Goal: Communication & Community: Answer question/provide support

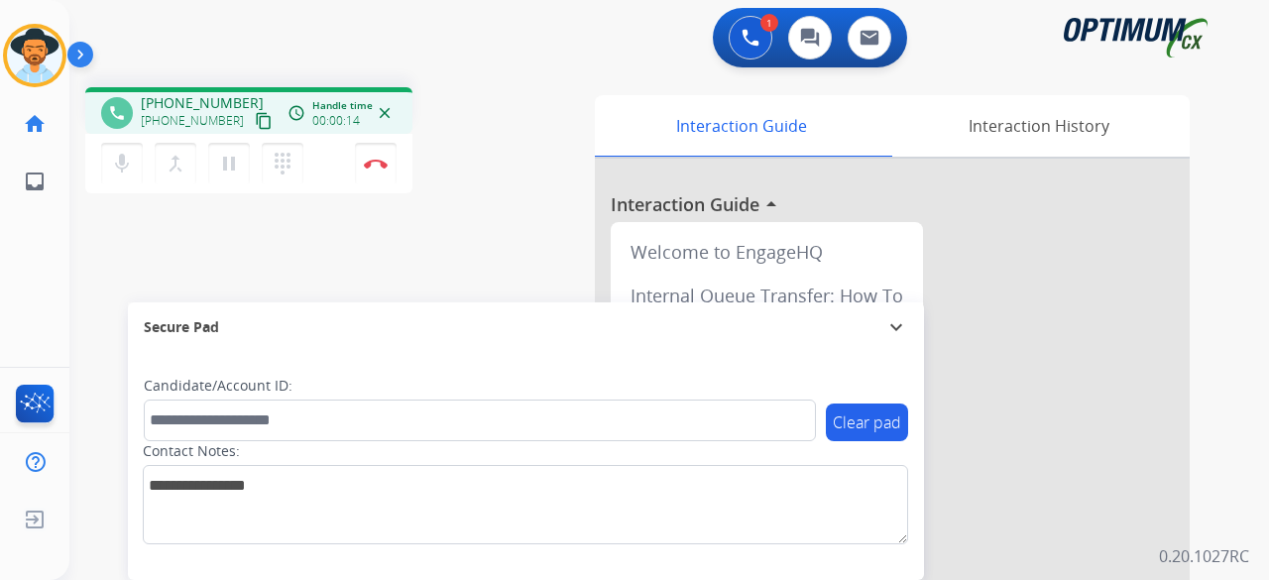
click at [255, 124] on mat-icon "content_copy" at bounding box center [264, 121] width 18 height 18
click at [369, 166] on img at bounding box center [376, 164] width 24 height 10
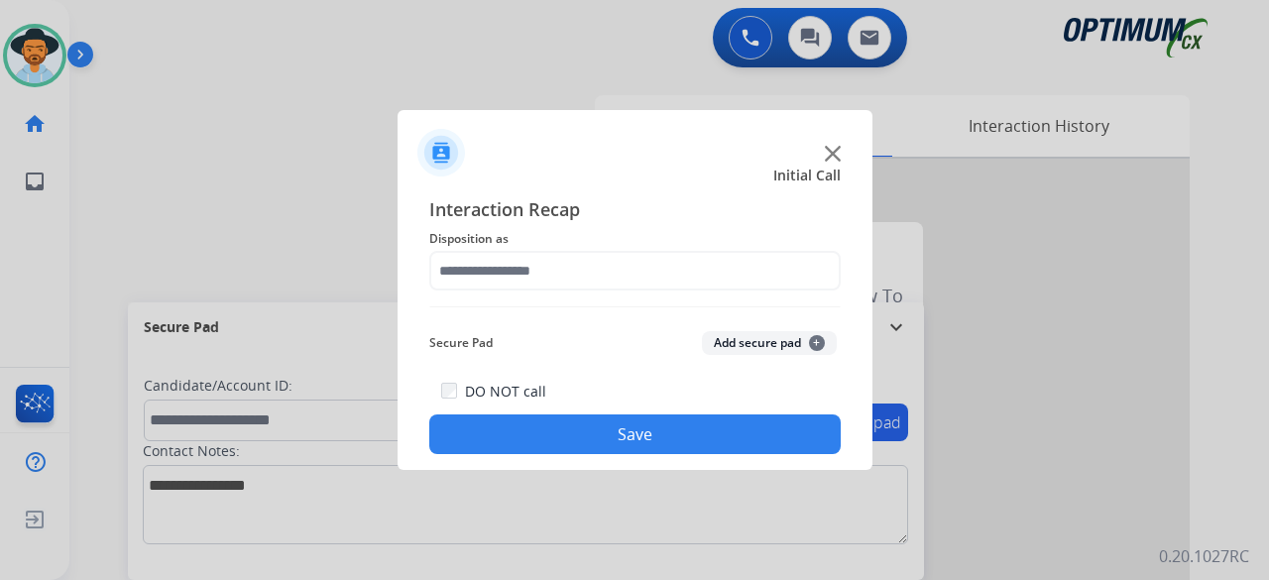
click at [826, 153] on img at bounding box center [833, 154] width 16 height 16
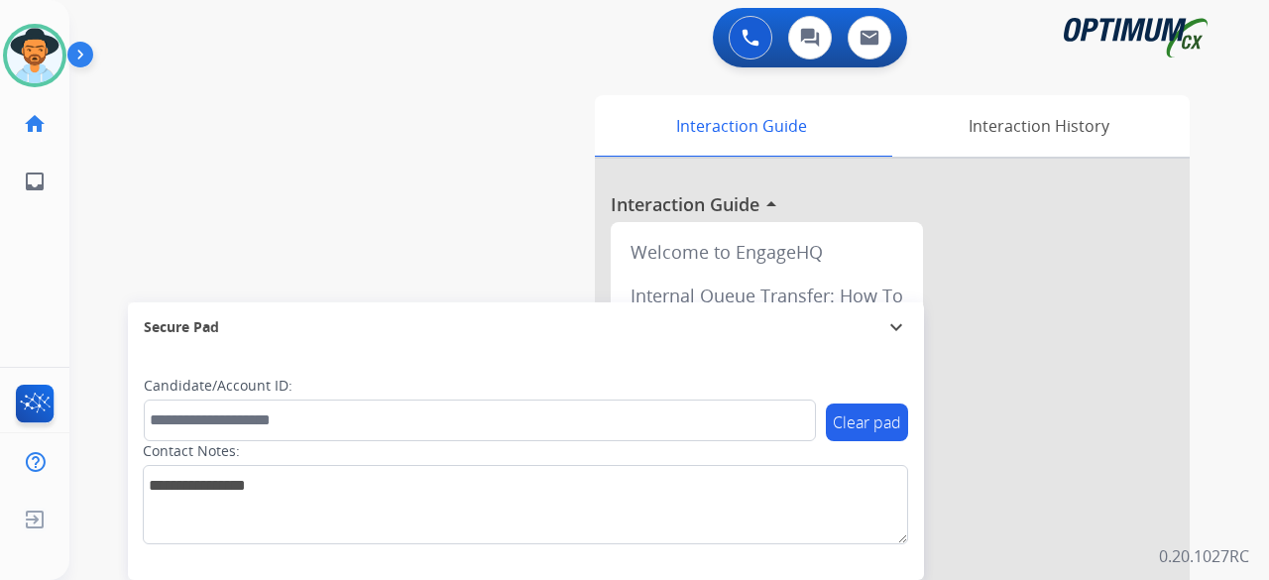
click at [267, 108] on div "swap_horiz Break voice bridge close_fullscreen Connect 3-Way Call merge_type Se…" at bounding box center [645, 484] width 1152 height 827
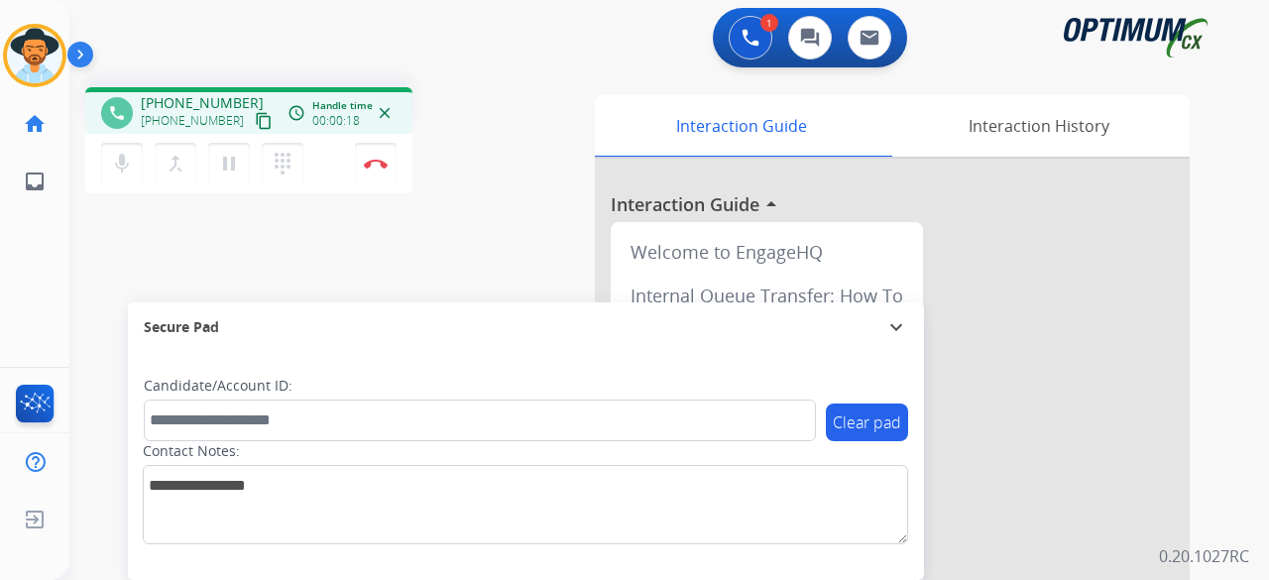
click at [255, 124] on mat-icon "content_copy" at bounding box center [264, 121] width 18 height 18
click at [125, 161] on mat-icon "mic" at bounding box center [122, 164] width 24 height 24
click at [228, 161] on mat-icon "pause" at bounding box center [229, 164] width 24 height 24
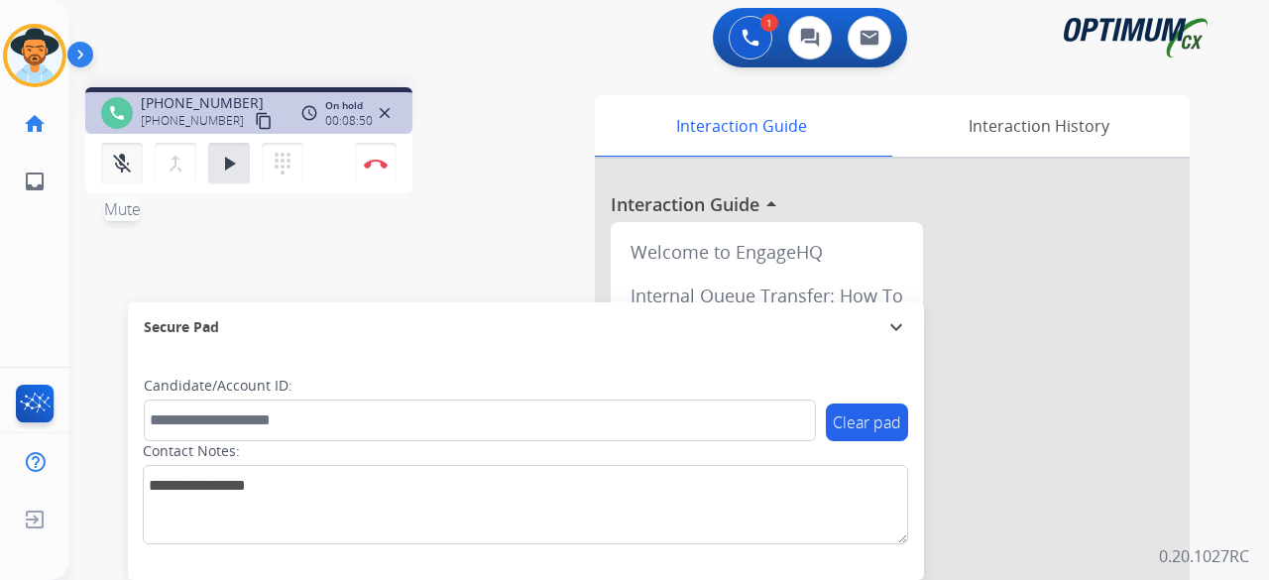
click at [123, 158] on mat-icon "mic_off" at bounding box center [122, 164] width 24 height 24
click at [232, 167] on mat-icon "play_arrow" at bounding box center [229, 164] width 24 height 24
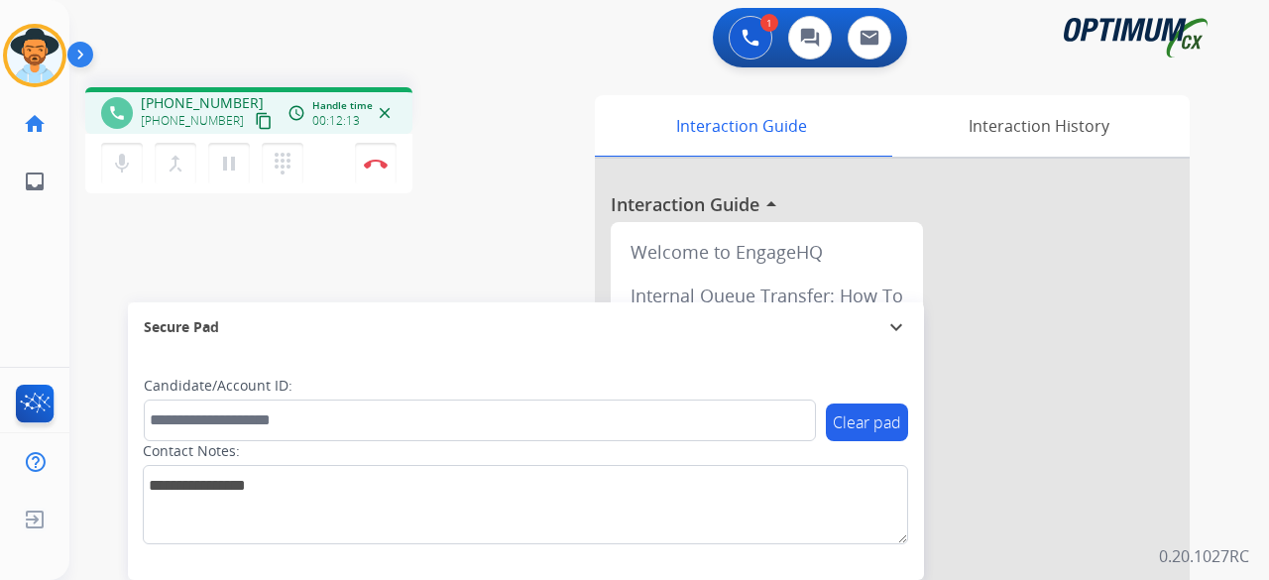
click at [255, 120] on mat-icon "content_copy" at bounding box center [264, 121] width 18 height 18
click at [362, 172] on button "Disconnect" at bounding box center [376, 164] width 42 height 42
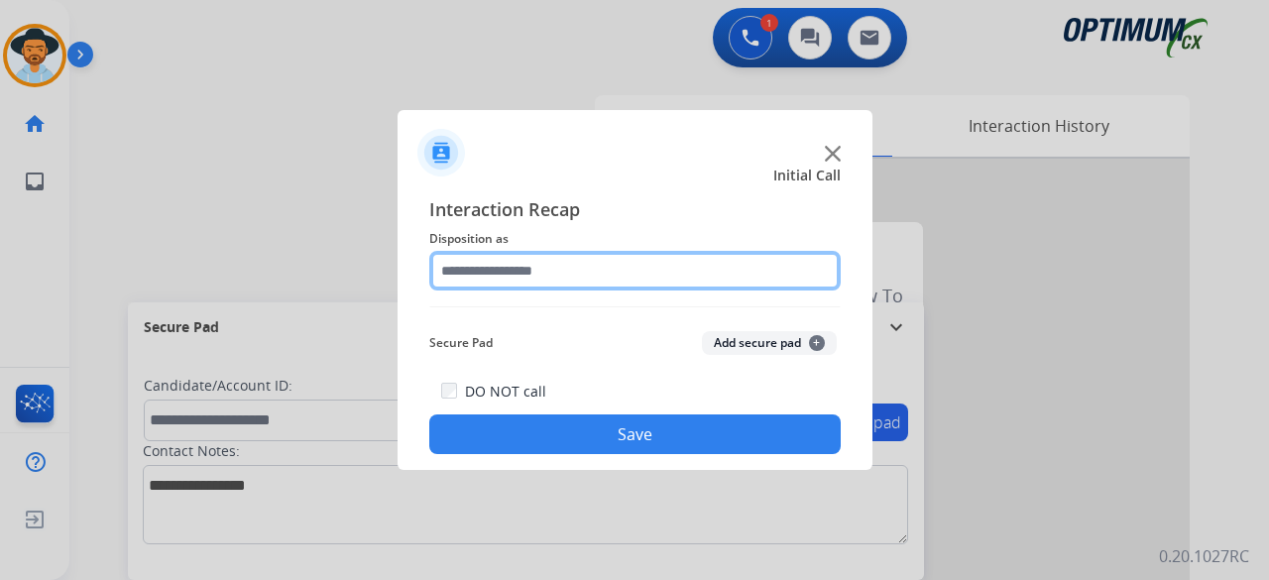
click at [573, 268] on input "text" at bounding box center [634, 271] width 411 height 40
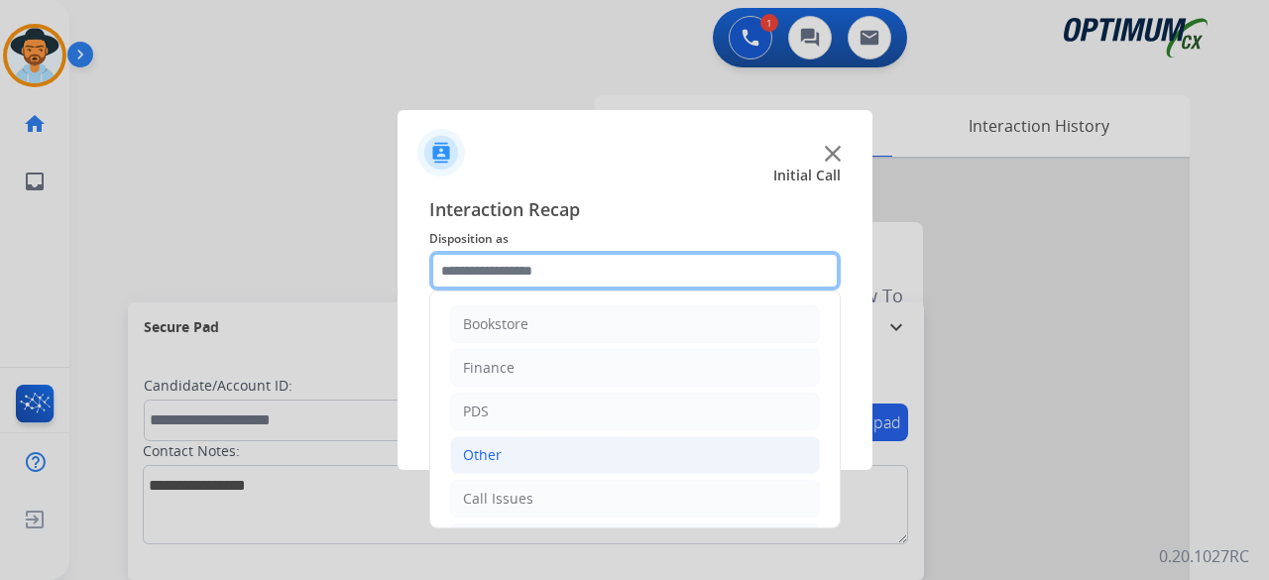
scroll to position [129, 0]
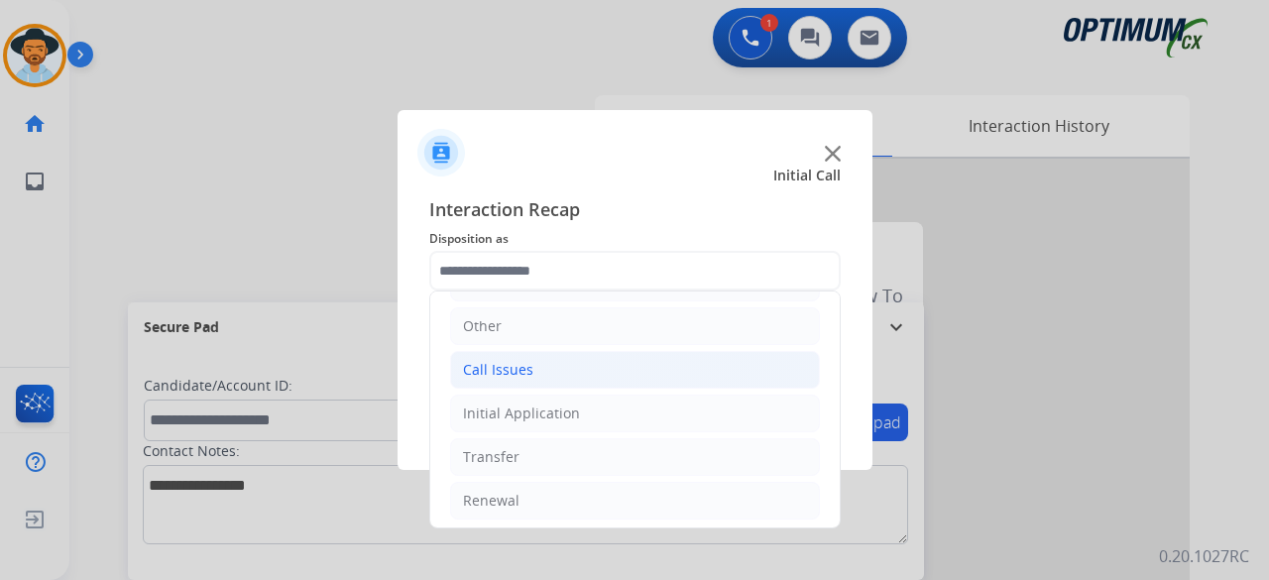
click at [533, 375] on li "Call Issues" at bounding box center [635, 370] width 370 height 38
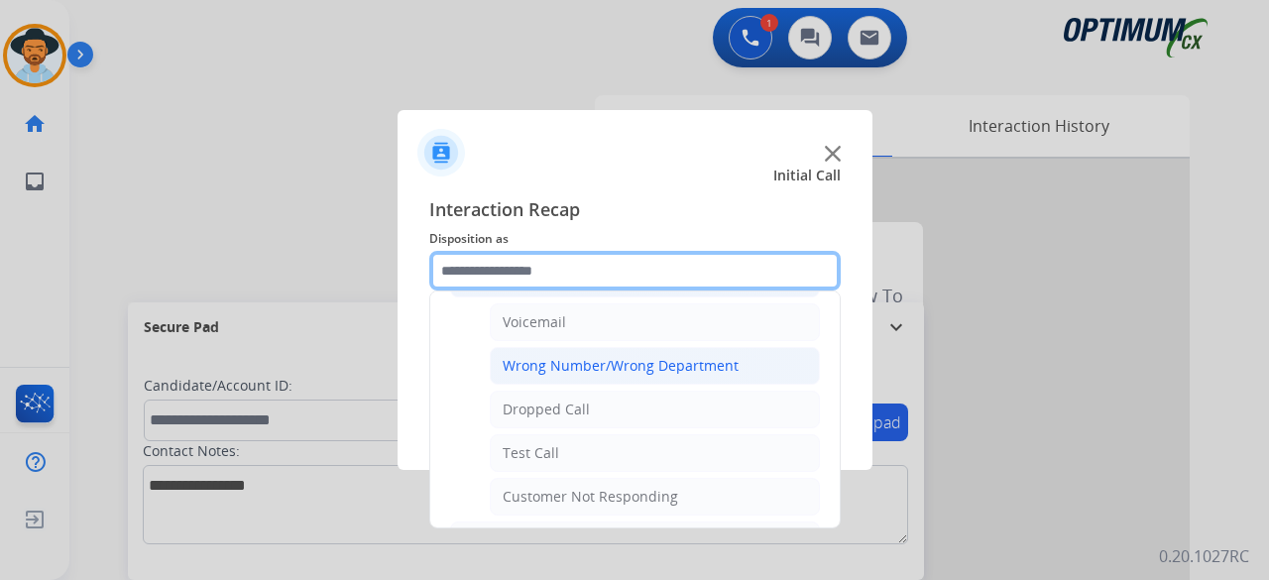
scroll to position [214, 0]
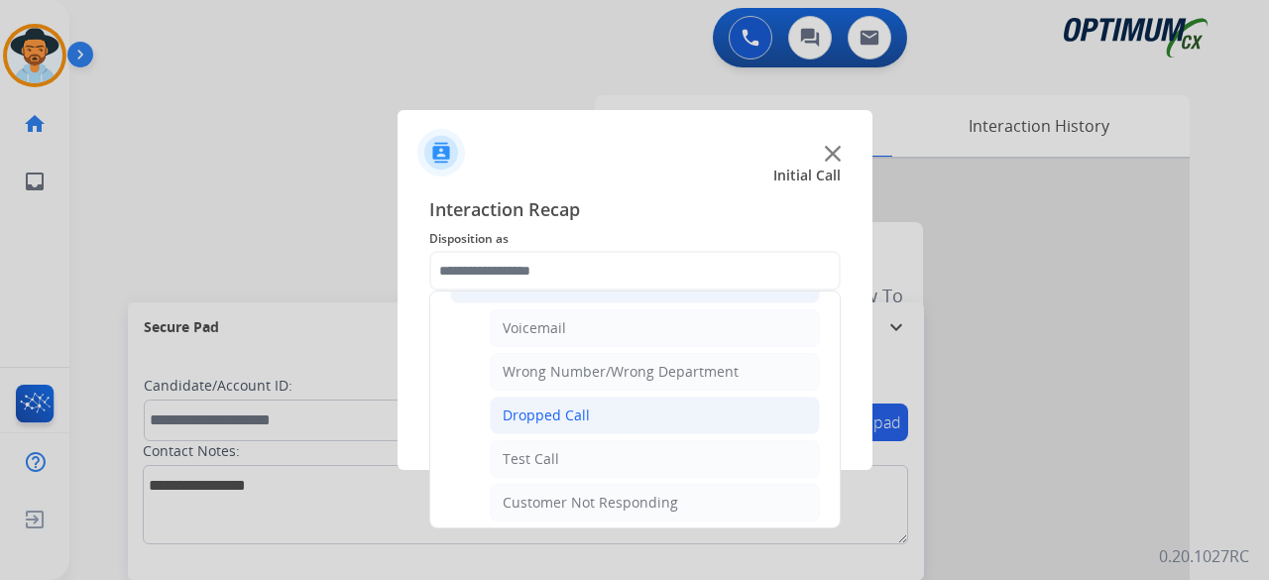
click at [636, 413] on li "Dropped Call" at bounding box center [655, 415] width 330 height 38
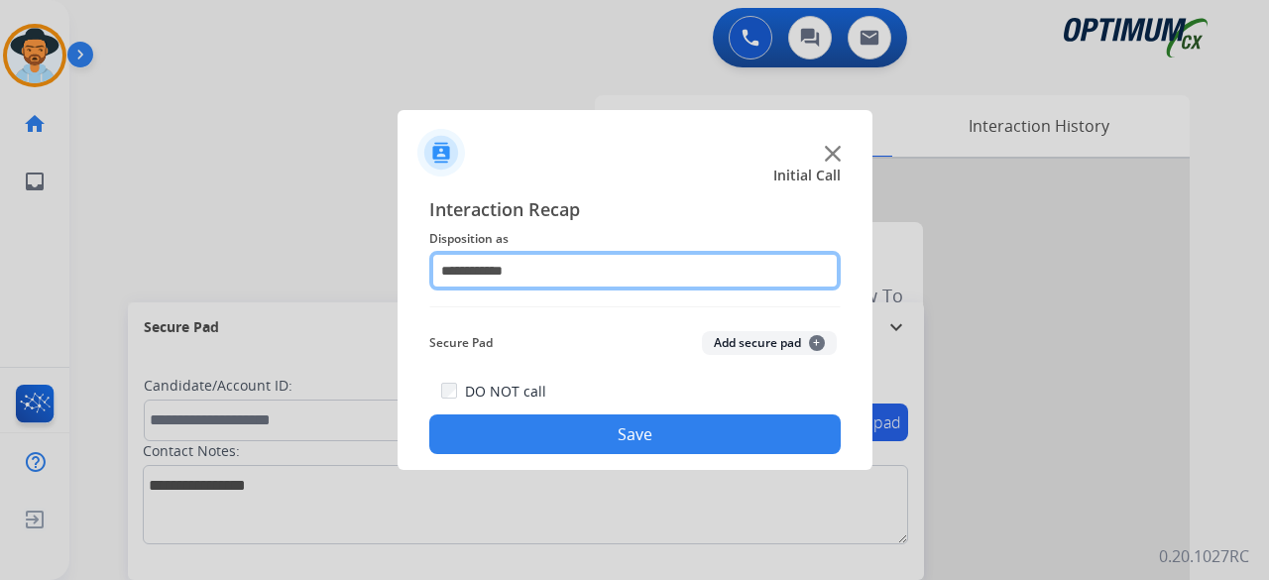
click at [743, 252] on input "**********" at bounding box center [634, 271] width 411 height 40
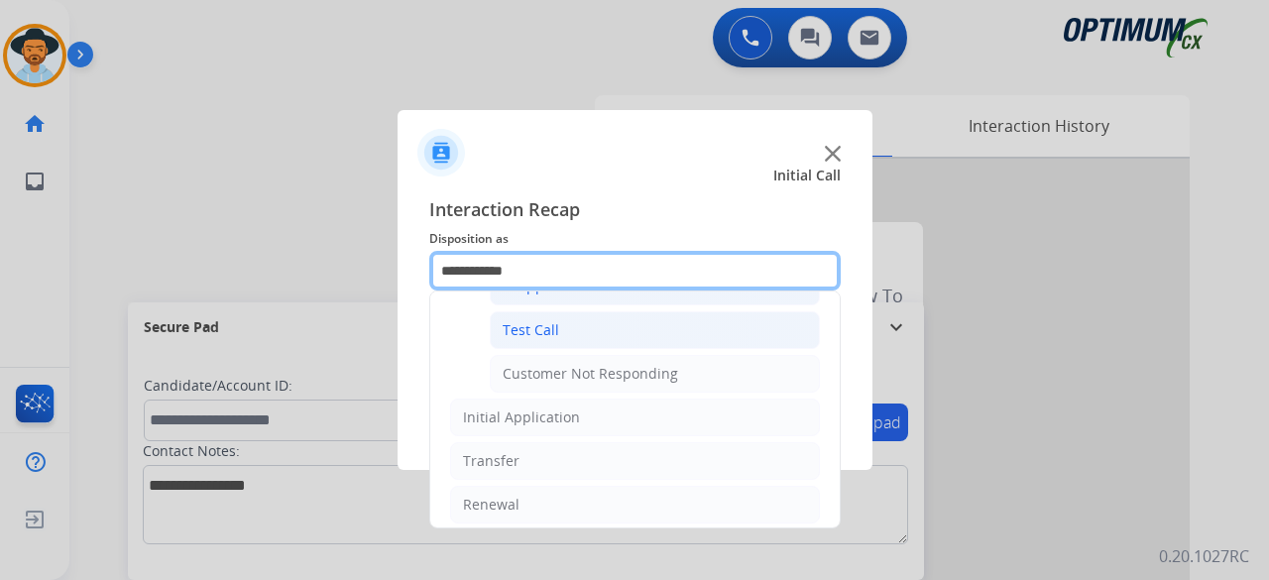
scroll to position [343, 0]
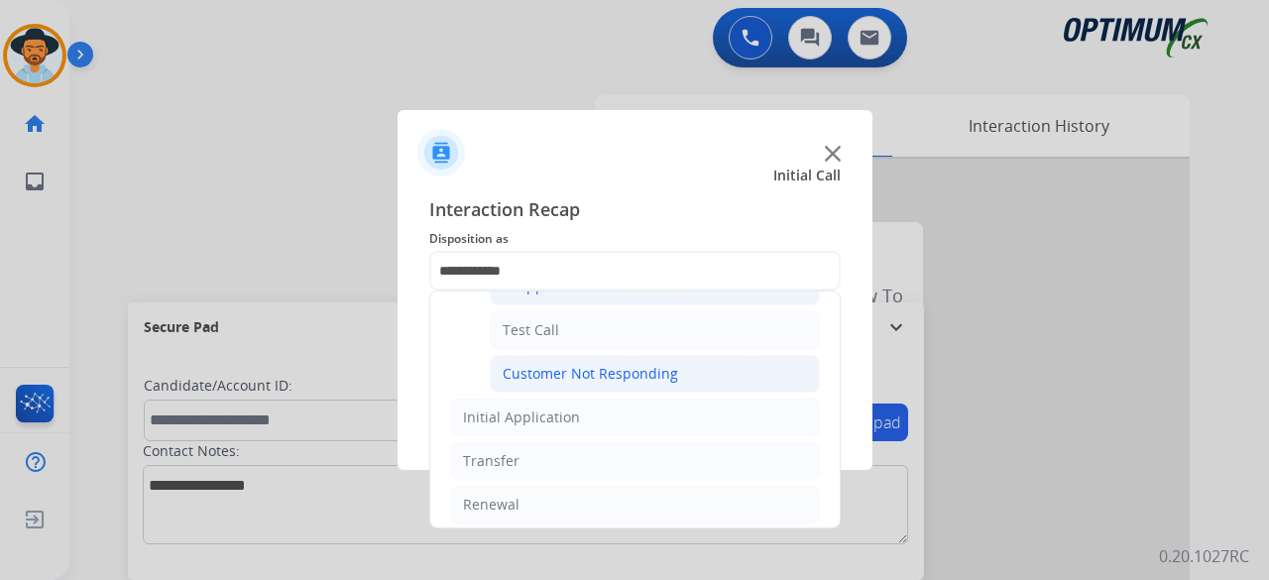
click at [640, 373] on div "Customer Not Responding" at bounding box center [589, 374] width 175 height 20
type input "**********"
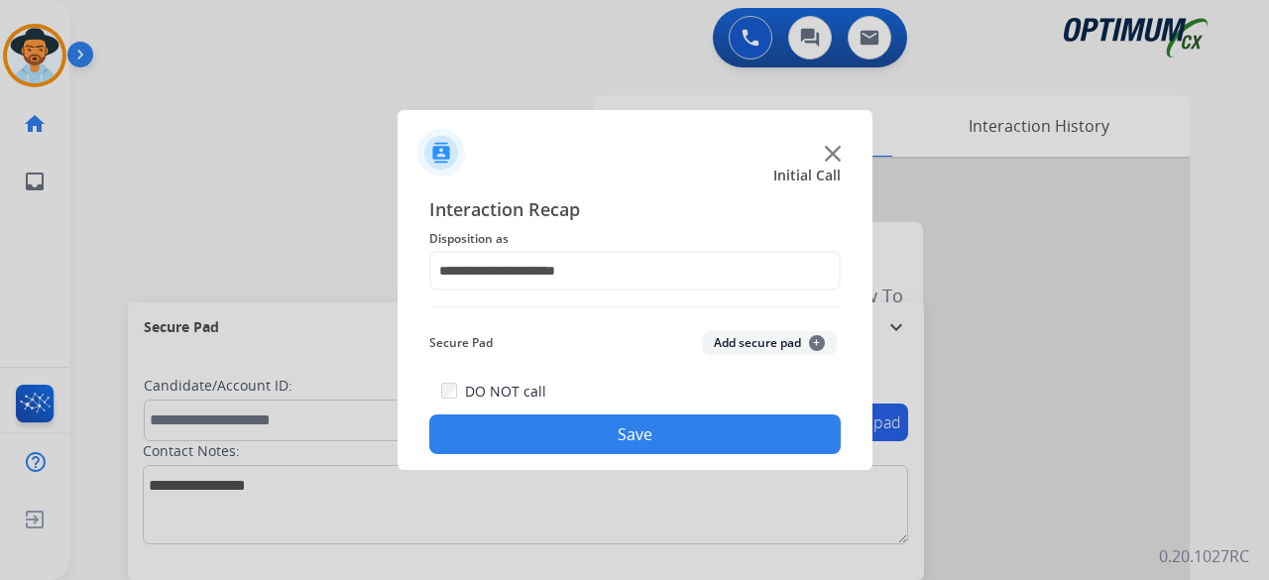
click at [752, 349] on button "Add secure pad +" at bounding box center [769, 343] width 135 height 24
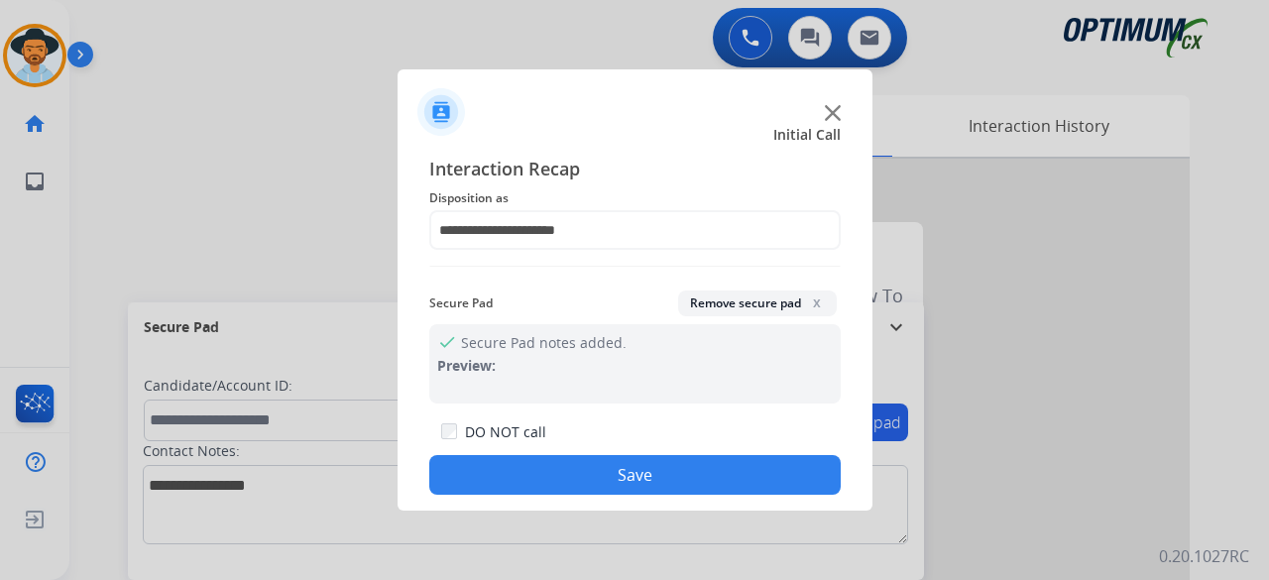
click at [658, 467] on button "Save" at bounding box center [634, 475] width 411 height 40
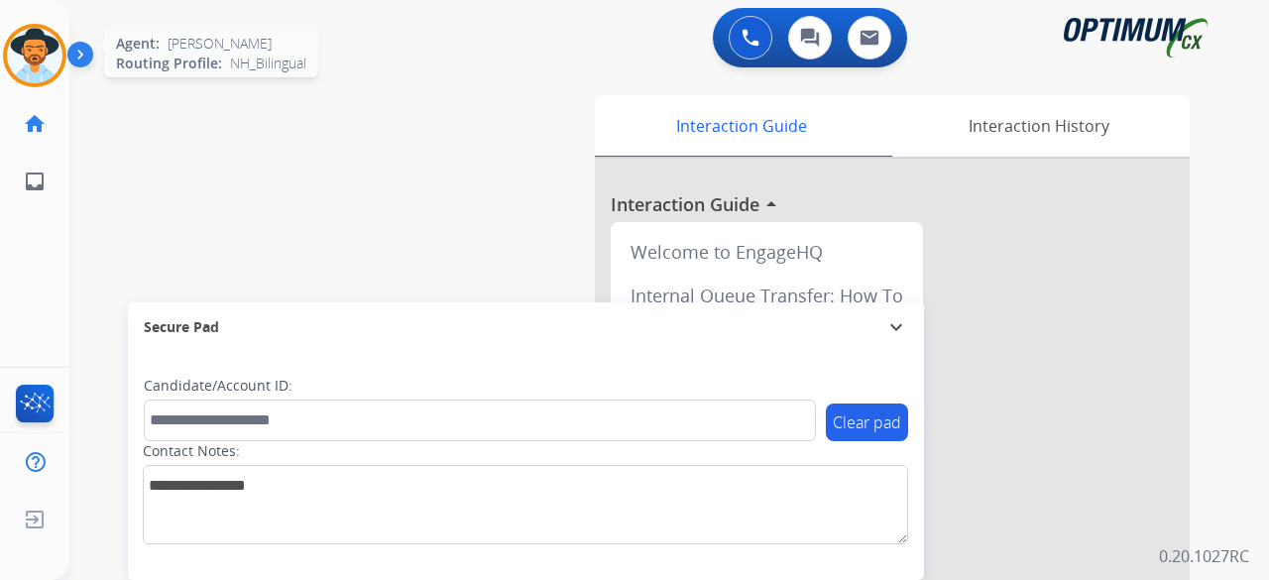
click at [52, 78] on div at bounding box center [34, 55] width 63 height 63
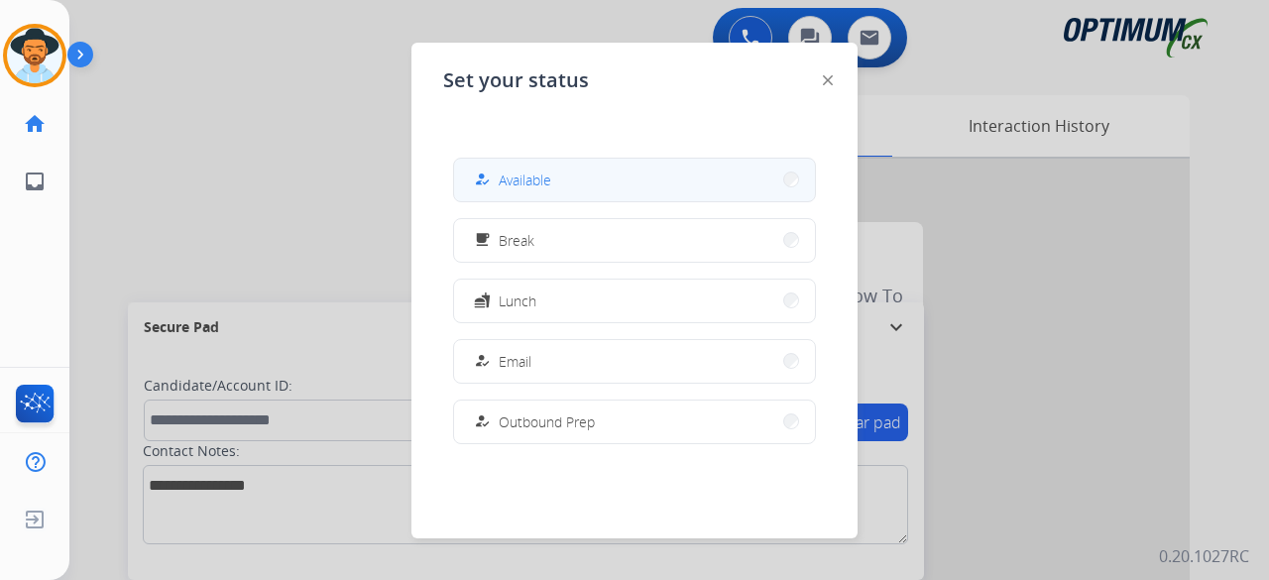
click at [627, 191] on button "how_to_reg Available" at bounding box center [634, 180] width 361 height 43
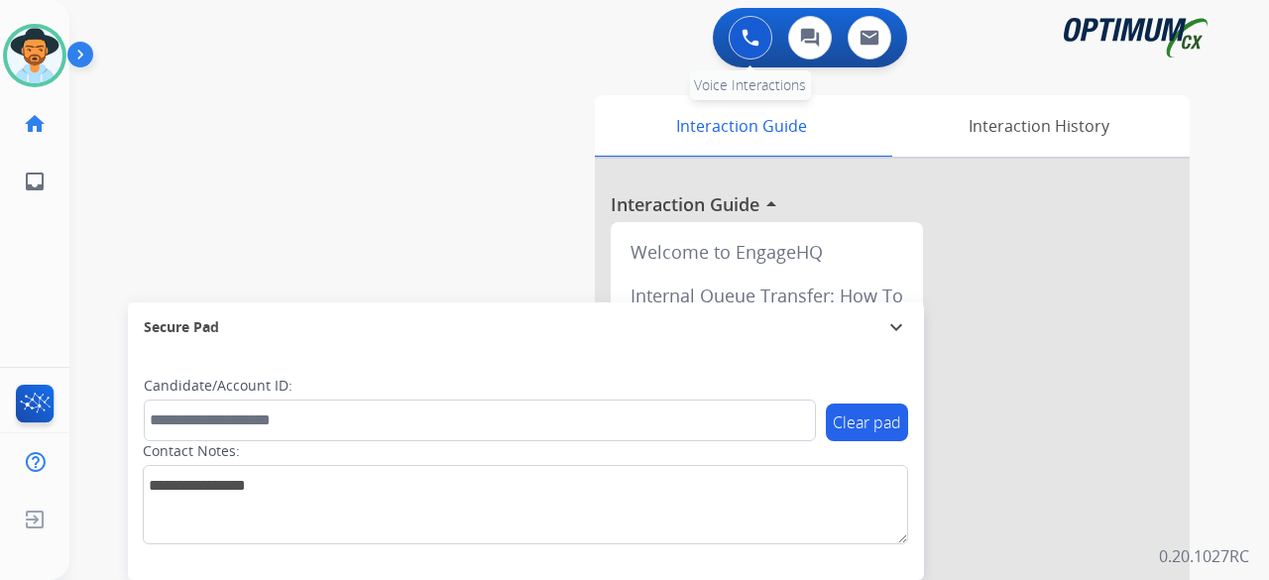
click at [749, 35] on img at bounding box center [750, 38] width 18 height 18
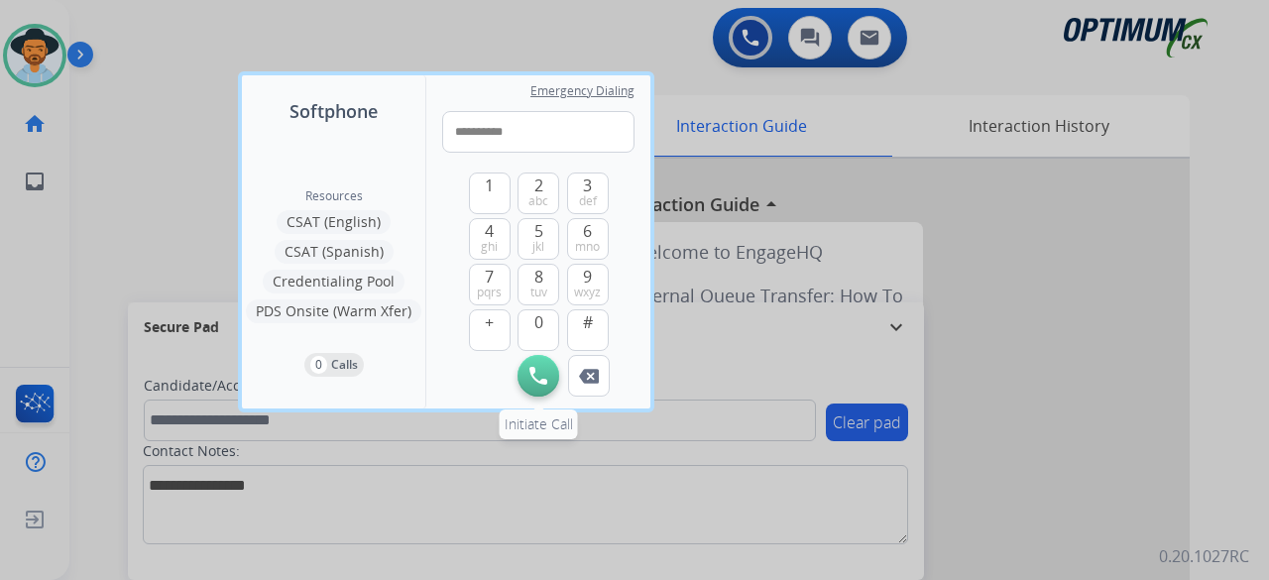
type input "**********"
click at [530, 370] on img at bounding box center [538, 376] width 18 height 18
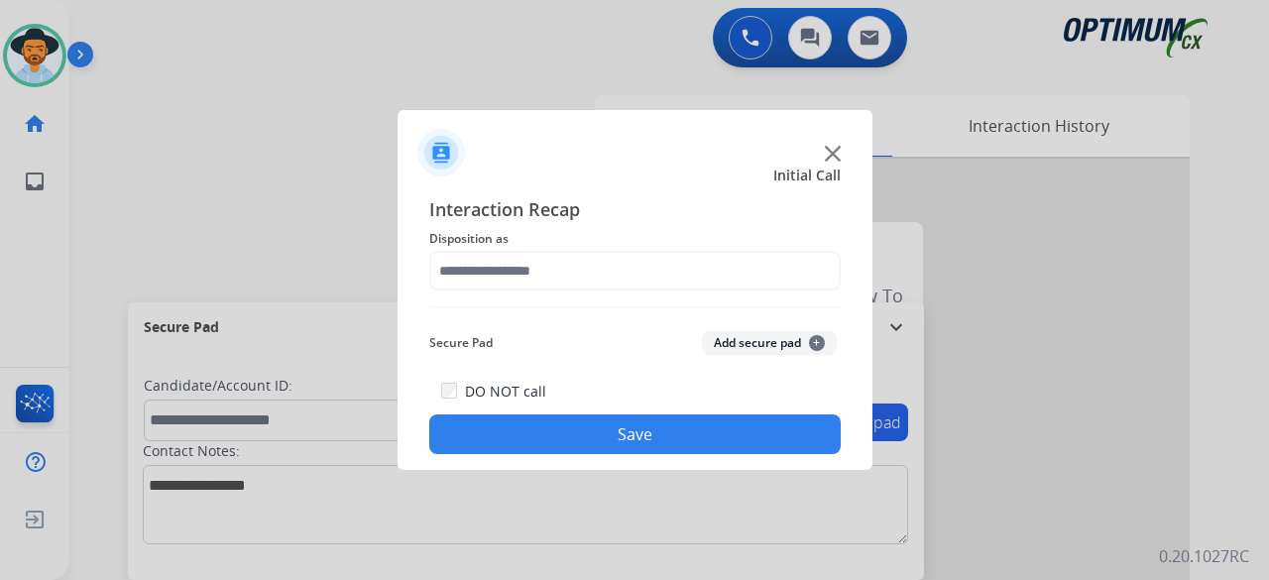
click at [829, 146] on div at bounding box center [634, 144] width 475 height 69
click at [828, 153] on img at bounding box center [833, 154] width 16 height 16
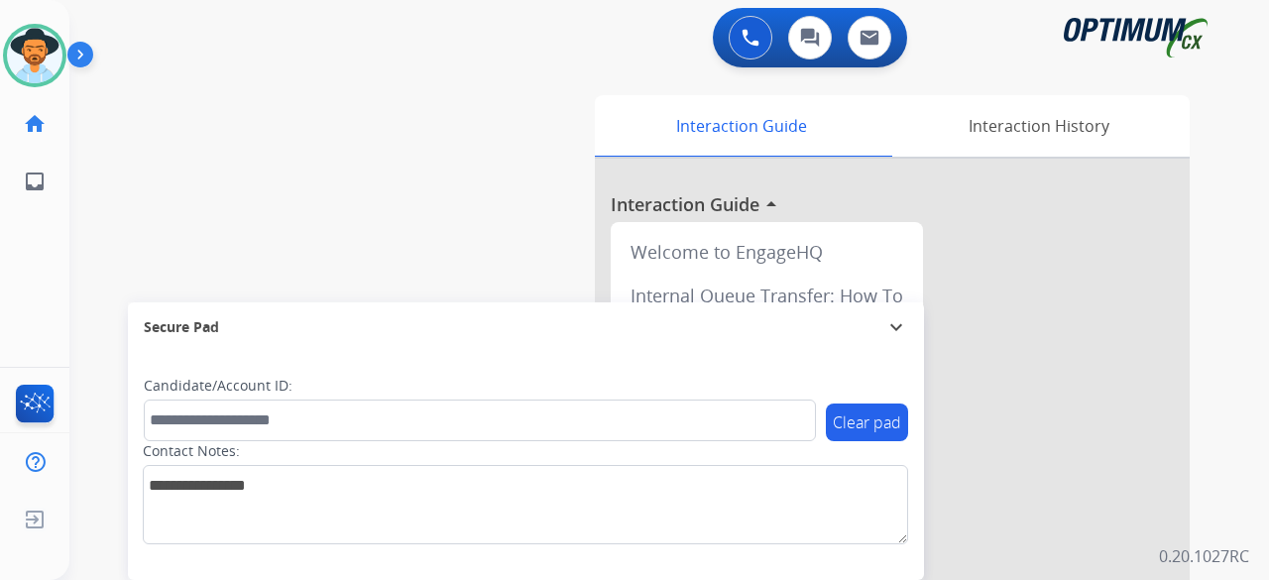
click at [222, 138] on div "swap_horiz Break voice bridge close_fullscreen Connect 3-Way Call merge_type Se…" at bounding box center [645, 484] width 1152 height 827
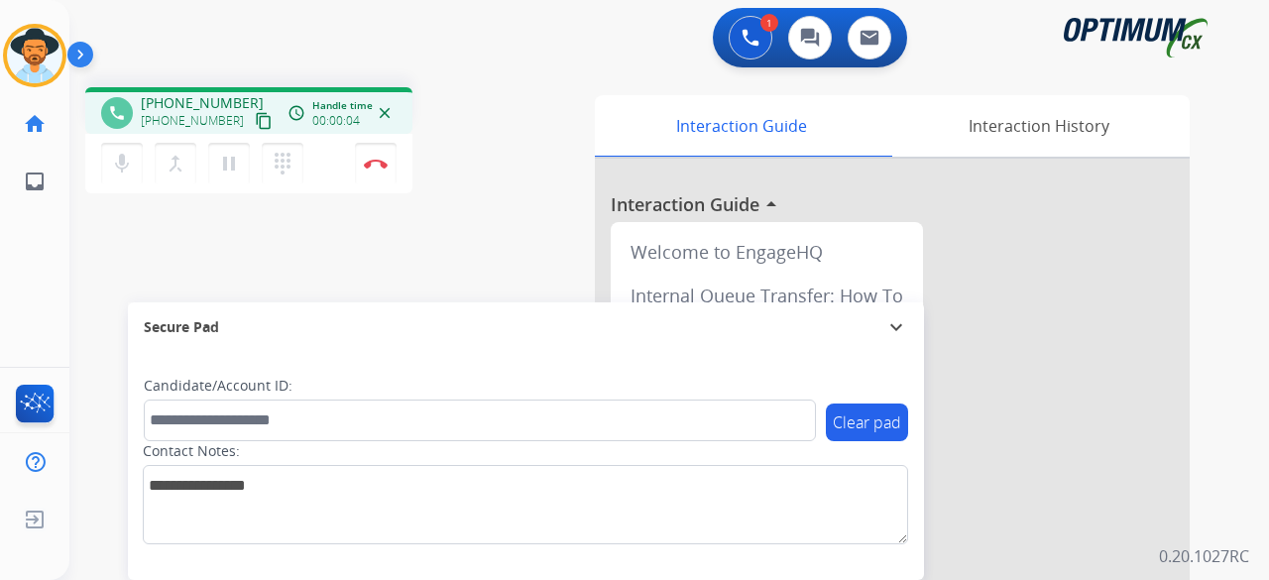
click at [255, 114] on mat-icon "content_copy" at bounding box center [264, 121] width 18 height 18
click at [369, 160] on img at bounding box center [376, 164] width 24 height 10
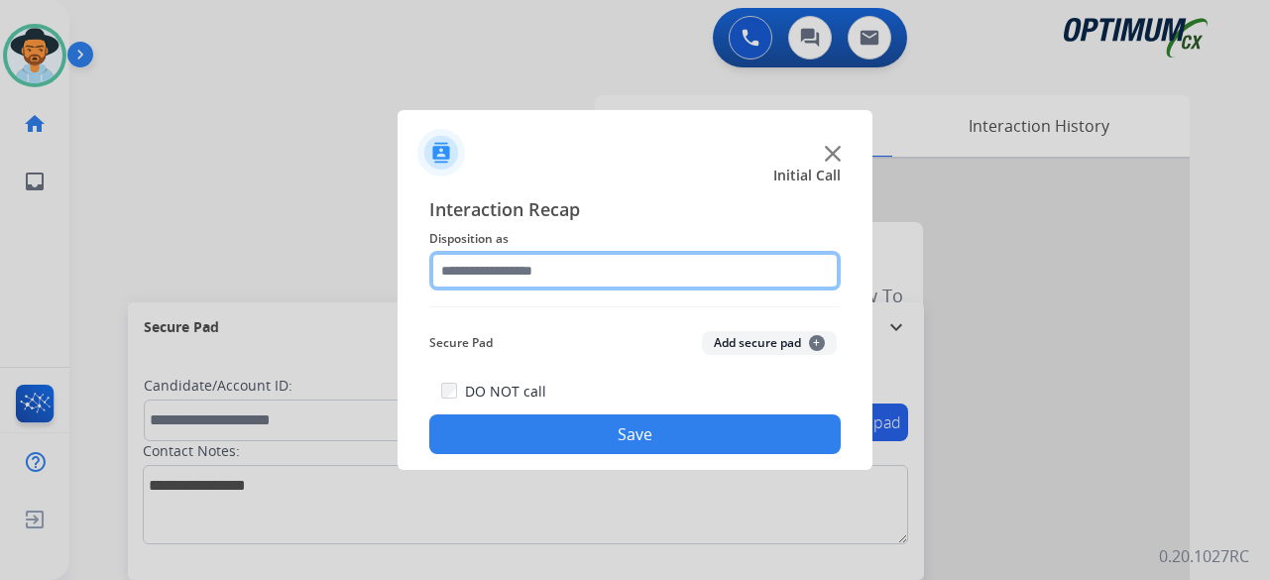
click at [519, 272] on input "text" at bounding box center [634, 271] width 411 height 40
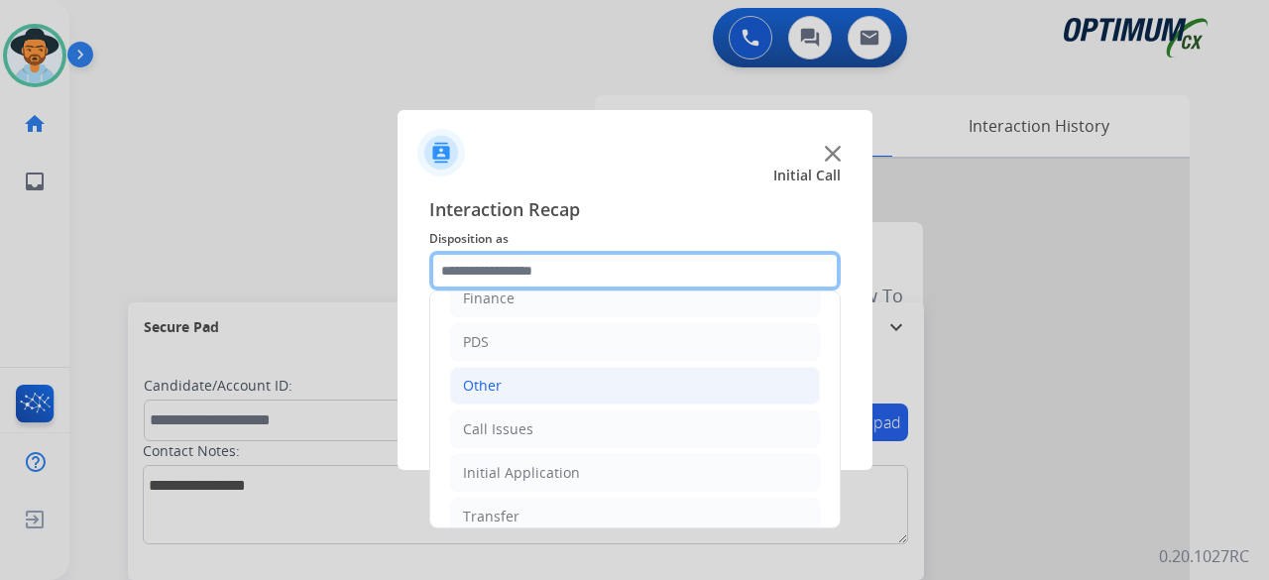
scroll to position [129, 0]
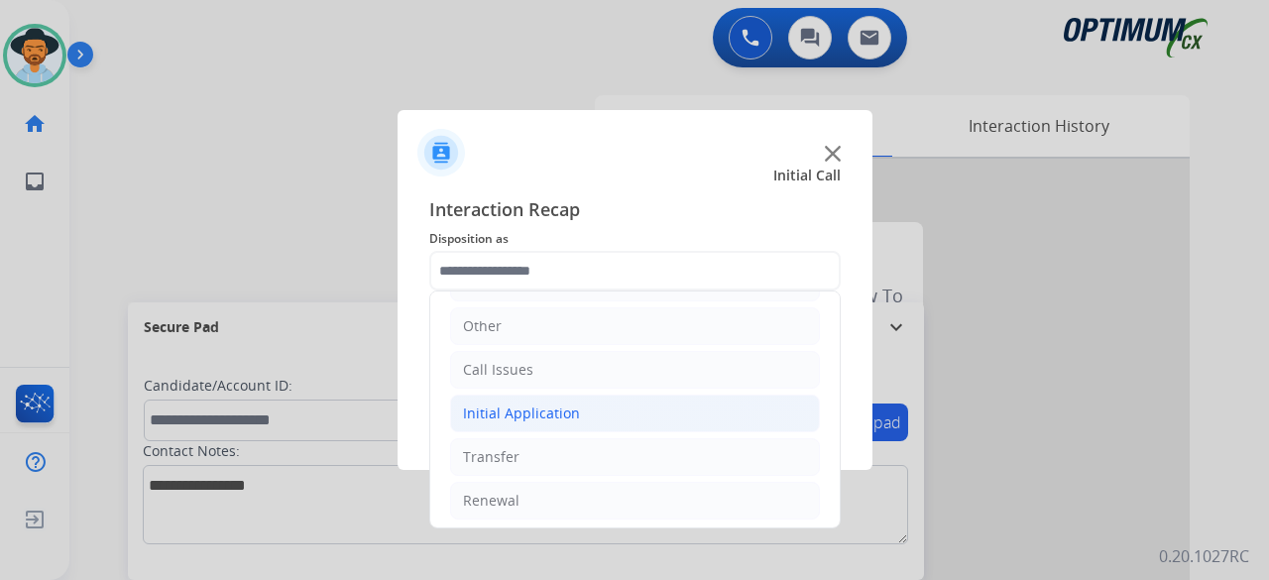
click at [579, 413] on li "Initial Application" at bounding box center [635, 413] width 370 height 38
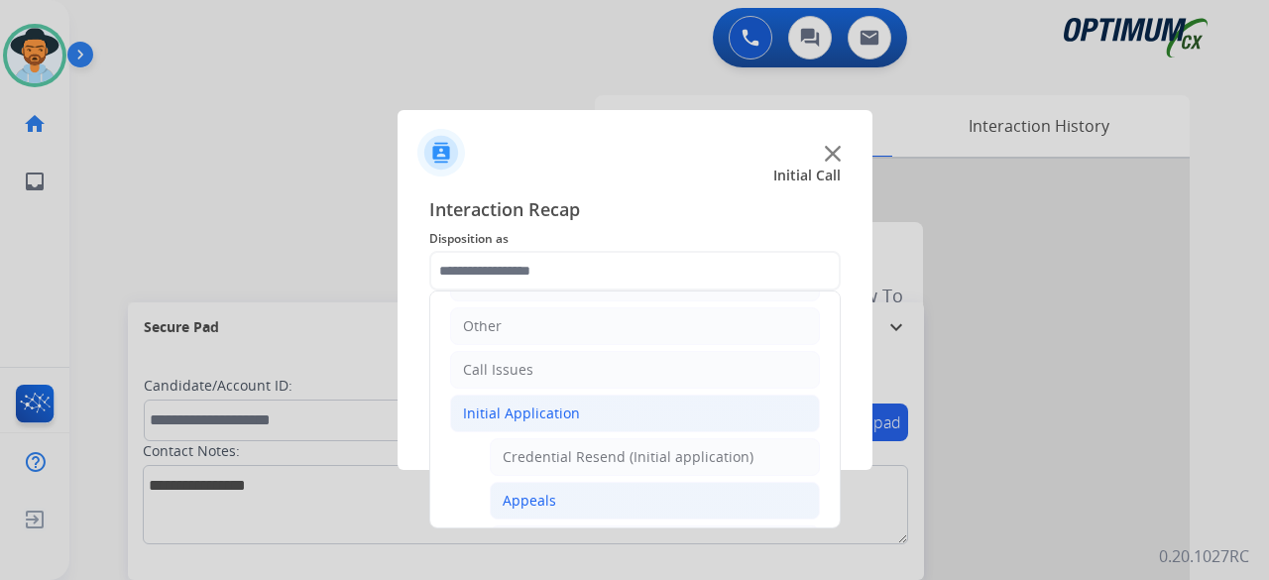
click at [570, 487] on li "Appeals" at bounding box center [655, 501] width 330 height 38
type input "*******"
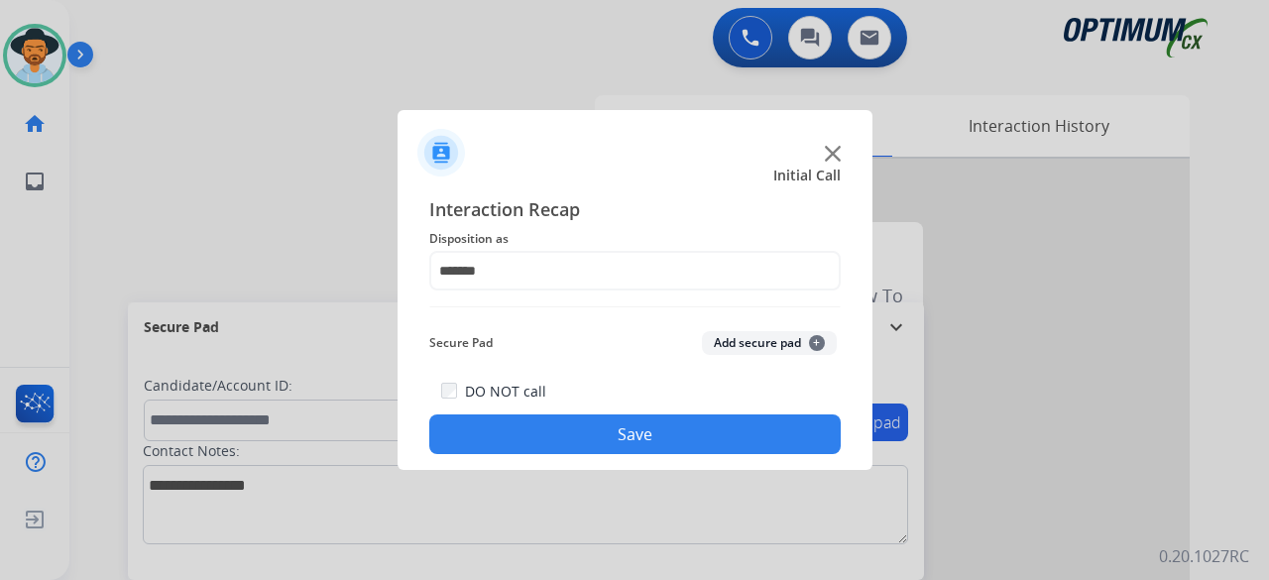
click at [746, 337] on button "Add secure pad +" at bounding box center [769, 343] width 135 height 24
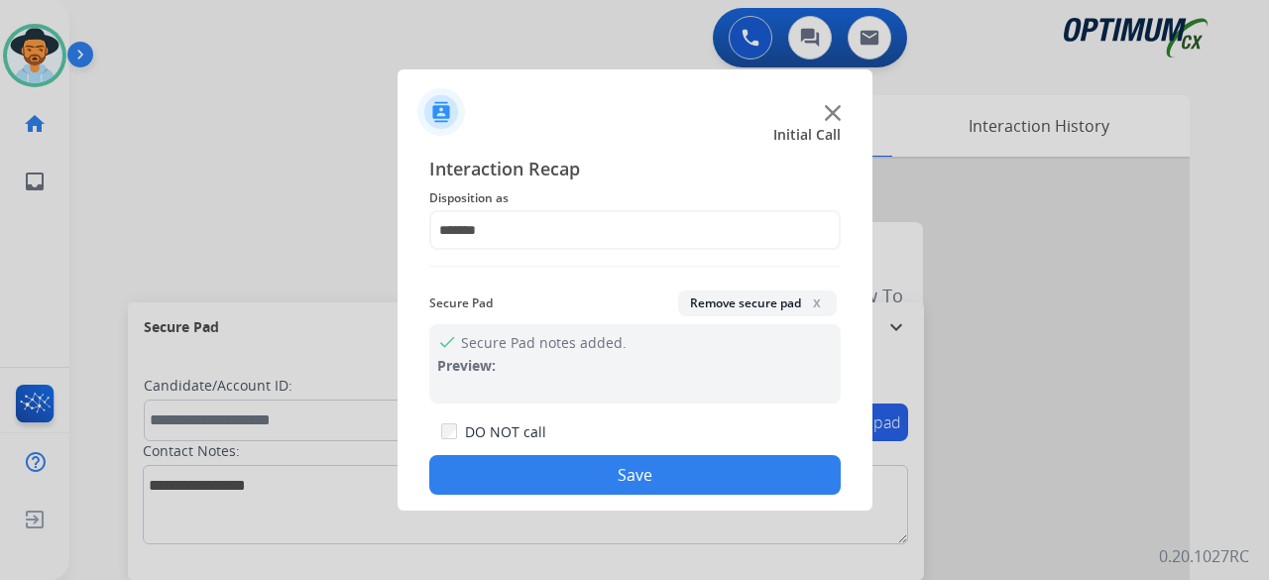
click at [630, 478] on button "Save" at bounding box center [634, 475] width 411 height 40
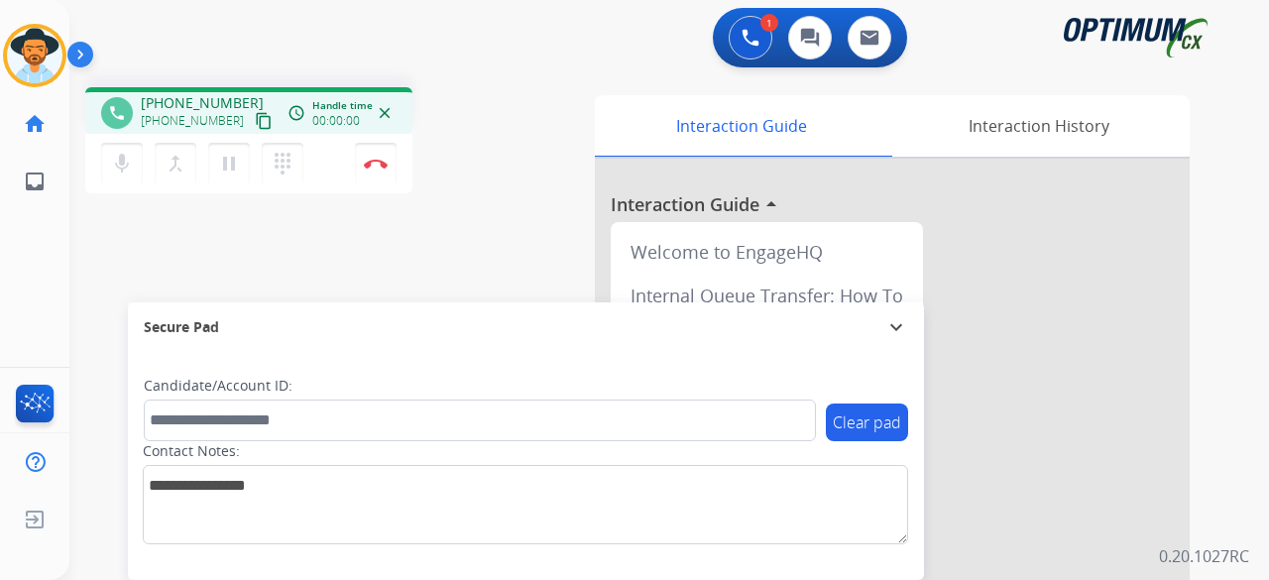
click at [255, 123] on mat-icon "content_copy" at bounding box center [264, 121] width 18 height 18
click at [385, 159] on img at bounding box center [376, 164] width 24 height 10
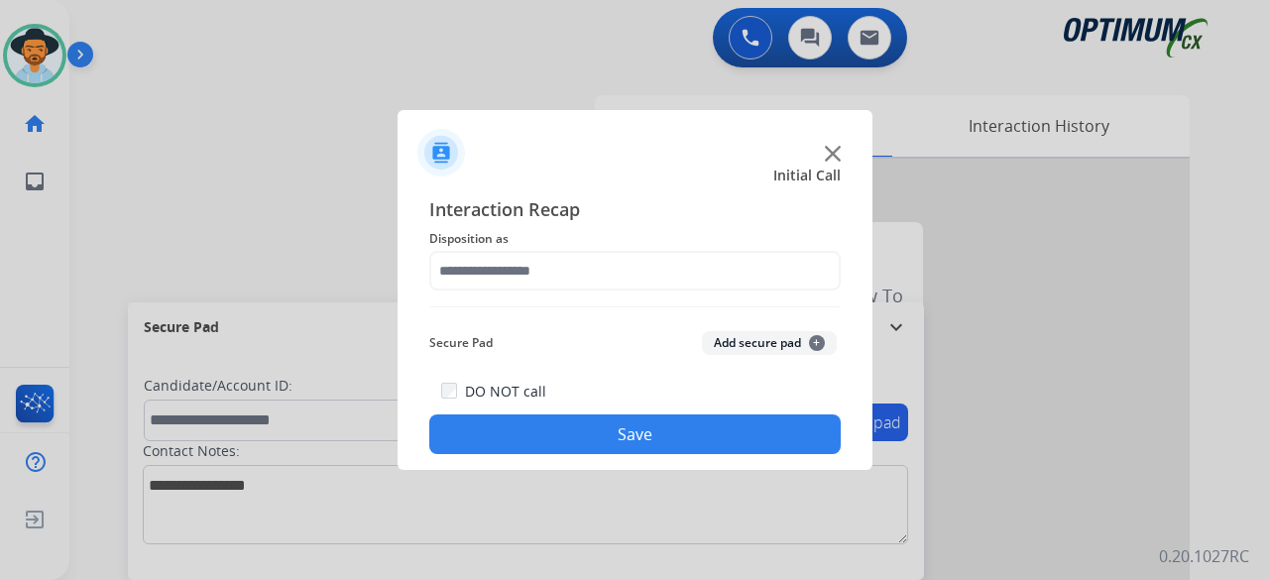
click at [827, 152] on img at bounding box center [833, 154] width 16 height 16
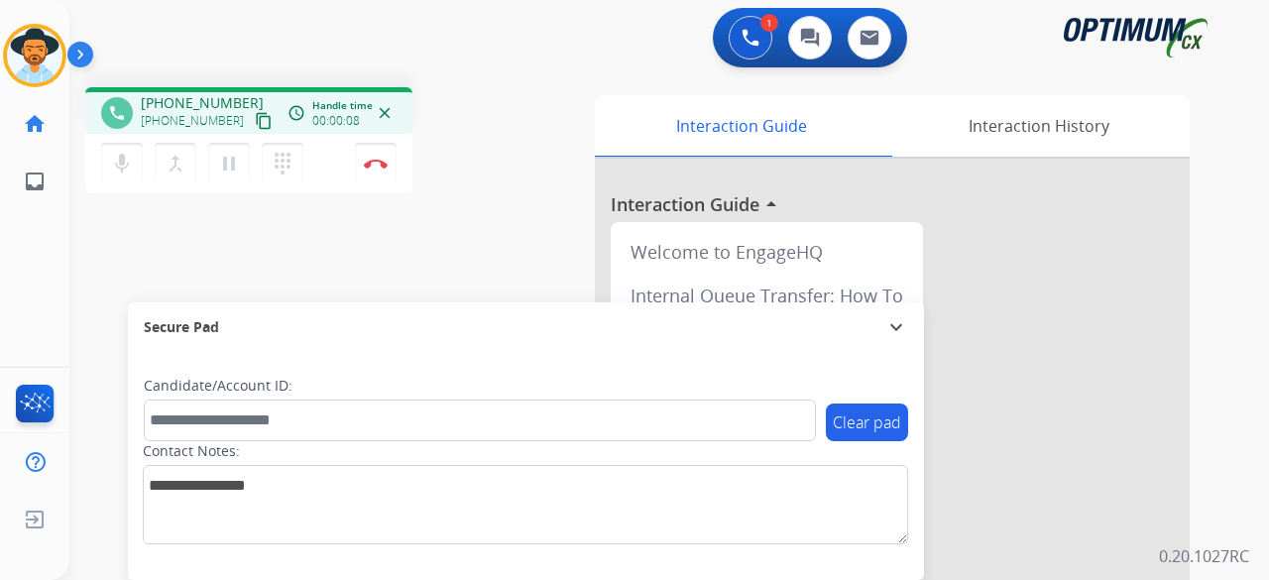
click at [255, 124] on mat-icon "content_copy" at bounding box center [264, 121] width 18 height 18
click at [379, 168] on button "Disconnect" at bounding box center [376, 164] width 42 height 42
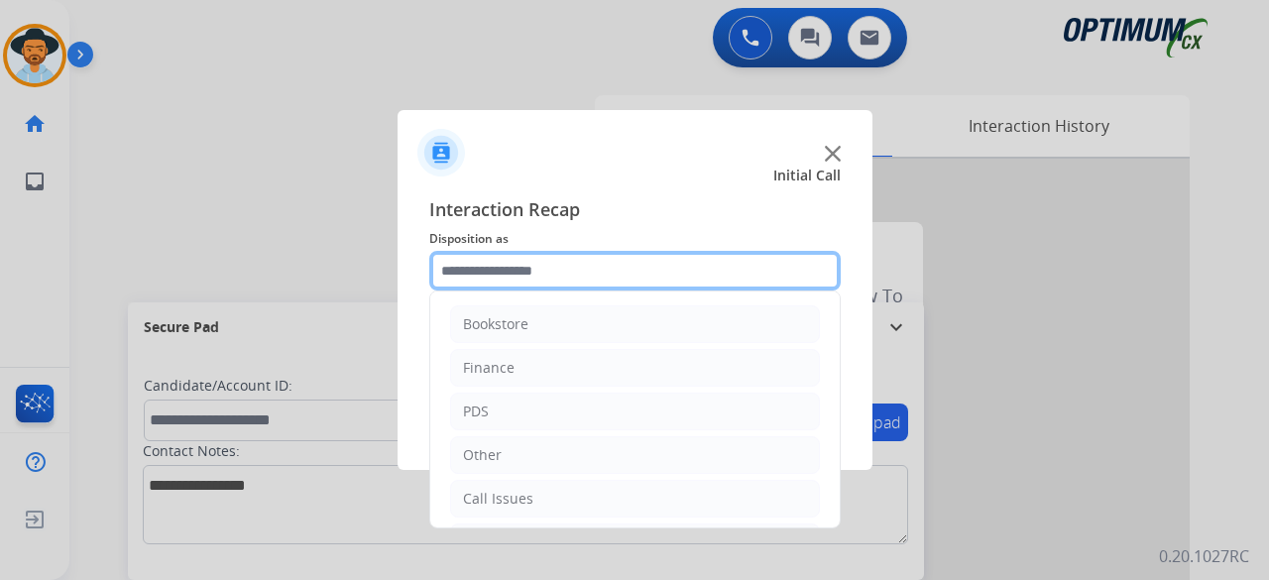
click at [551, 272] on input "text" at bounding box center [634, 271] width 411 height 40
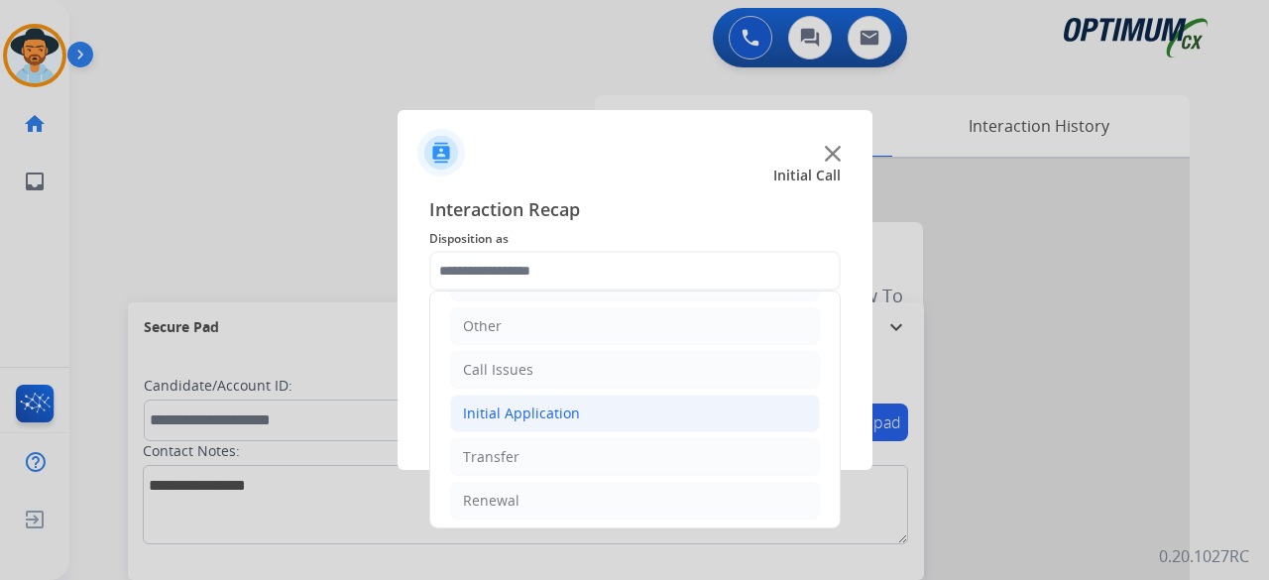
click at [618, 394] on li "Initial Application" at bounding box center [635, 413] width 370 height 38
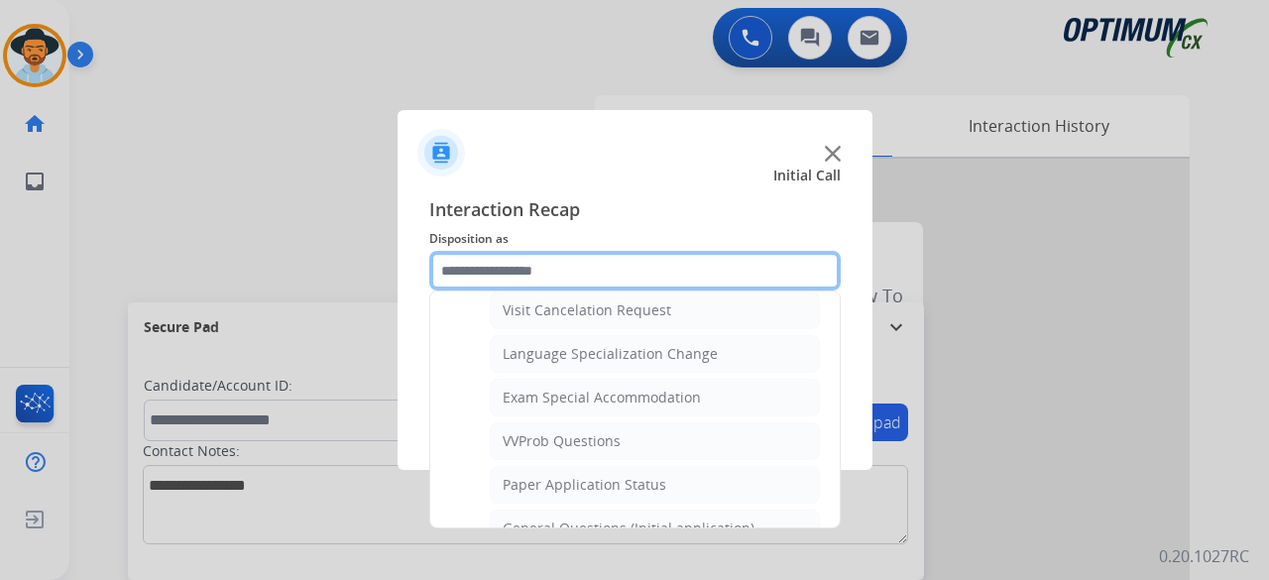
scroll to position [959, 0]
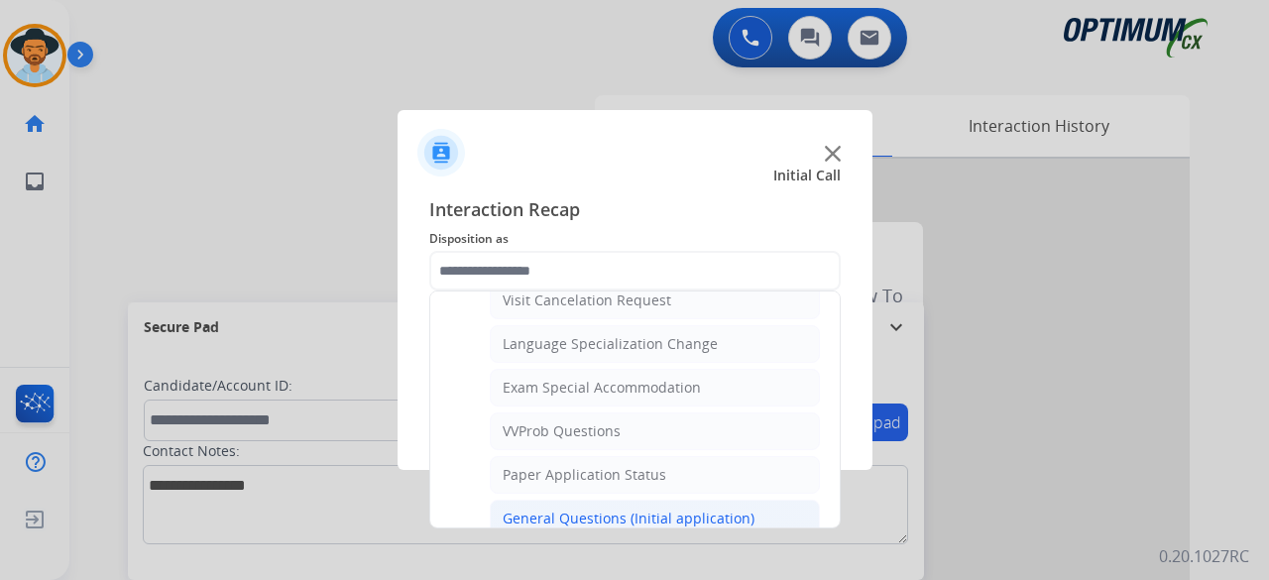
click at [574, 499] on li "General Questions (Initial application)" at bounding box center [655, 518] width 330 height 38
type input "**********"
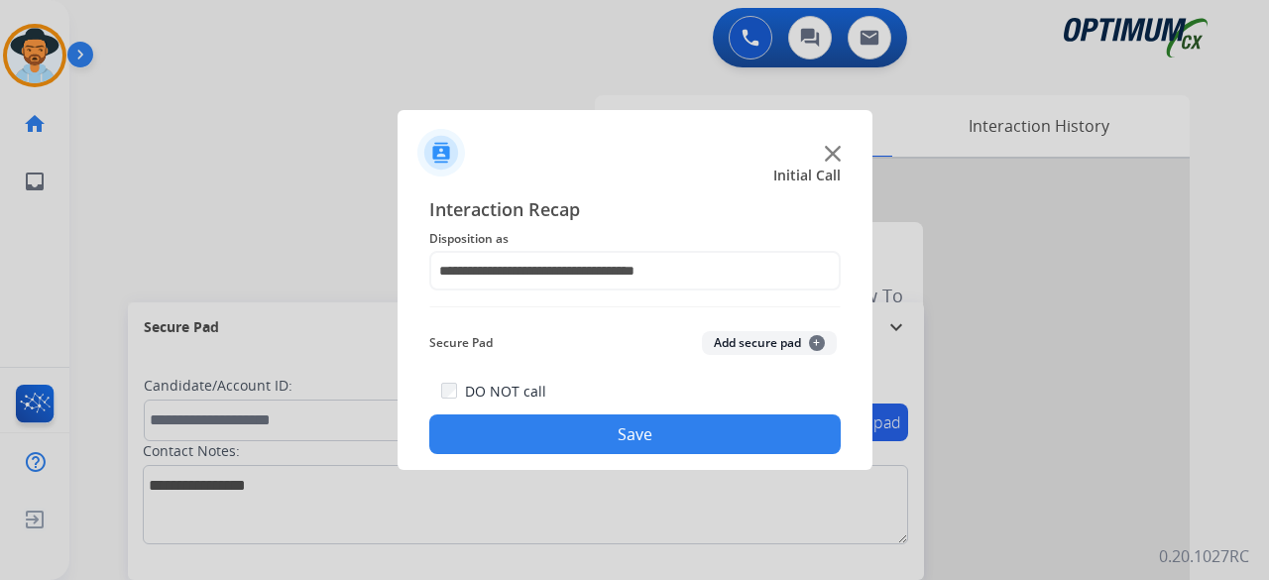
click at [781, 342] on button "Add secure pad +" at bounding box center [769, 343] width 135 height 24
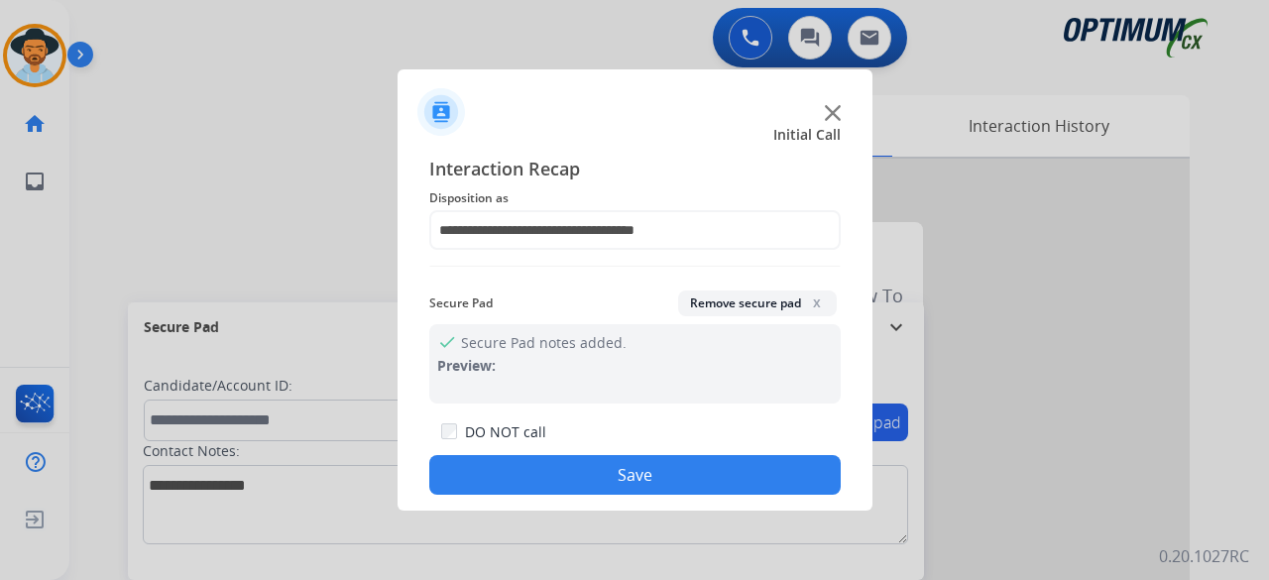
click at [619, 478] on button "Save" at bounding box center [634, 475] width 411 height 40
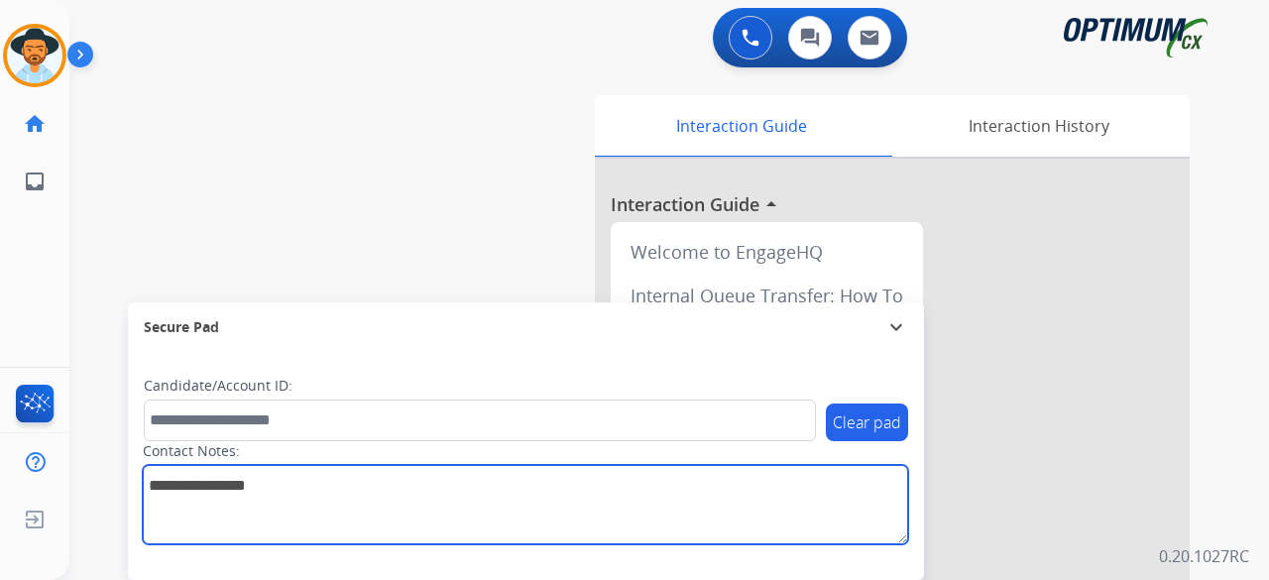
click at [619, 478] on textarea at bounding box center [525, 504] width 765 height 79
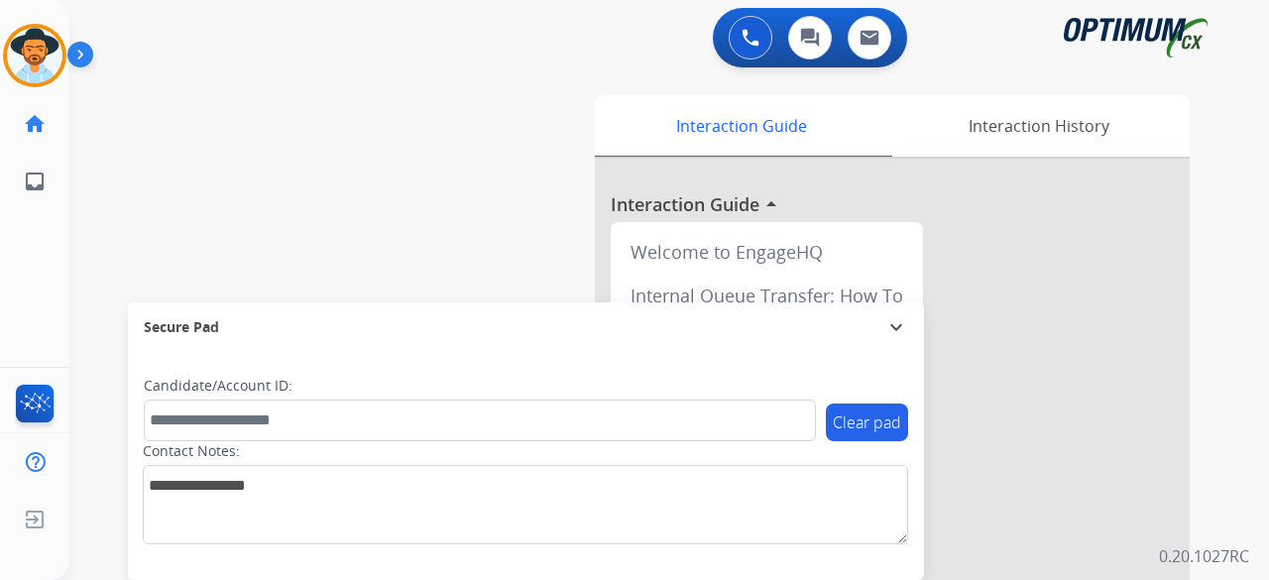
click at [362, 290] on div "swap_horiz Break voice bridge close_fullscreen Connect 3-Way Call merge_type Se…" at bounding box center [645, 484] width 1152 height 827
click at [48, 58] on img at bounding box center [34, 55] width 55 height 55
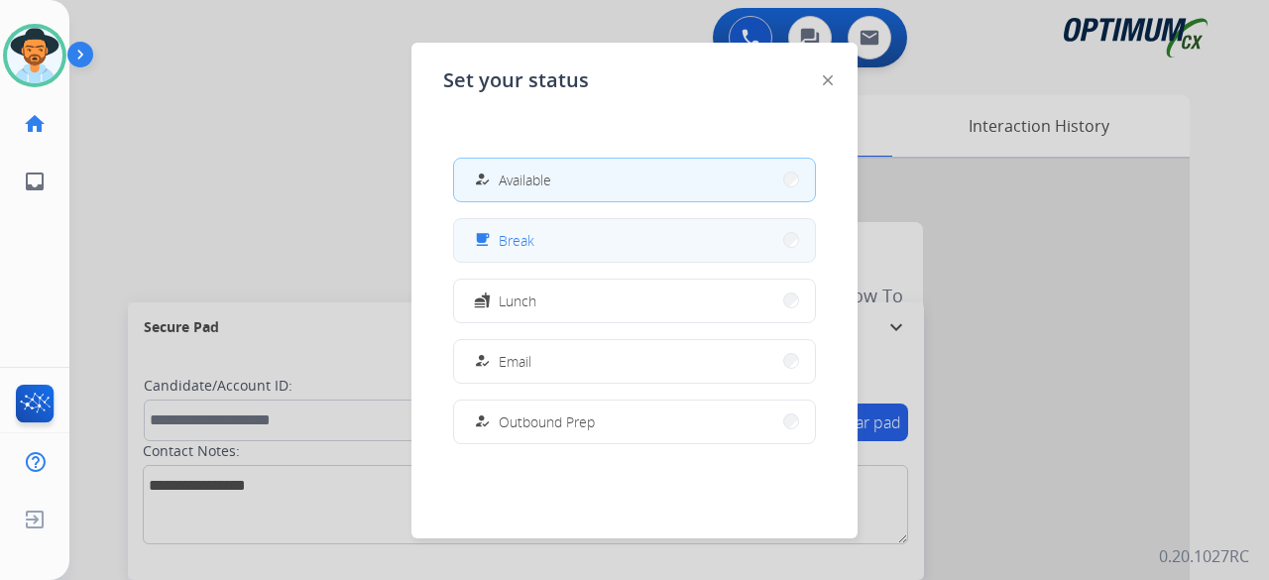
click at [524, 228] on button "free_breakfast Break" at bounding box center [634, 240] width 361 height 43
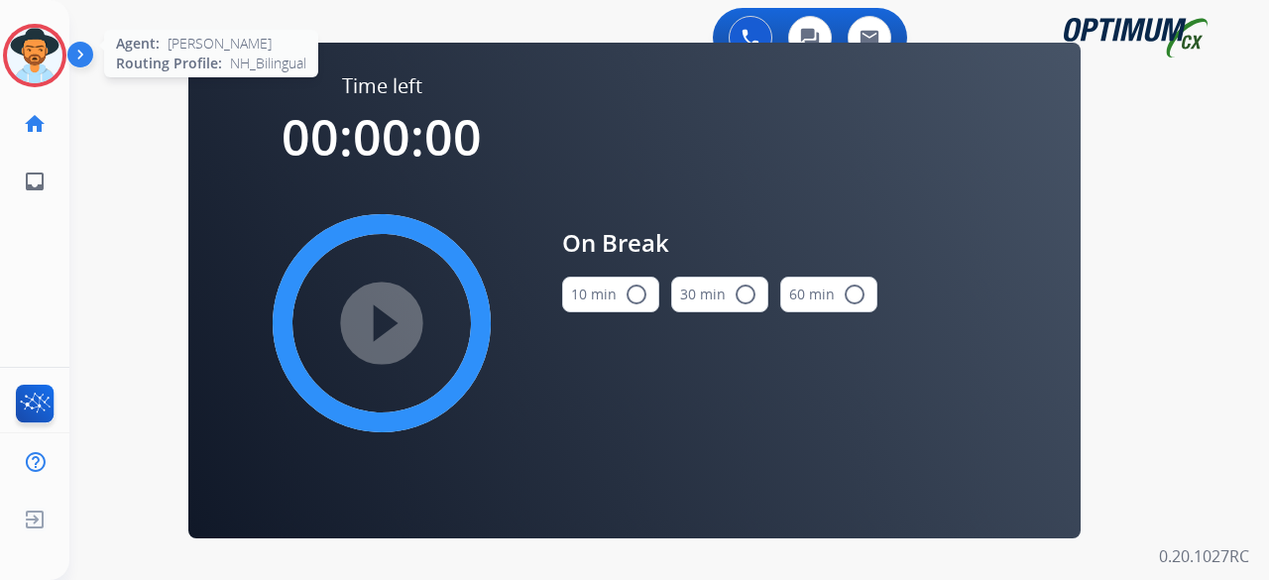
click at [23, 49] on img at bounding box center [34, 55] width 55 height 55
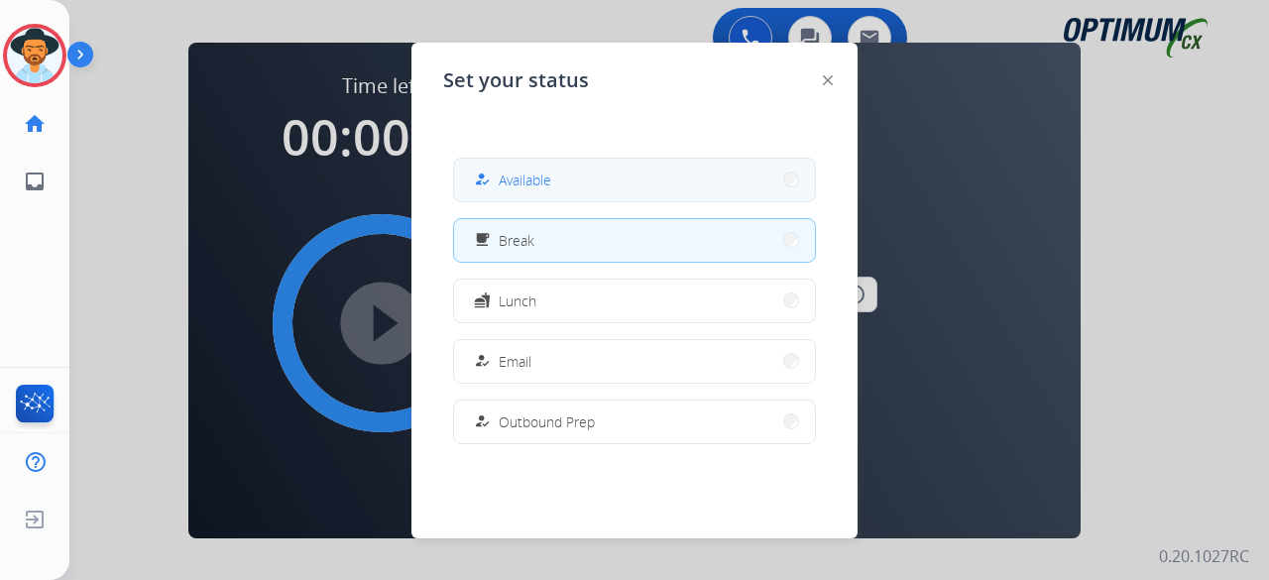
click at [491, 185] on div "how_to_reg" at bounding box center [484, 179] width 29 height 24
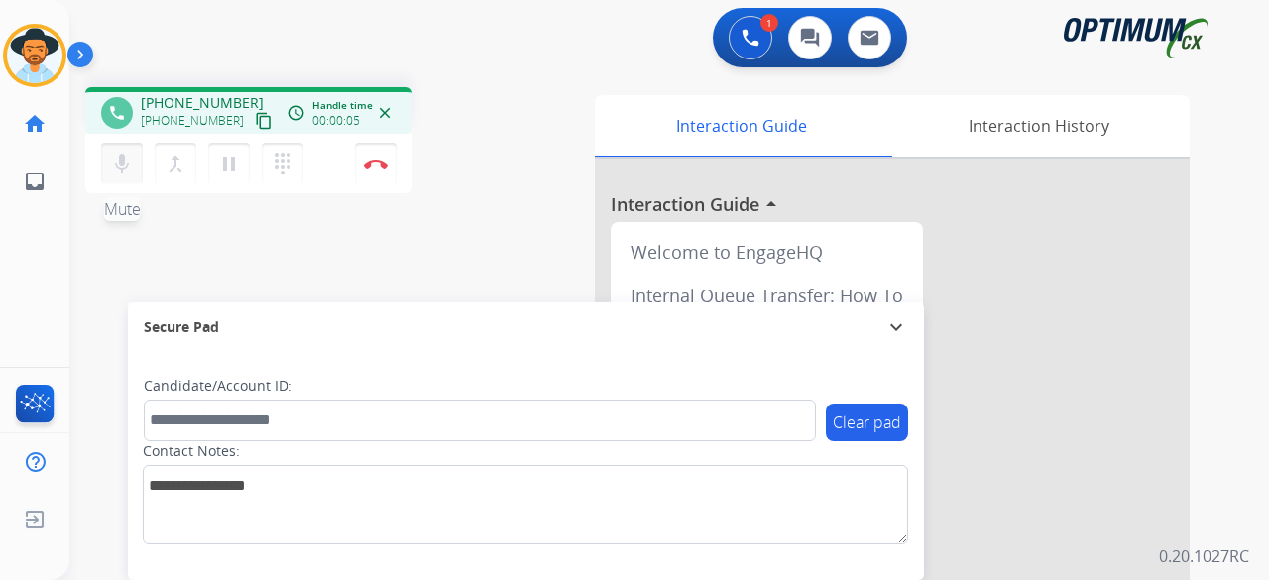
click at [119, 158] on mat-icon "mic" at bounding box center [122, 164] width 24 height 24
click at [255, 122] on mat-icon "content_copy" at bounding box center [264, 121] width 18 height 18
click at [123, 162] on mat-icon "mic_off" at bounding box center [122, 164] width 24 height 24
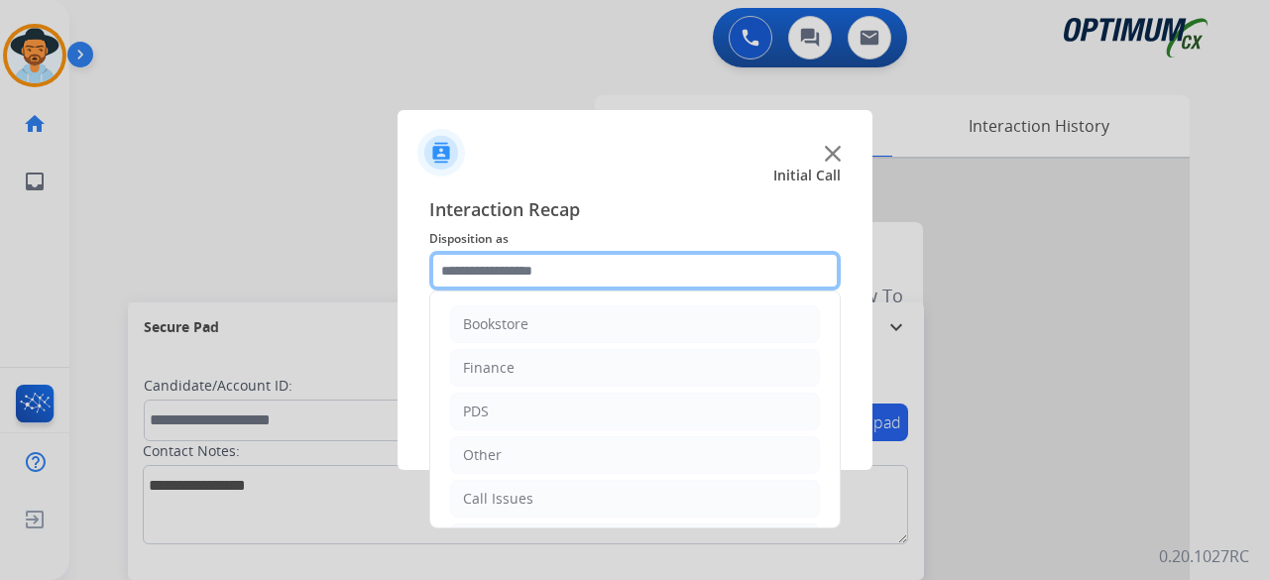
click at [642, 265] on input "text" at bounding box center [634, 271] width 411 height 40
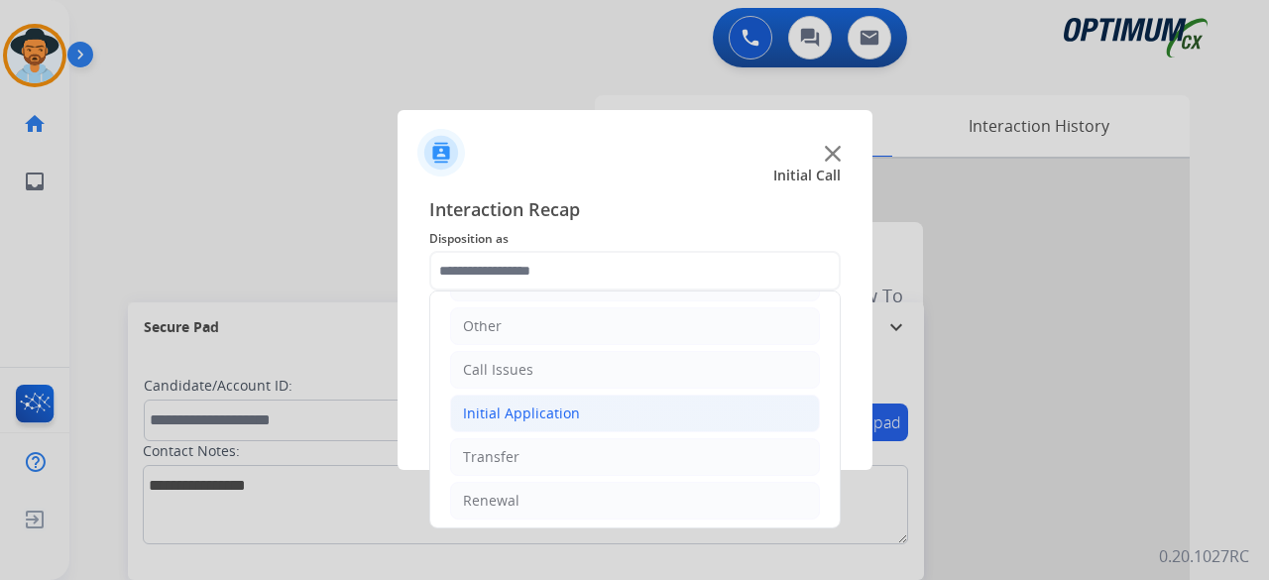
click at [516, 415] on div "Initial Application" at bounding box center [521, 413] width 117 height 20
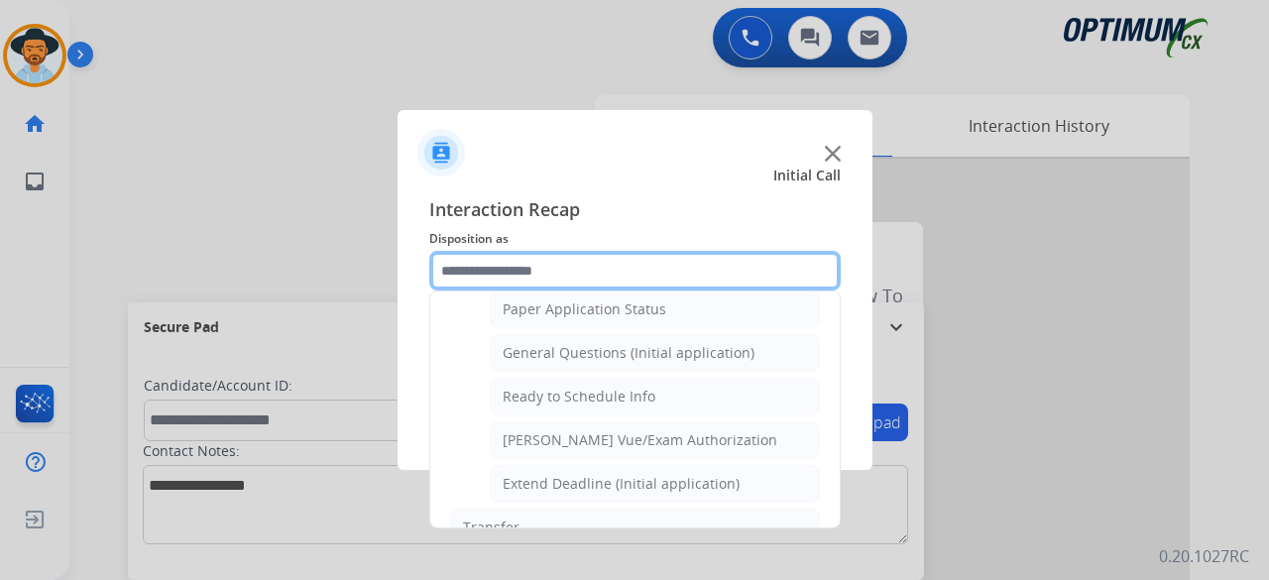
scroll to position [1110, 0]
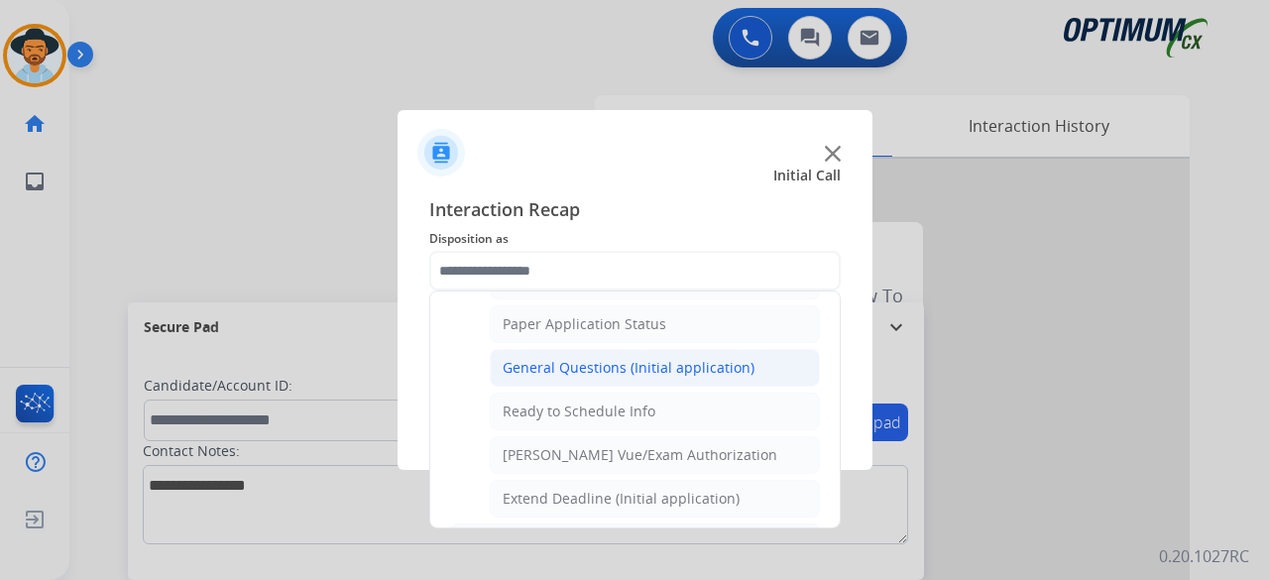
click at [607, 358] on div "General Questions (Initial application)" at bounding box center [628, 368] width 252 height 20
type input "**********"
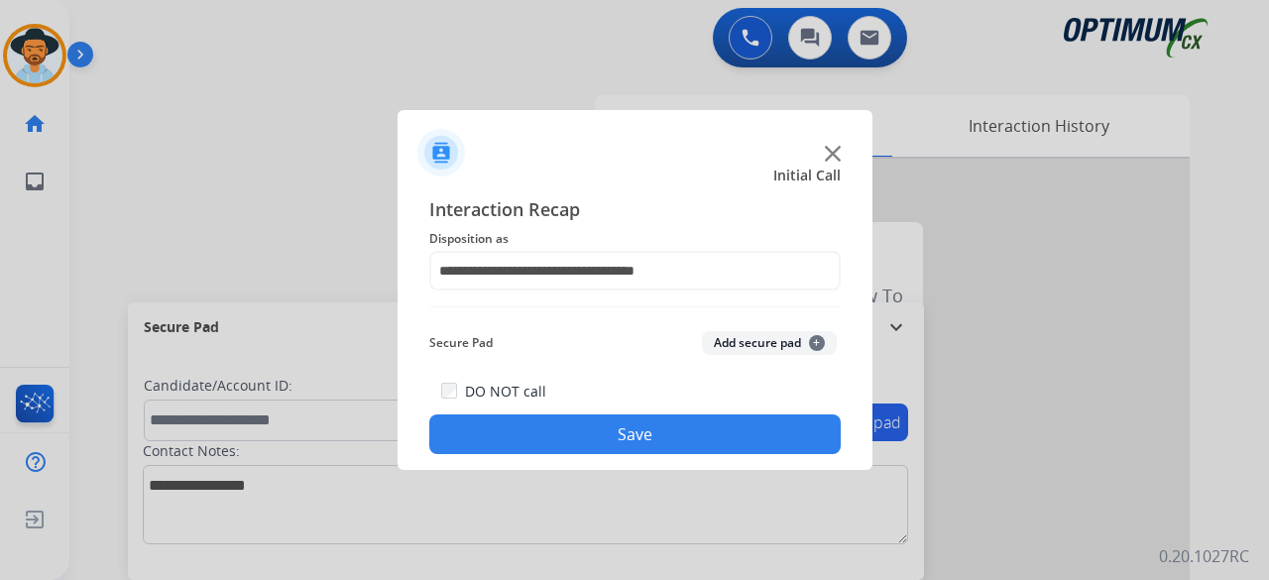
click at [761, 333] on button "Add secure pad +" at bounding box center [769, 343] width 135 height 24
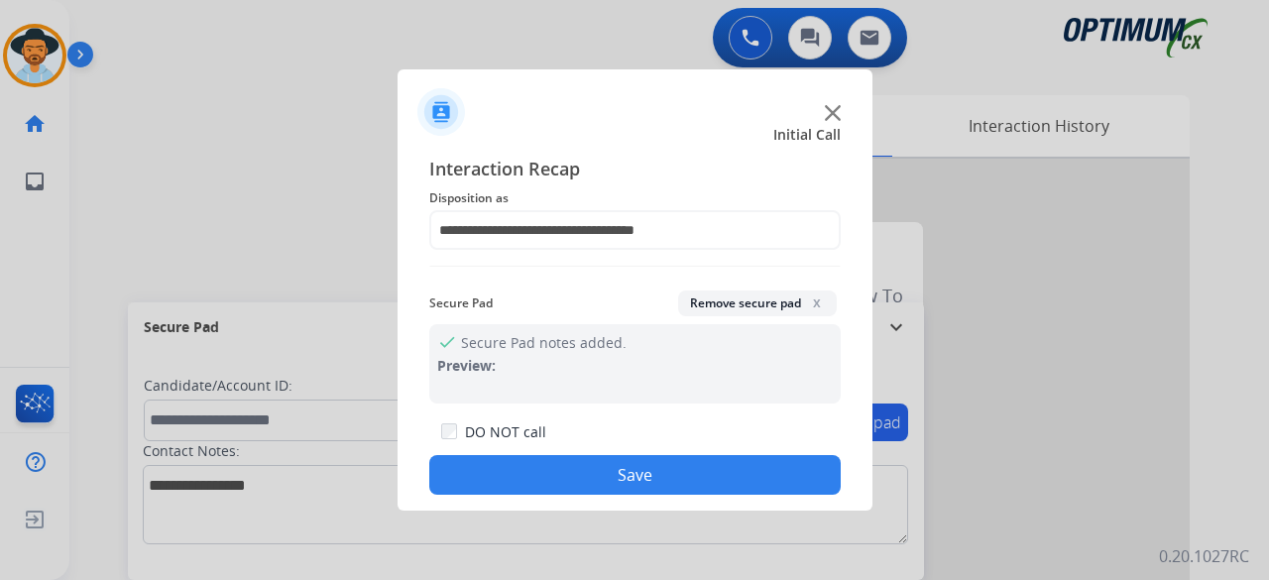
click at [600, 467] on button "Save" at bounding box center [634, 475] width 411 height 40
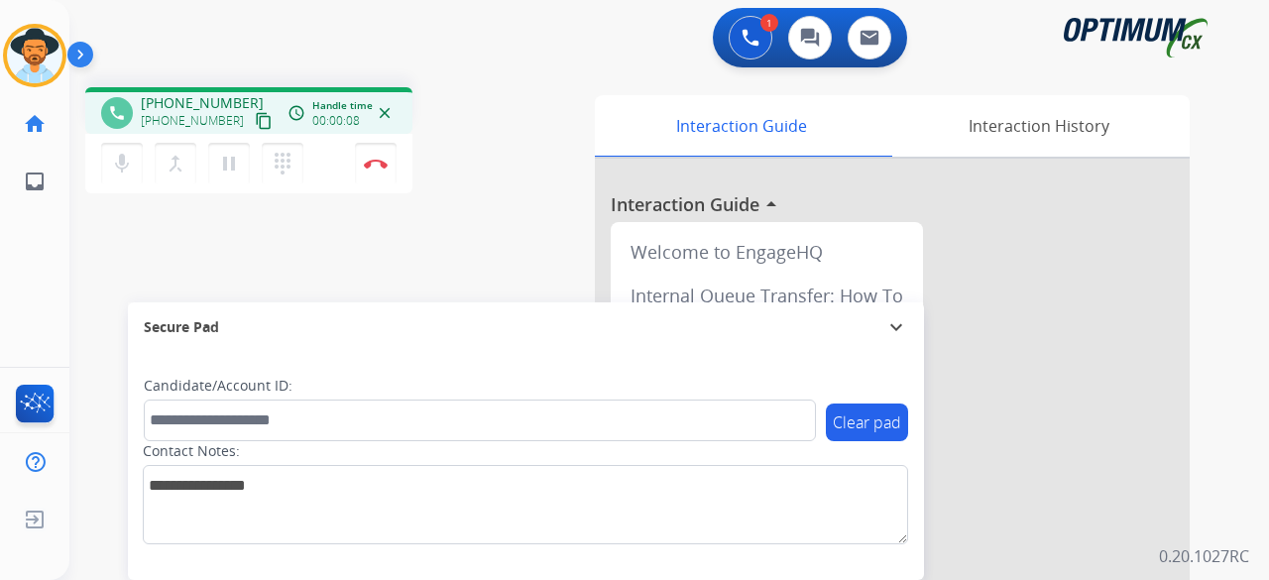
click at [255, 112] on mat-icon "content_copy" at bounding box center [264, 121] width 18 height 18
click at [371, 171] on button "Disconnect" at bounding box center [376, 164] width 42 height 42
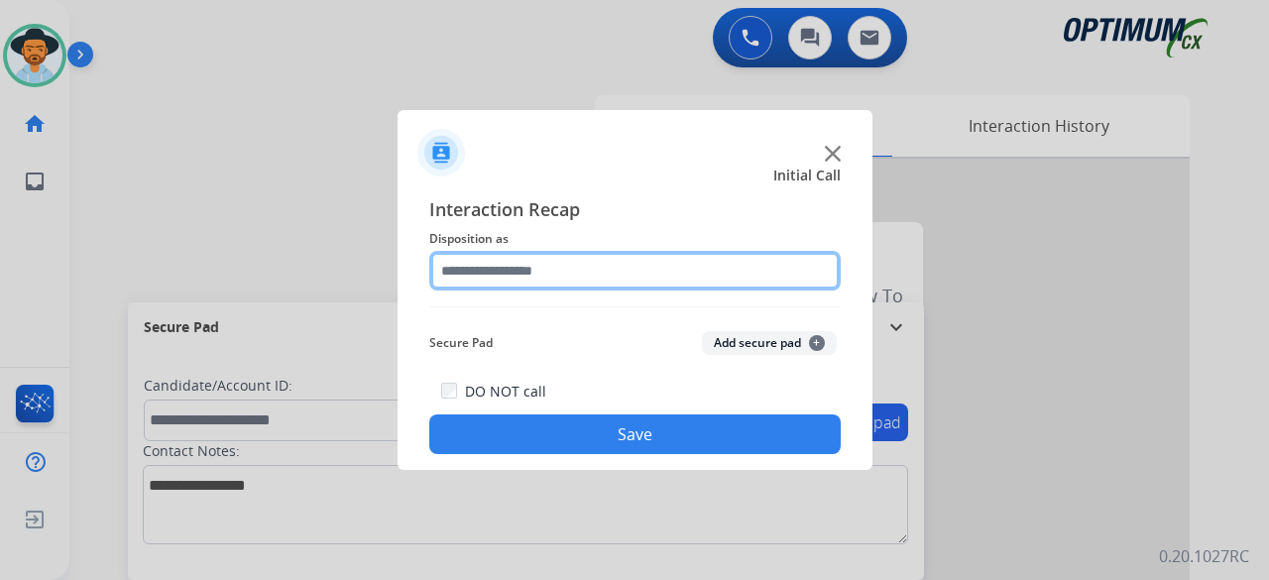
click at [610, 269] on input "text" at bounding box center [634, 271] width 411 height 40
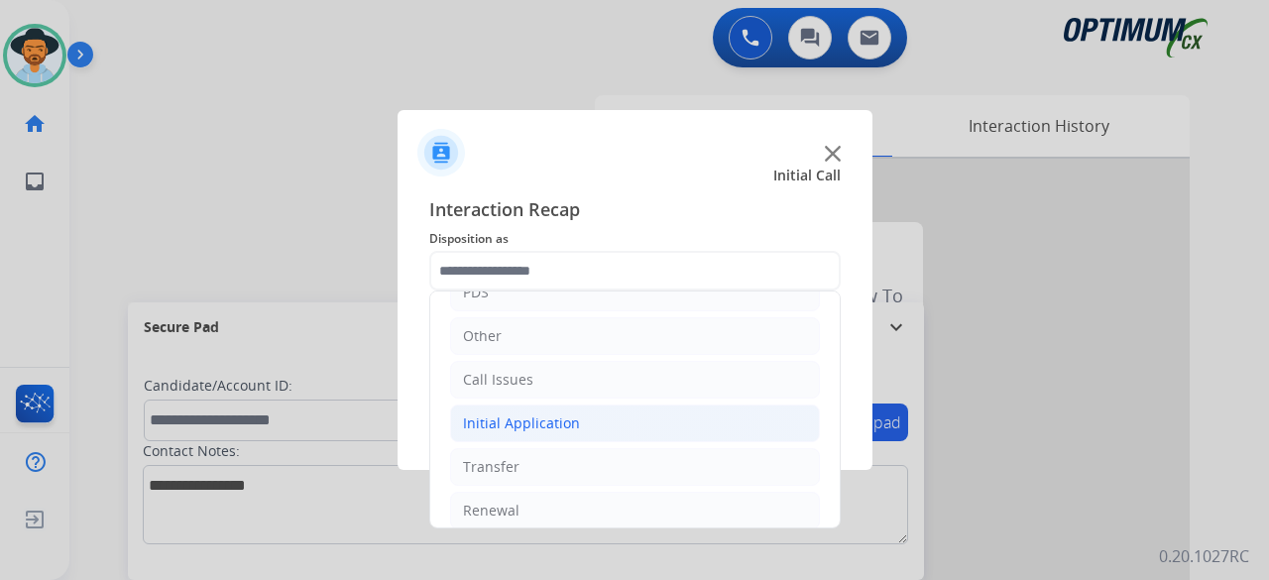
click at [564, 433] on li "Initial Application" at bounding box center [635, 423] width 370 height 38
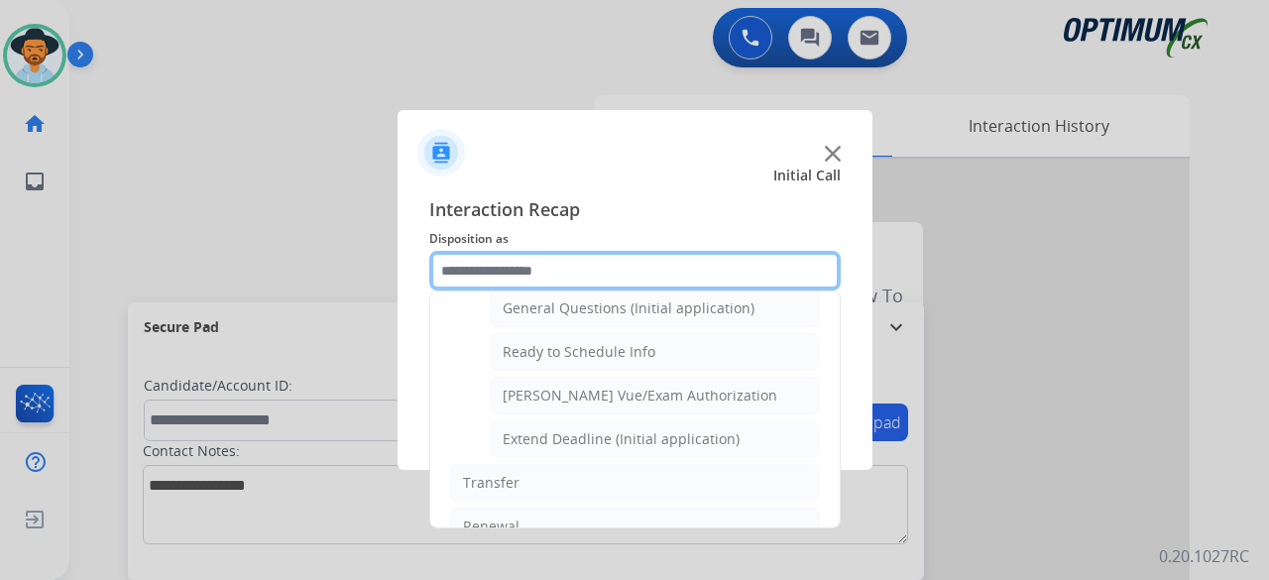
scroll to position [1179, 0]
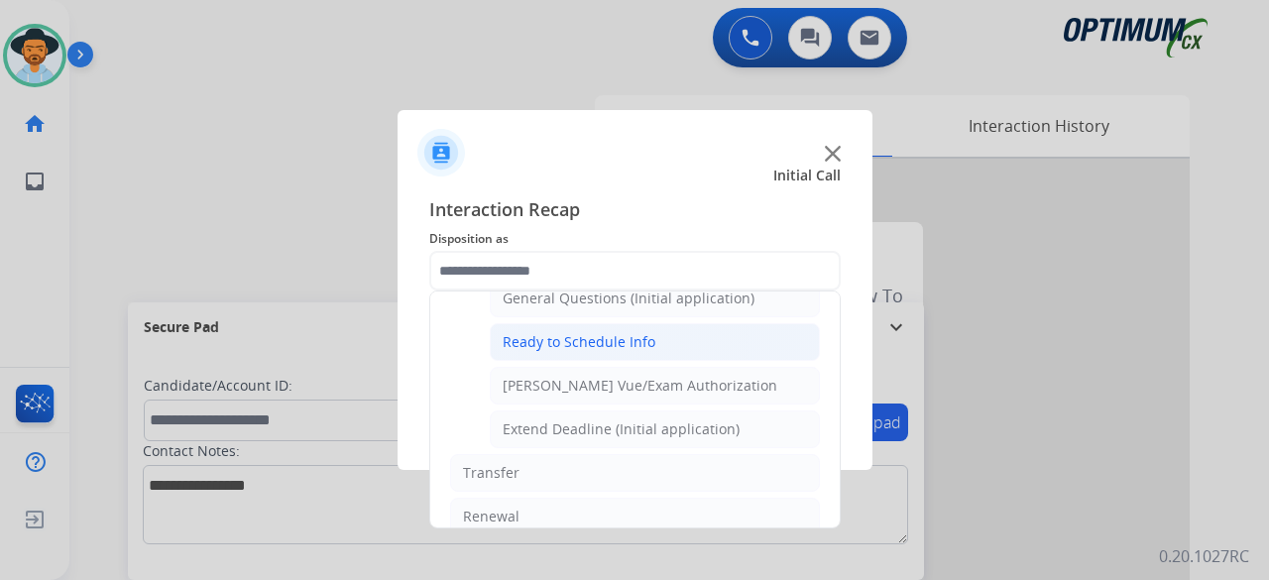
click at [696, 323] on li "Ready to Schedule Info" at bounding box center [655, 342] width 330 height 38
type input "**********"
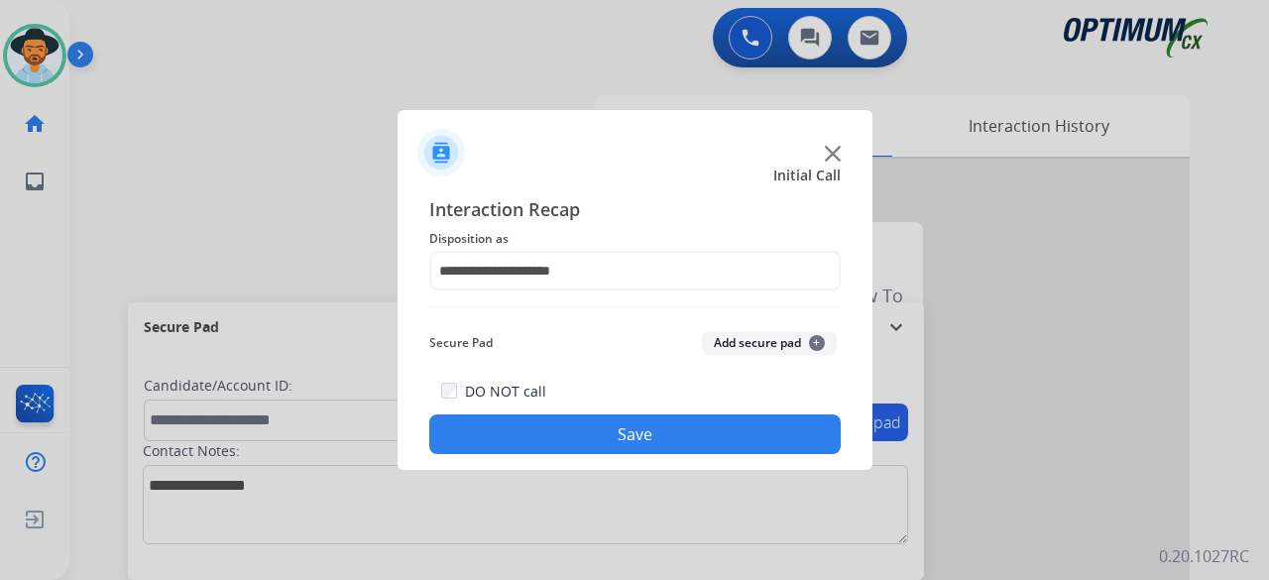
click at [719, 334] on button "Add secure pad +" at bounding box center [769, 343] width 135 height 24
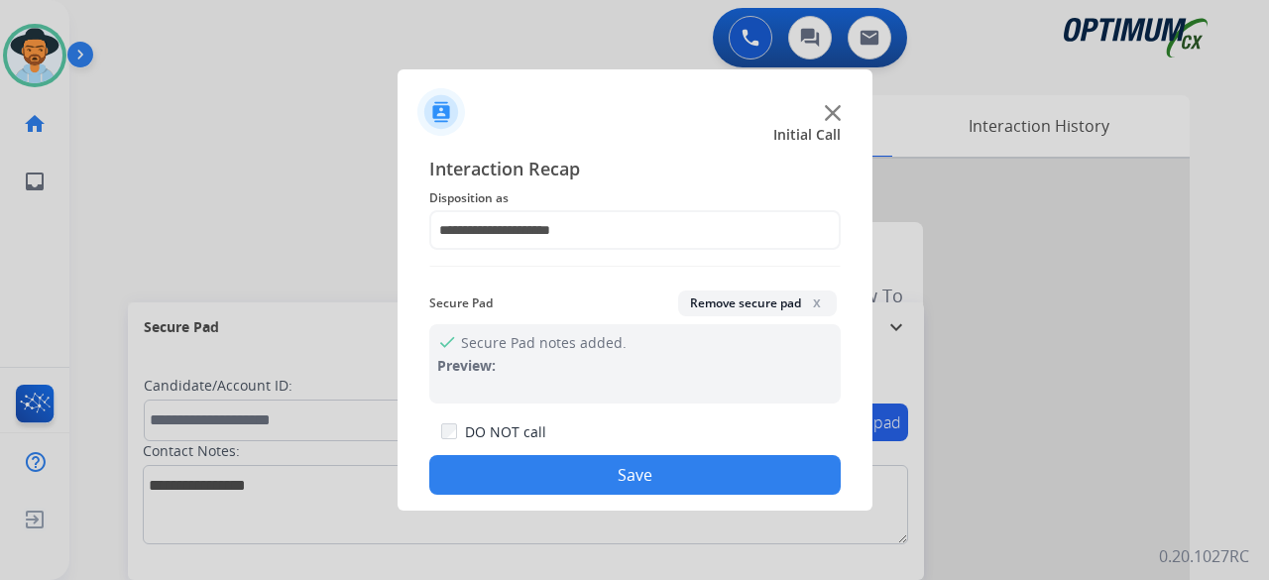
click at [621, 467] on button "Save" at bounding box center [634, 475] width 411 height 40
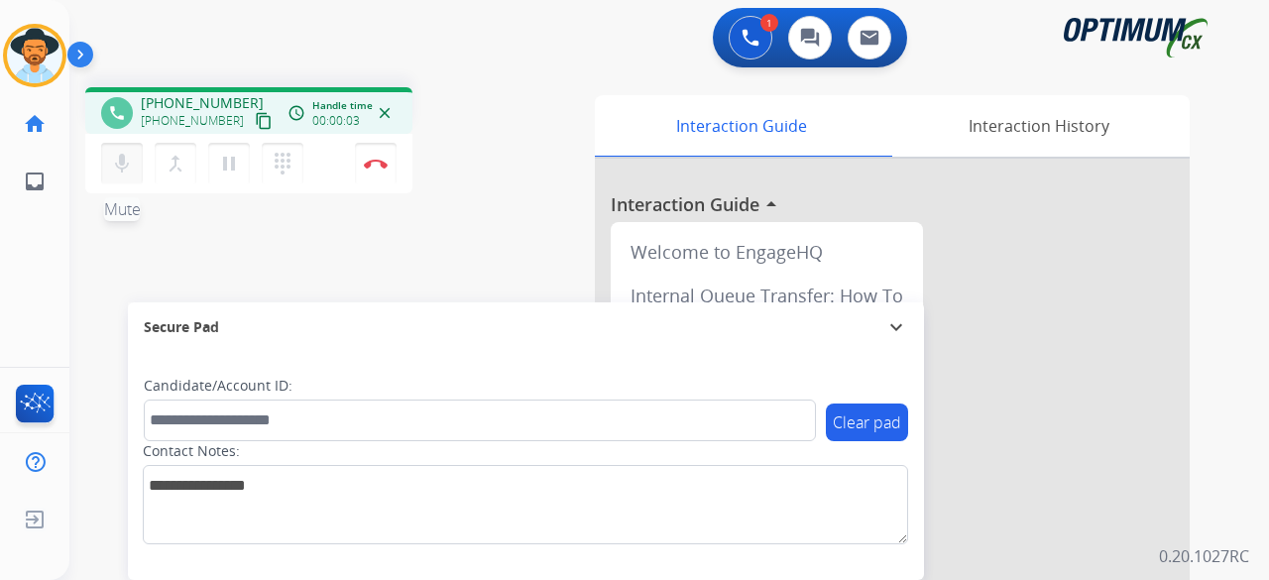
click at [131, 160] on mat-icon "mic" at bounding box center [122, 164] width 24 height 24
click at [131, 160] on mat-icon "mic_off" at bounding box center [122, 164] width 24 height 24
click at [255, 121] on mat-icon "content_copy" at bounding box center [264, 121] width 18 height 18
click at [375, 156] on button "Disconnect" at bounding box center [376, 164] width 42 height 42
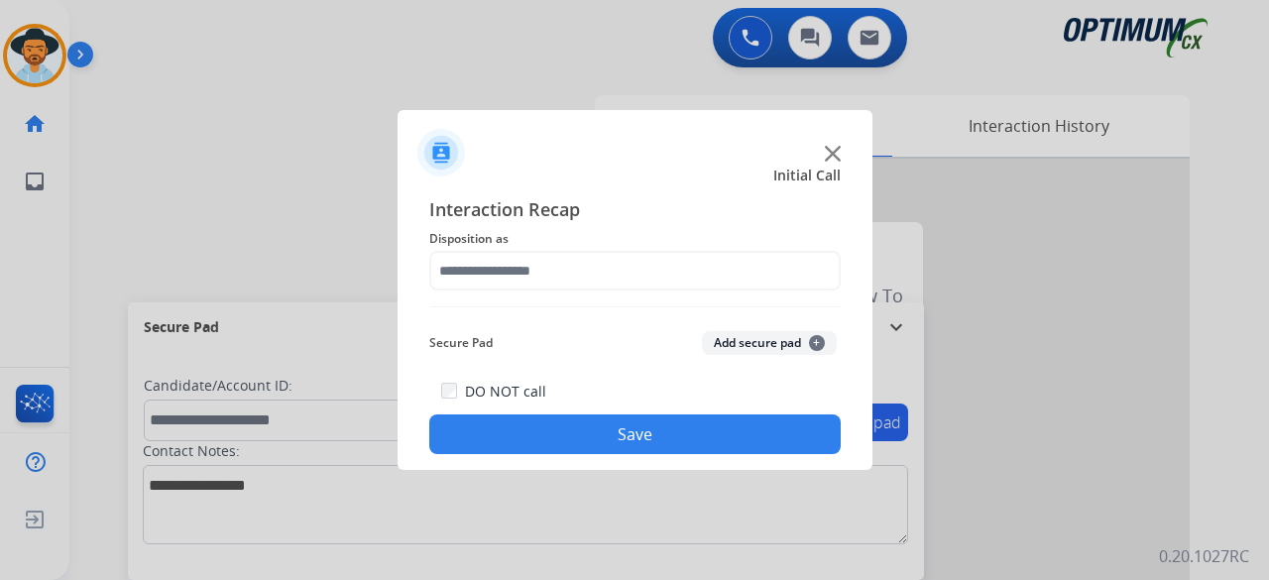
click at [834, 153] on img at bounding box center [833, 154] width 16 height 16
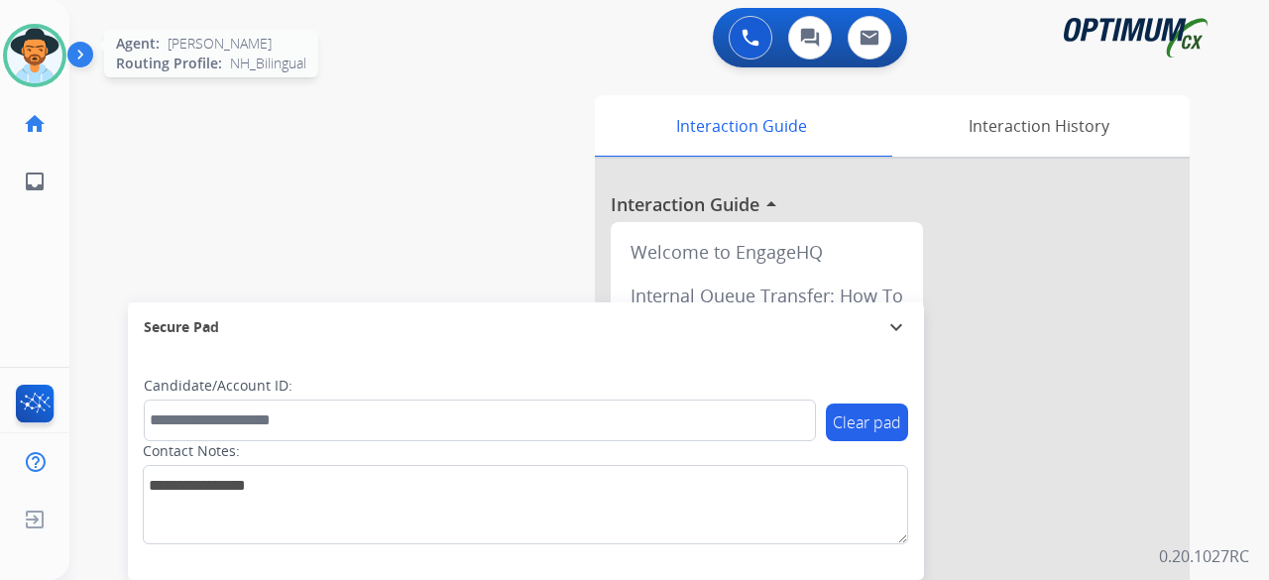
click at [44, 56] on img at bounding box center [34, 55] width 55 height 55
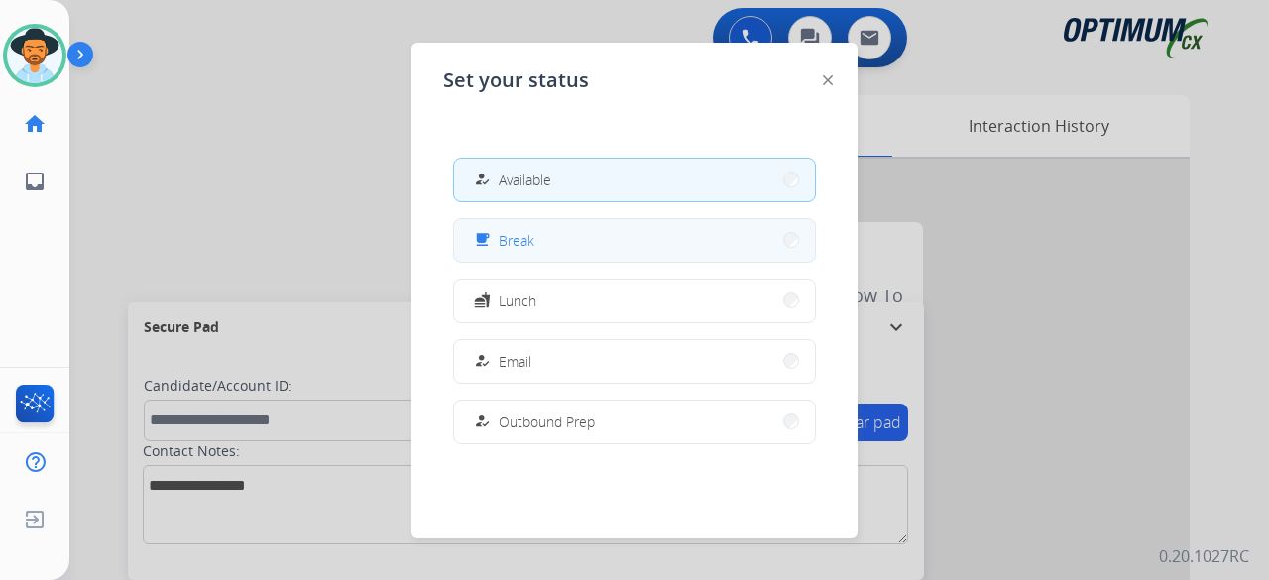
click at [593, 243] on button "free_breakfast Break" at bounding box center [634, 240] width 361 height 43
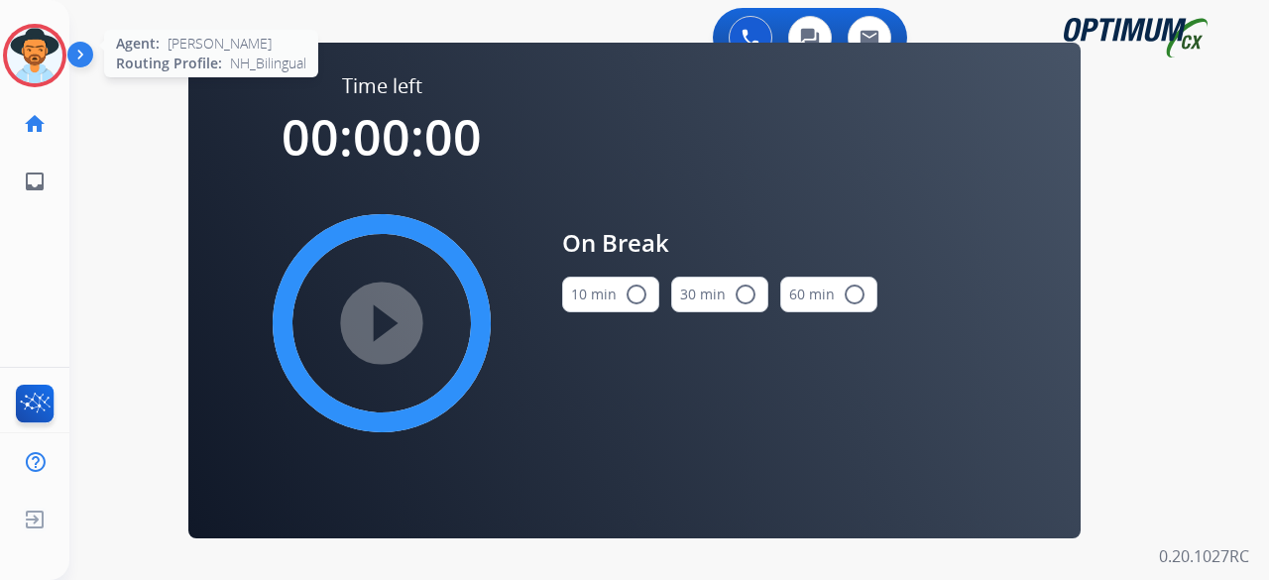
click at [41, 47] on img at bounding box center [34, 55] width 55 height 55
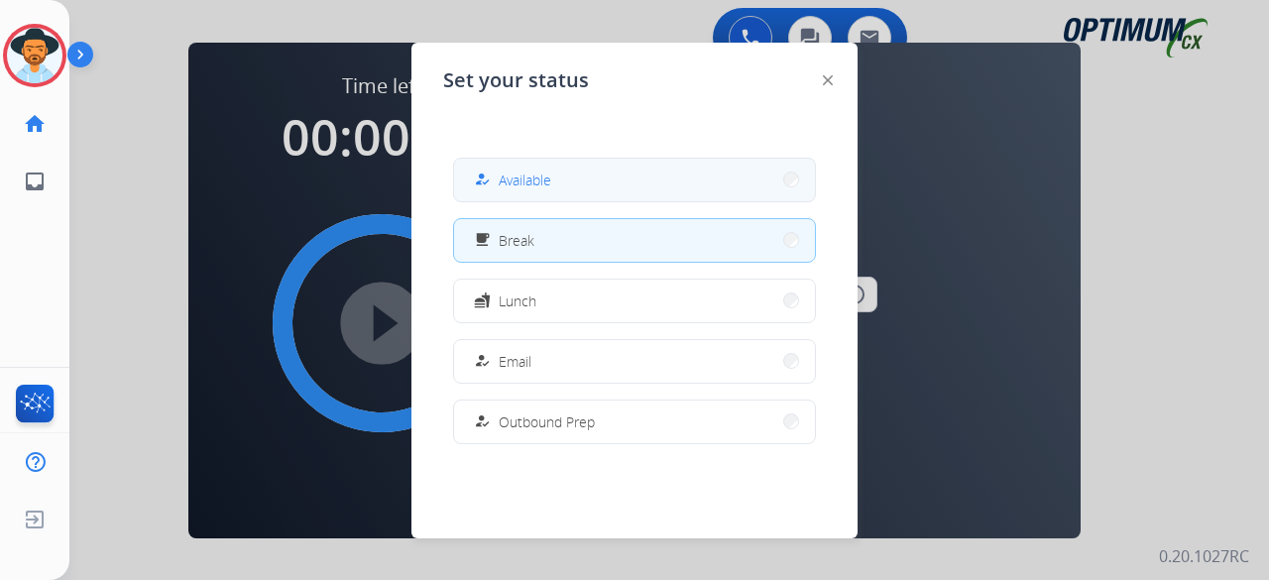
click at [520, 181] on span "Available" at bounding box center [524, 179] width 53 height 21
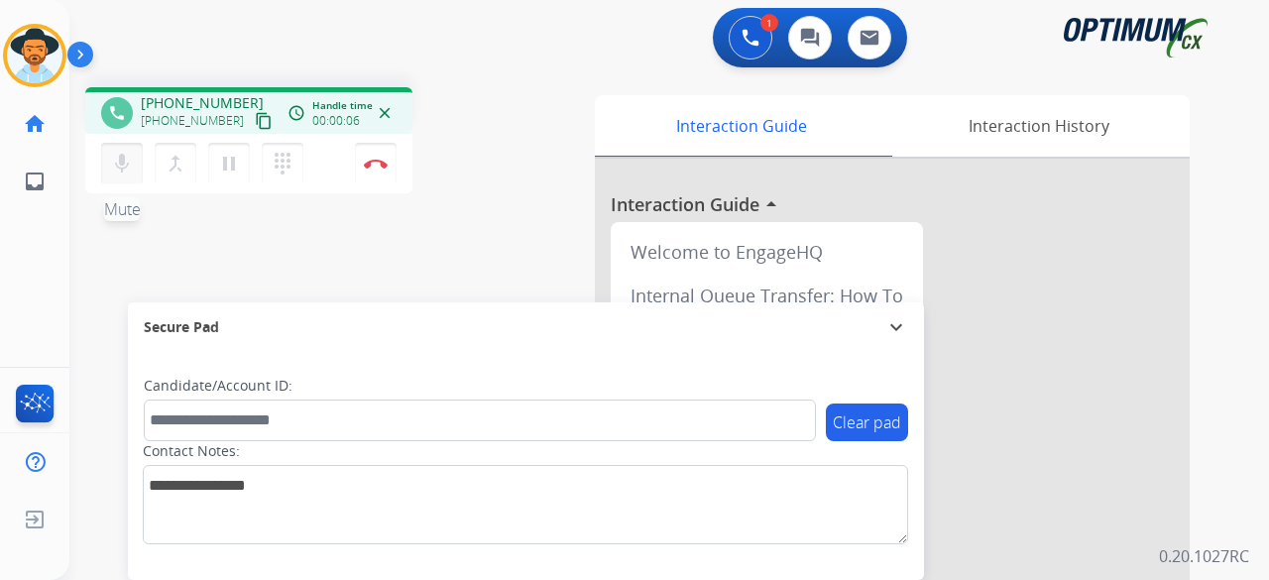
click at [120, 160] on mat-icon "mic" at bounding box center [122, 164] width 24 height 24
click at [255, 124] on mat-icon "content_copy" at bounding box center [264, 121] width 18 height 18
click at [128, 157] on mat-icon "mic_off" at bounding box center [122, 164] width 24 height 24
click at [123, 160] on mat-icon "mic" at bounding box center [122, 164] width 24 height 24
click at [123, 160] on mat-icon "mic_off" at bounding box center [122, 164] width 24 height 24
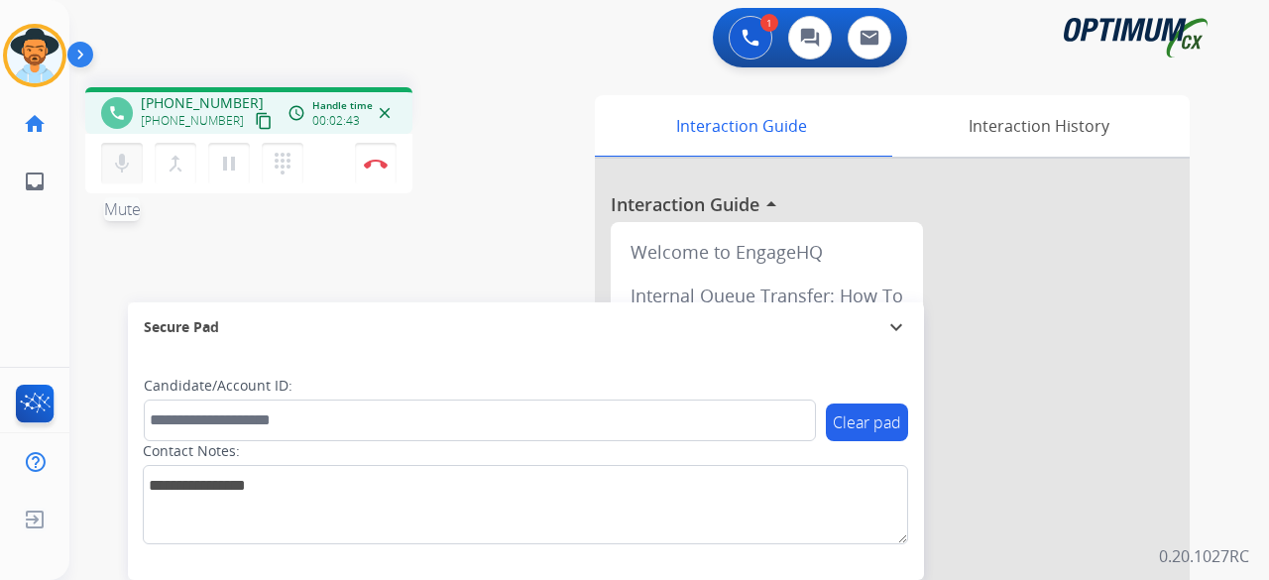
click at [107, 166] on button "mic Mute" at bounding box center [122, 164] width 42 height 42
click at [124, 168] on mat-icon "mic_off" at bounding box center [122, 164] width 24 height 24
click at [115, 173] on mat-icon "mic" at bounding box center [122, 164] width 24 height 24
click at [115, 173] on mat-icon "mic_off" at bounding box center [122, 164] width 24 height 24
click at [126, 154] on mat-icon "mic" at bounding box center [122, 164] width 24 height 24
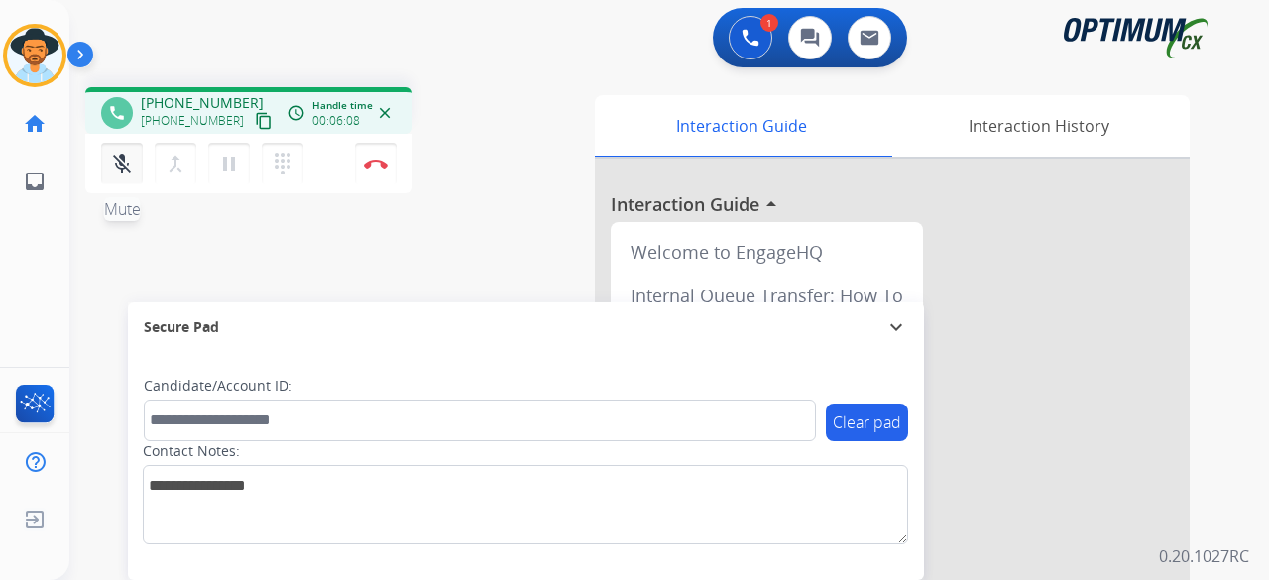
click at [118, 161] on mat-icon "mic_off" at bounding box center [122, 164] width 24 height 24
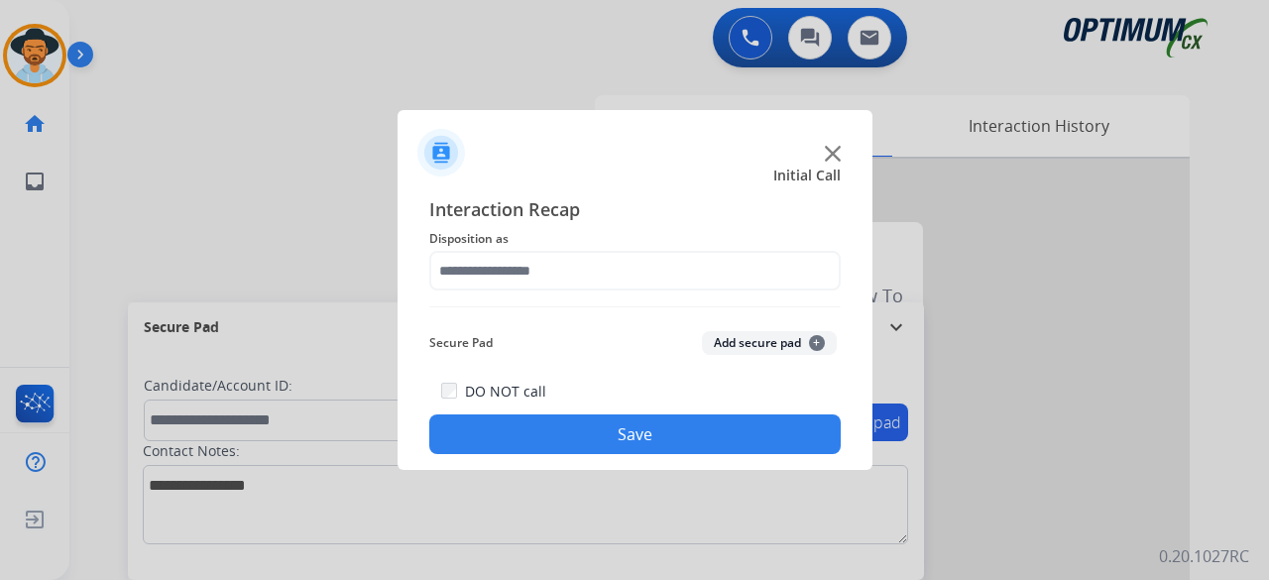
click at [391, 171] on div "Initial Call" at bounding box center [619, 176] width 475 height 20
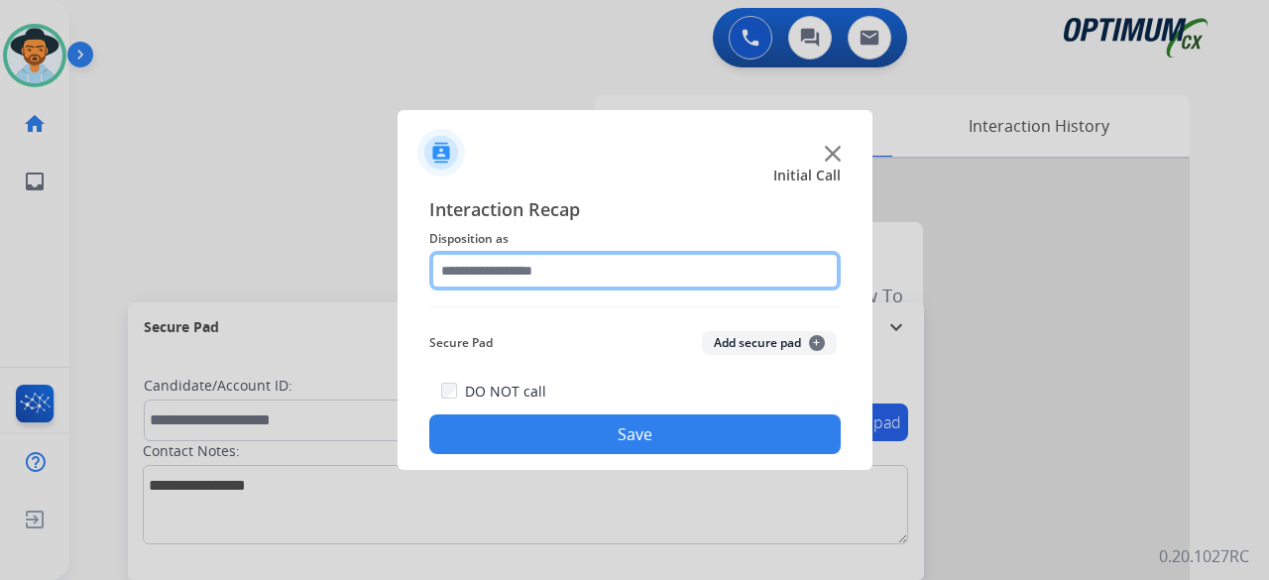
click at [553, 265] on input "text" at bounding box center [634, 271] width 411 height 40
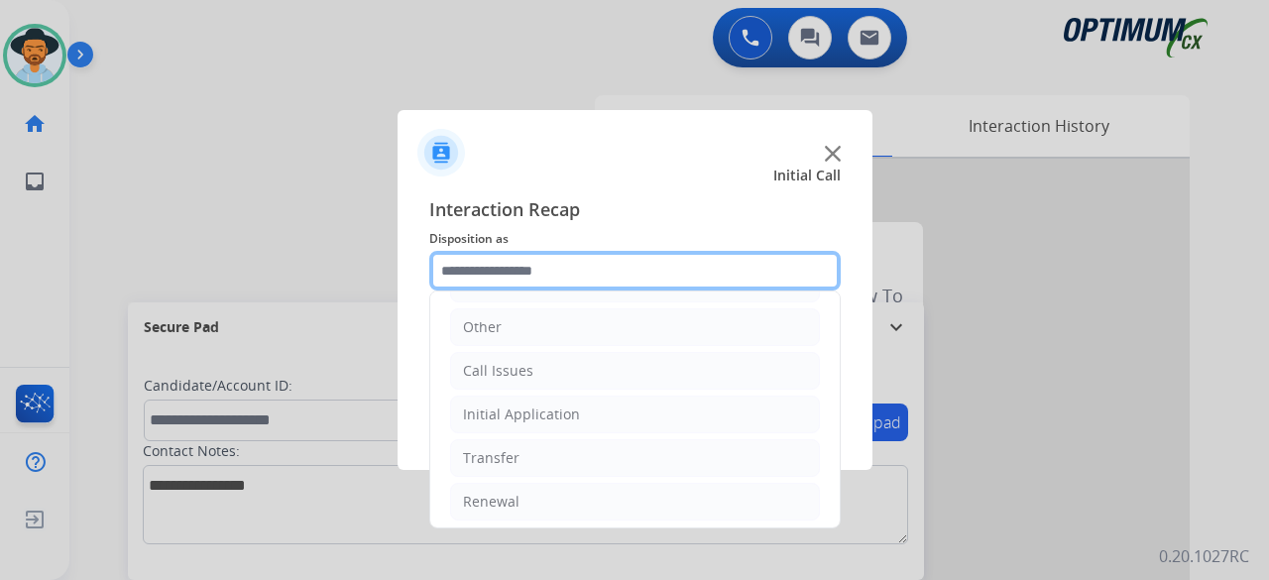
scroll to position [129, 0]
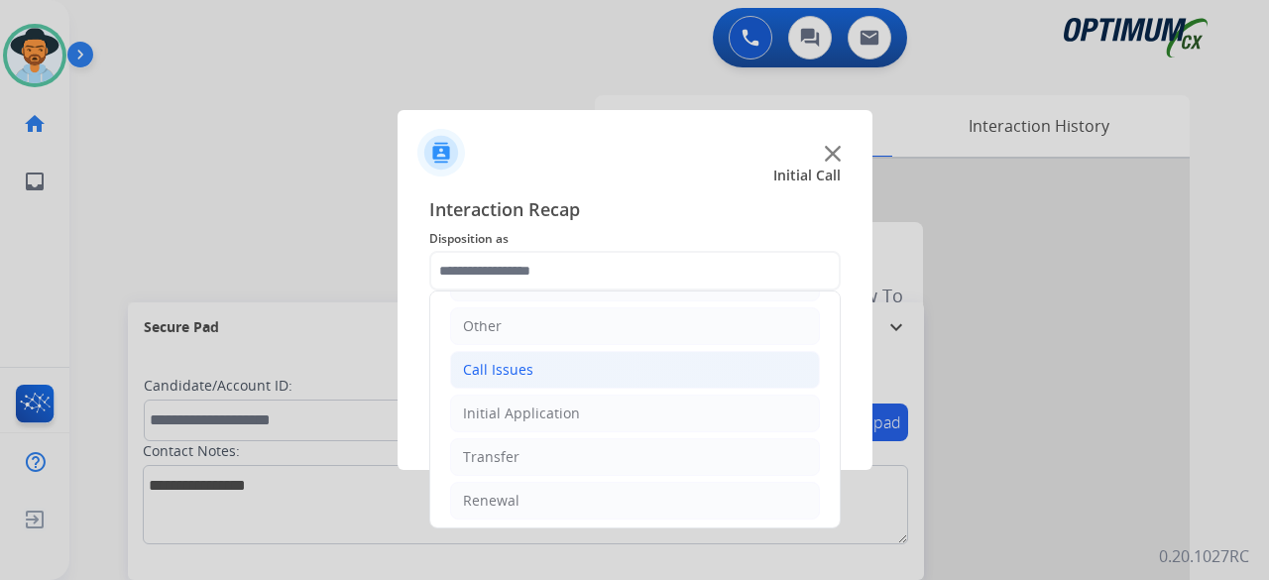
click at [530, 372] on li "Call Issues" at bounding box center [635, 370] width 370 height 38
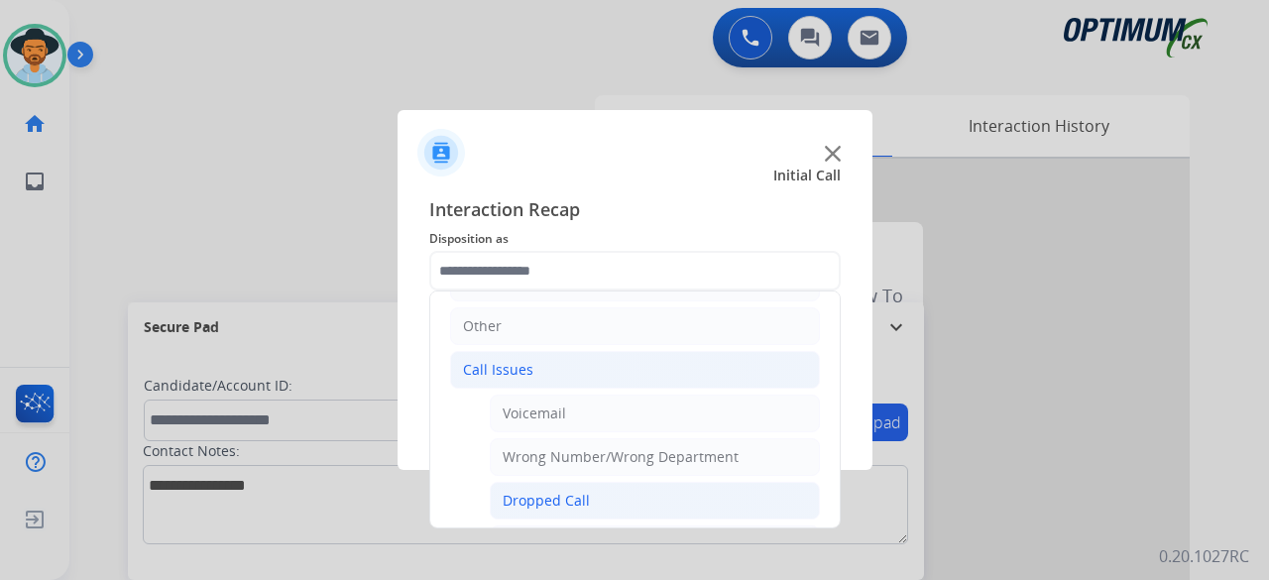
click at [565, 499] on div "Dropped Call" at bounding box center [545, 501] width 87 height 20
type input "**********"
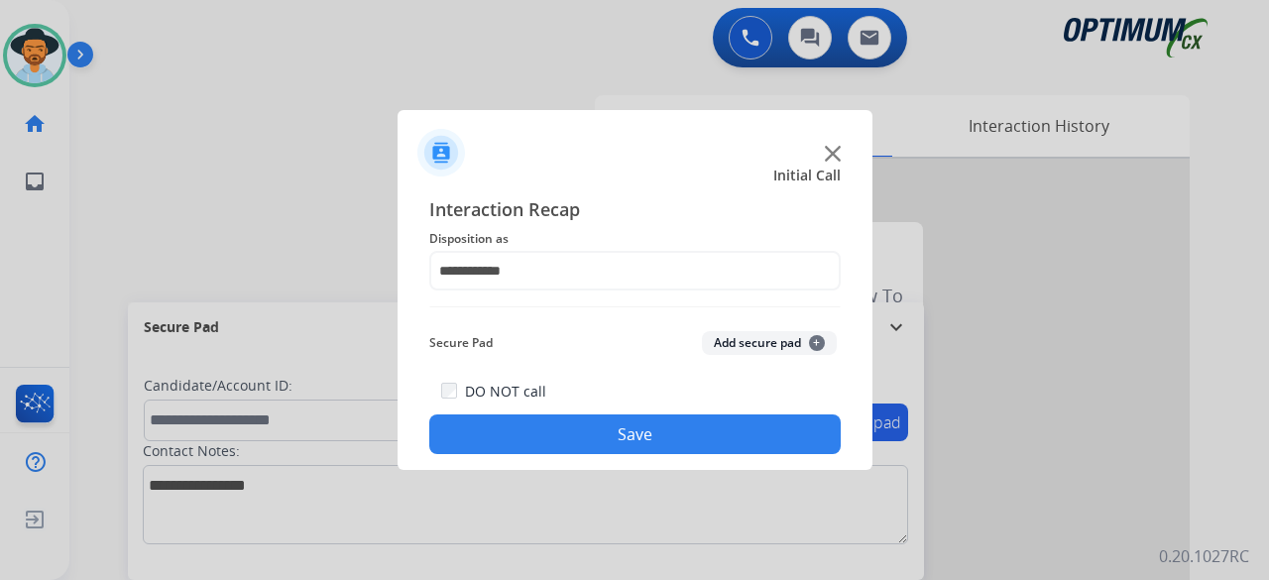
click at [739, 336] on button "Add secure pad +" at bounding box center [769, 343] width 135 height 24
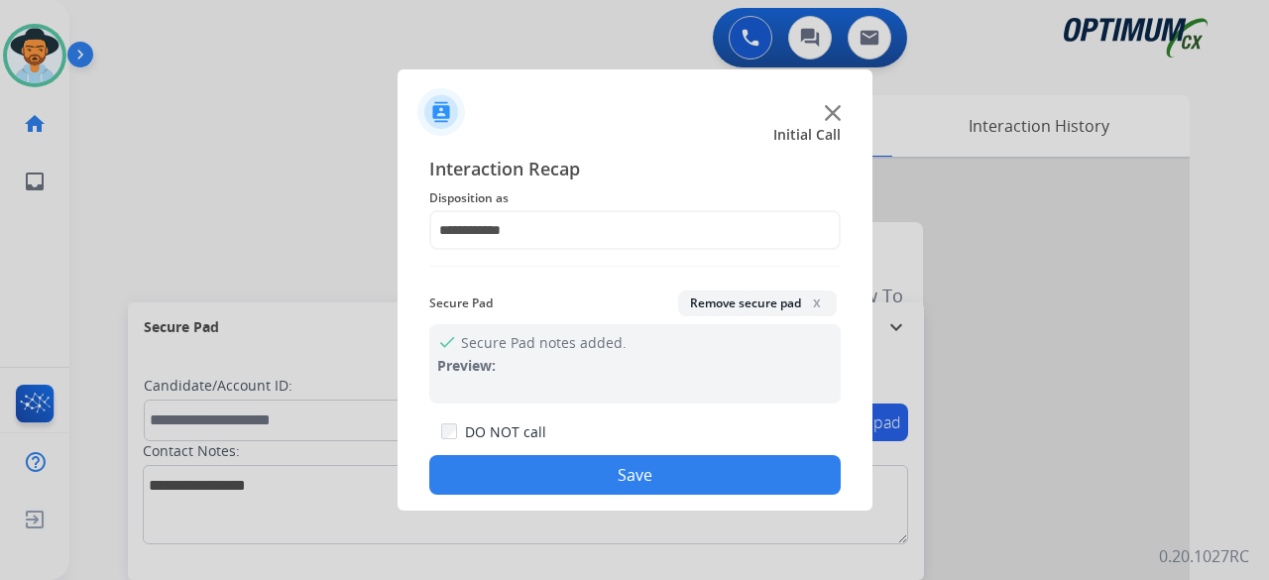
click at [642, 473] on button "Save" at bounding box center [634, 475] width 411 height 40
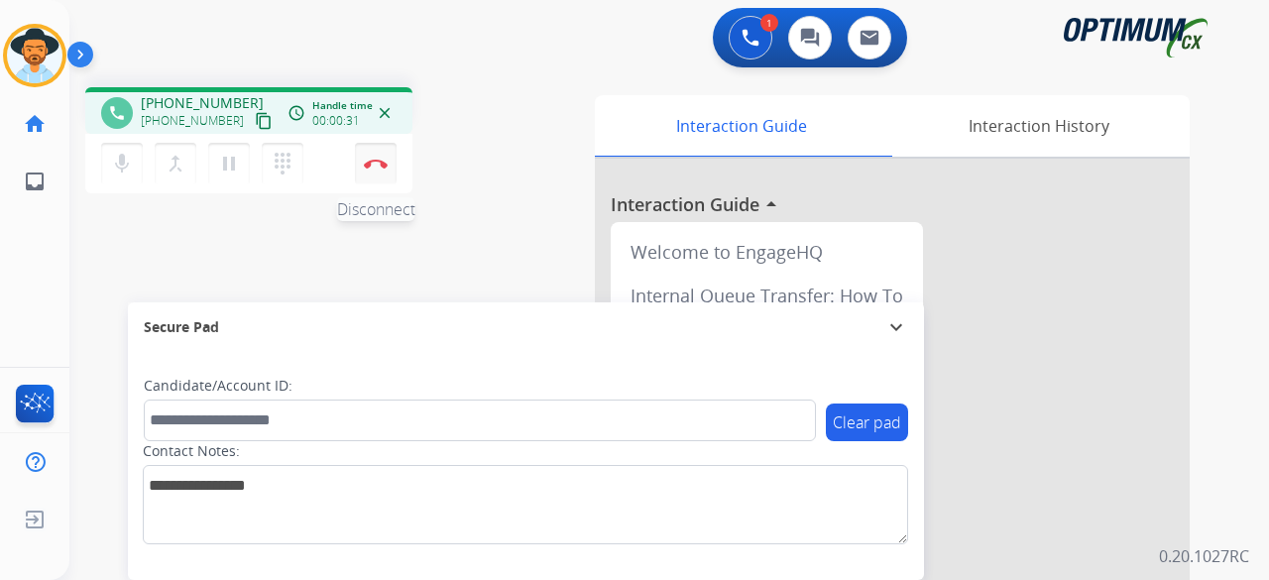
click at [392, 156] on button "Disconnect" at bounding box center [376, 164] width 42 height 42
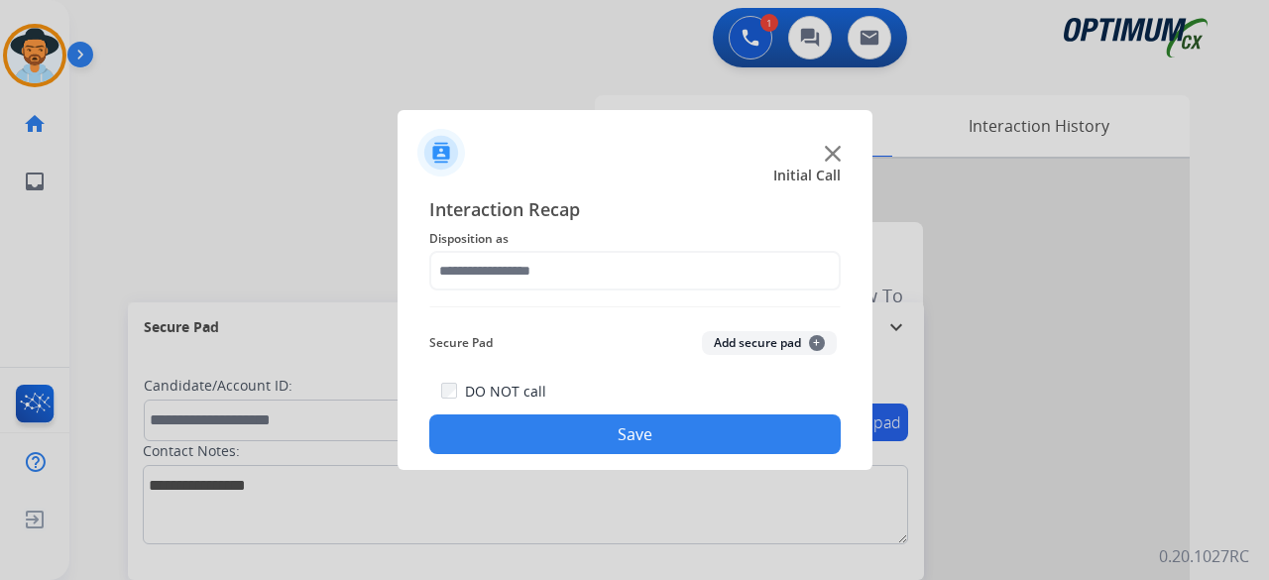
drag, startPoint x: 392, startPoint y: 156, endPoint x: 542, endPoint y: 284, distance: 197.5
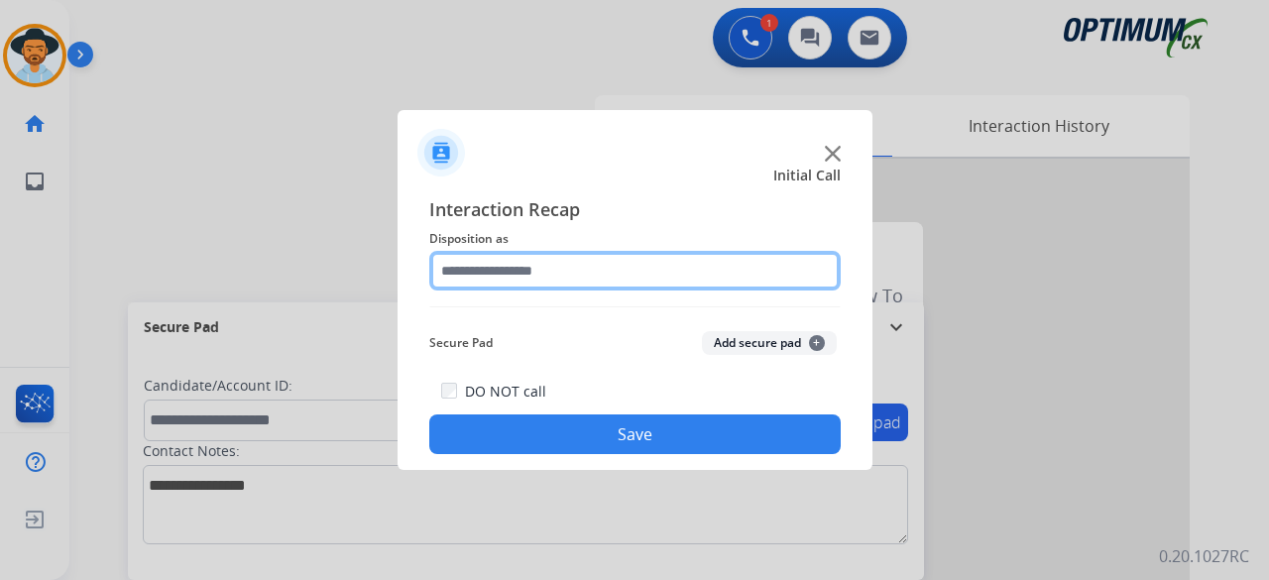
click at [634, 265] on input "text" at bounding box center [634, 271] width 411 height 40
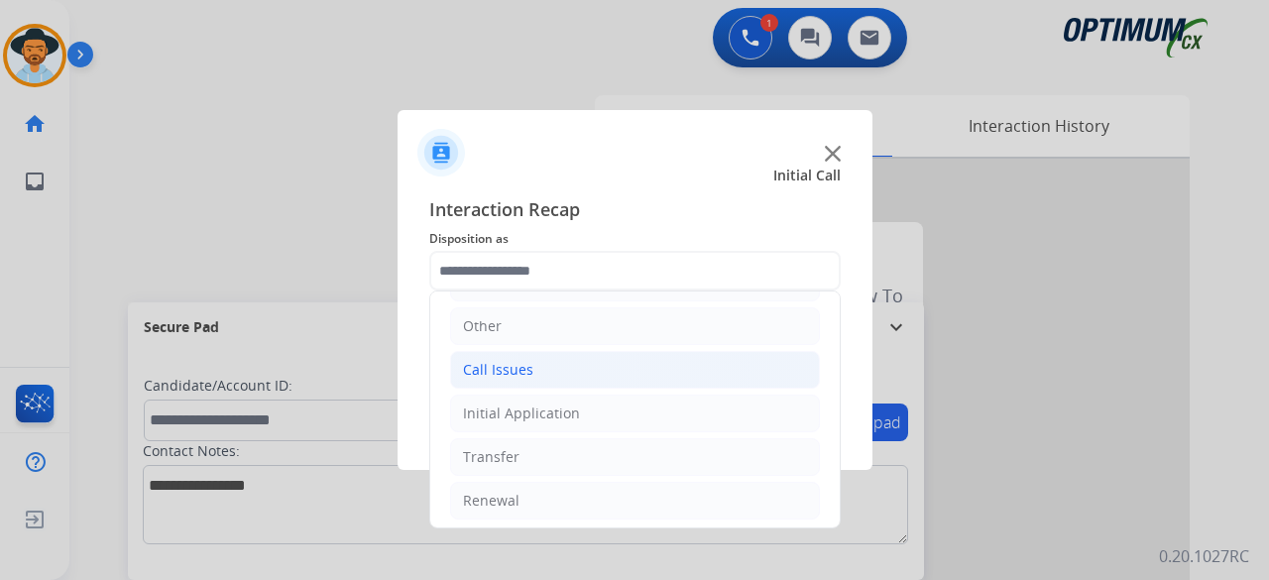
click at [577, 353] on li "Call Issues" at bounding box center [635, 370] width 370 height 38
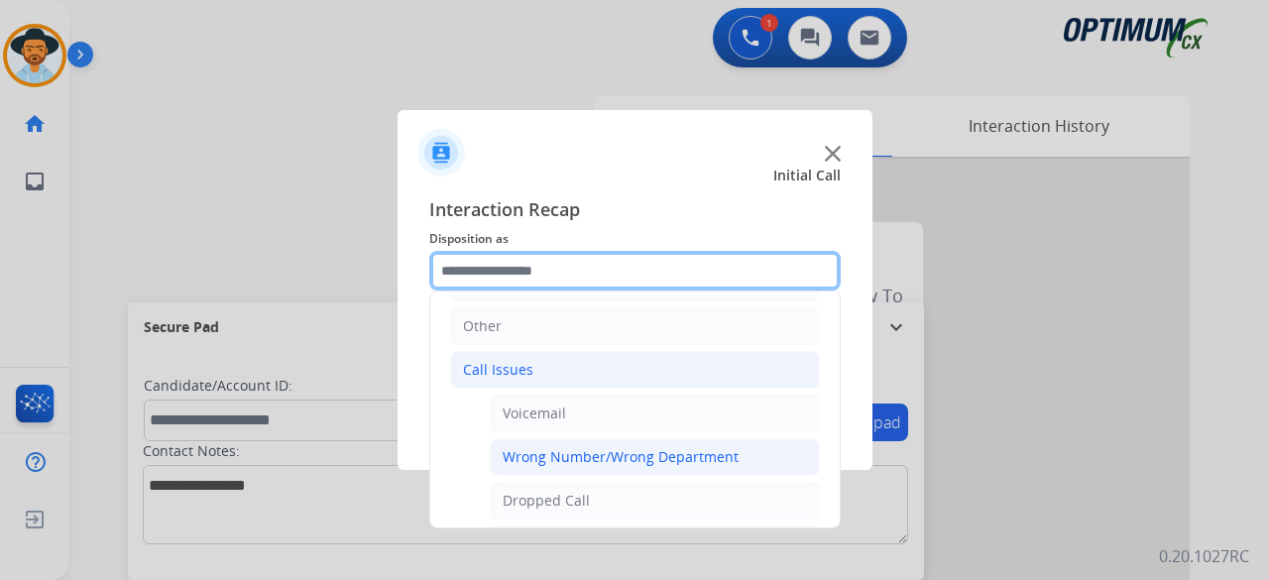
scroll to position [343, 0]
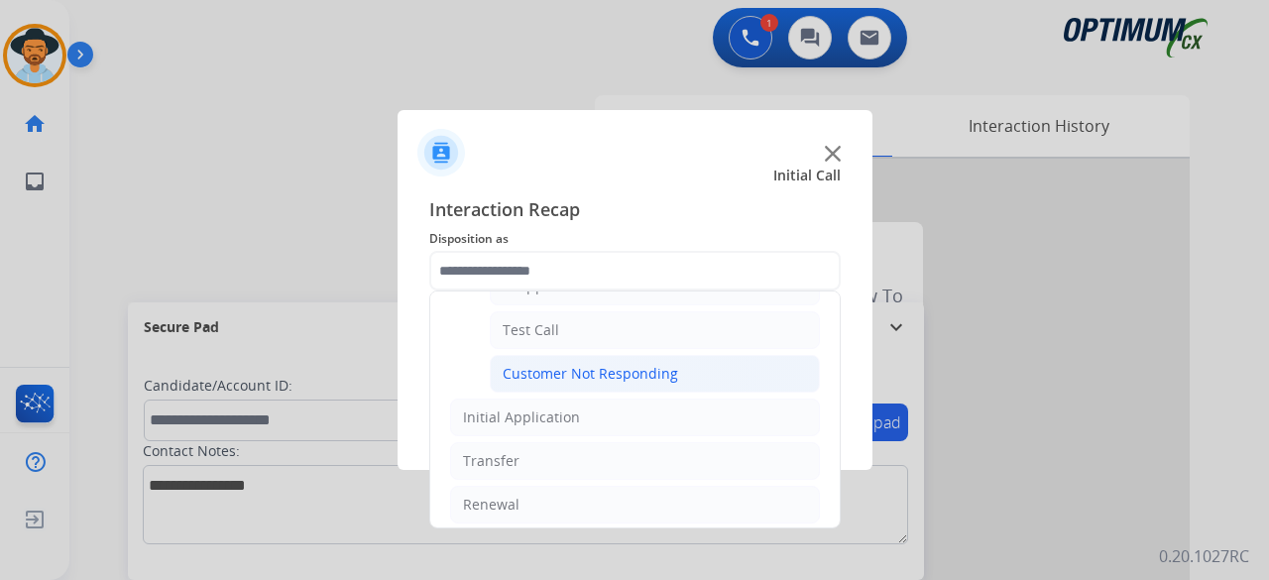
click at [660, 364] on div "Customer Not Responding" at bounding box center [589, 374] width 175 height 20
type input "**********"
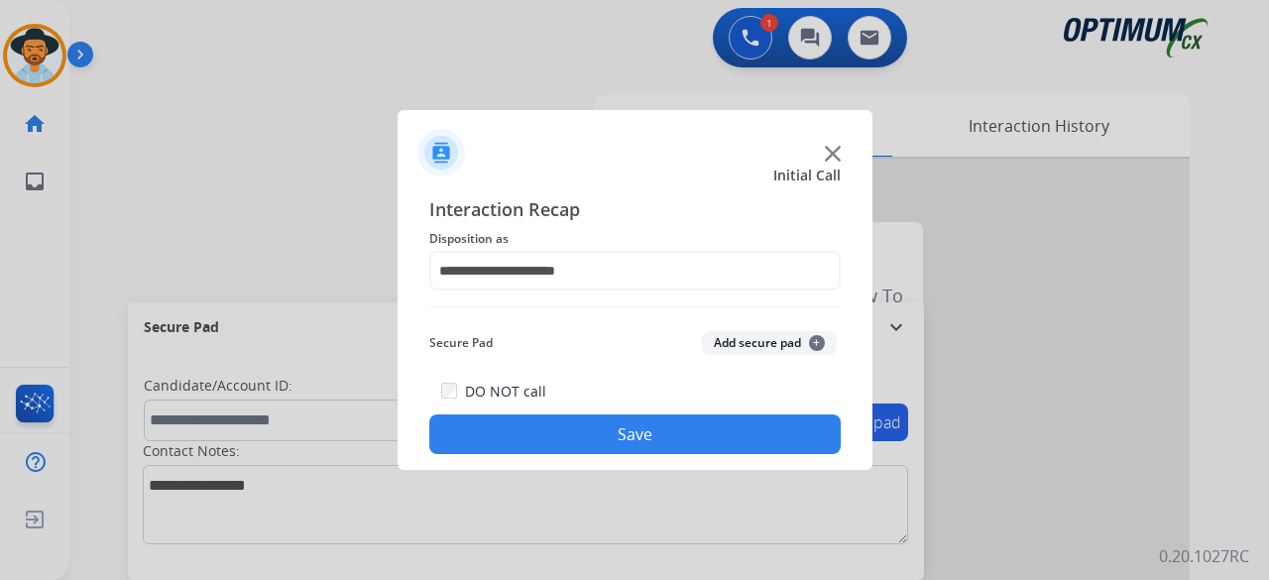
click at [737, 334] on button "Add secure pad +" at bounding box center [769, 343] width 135 height 24
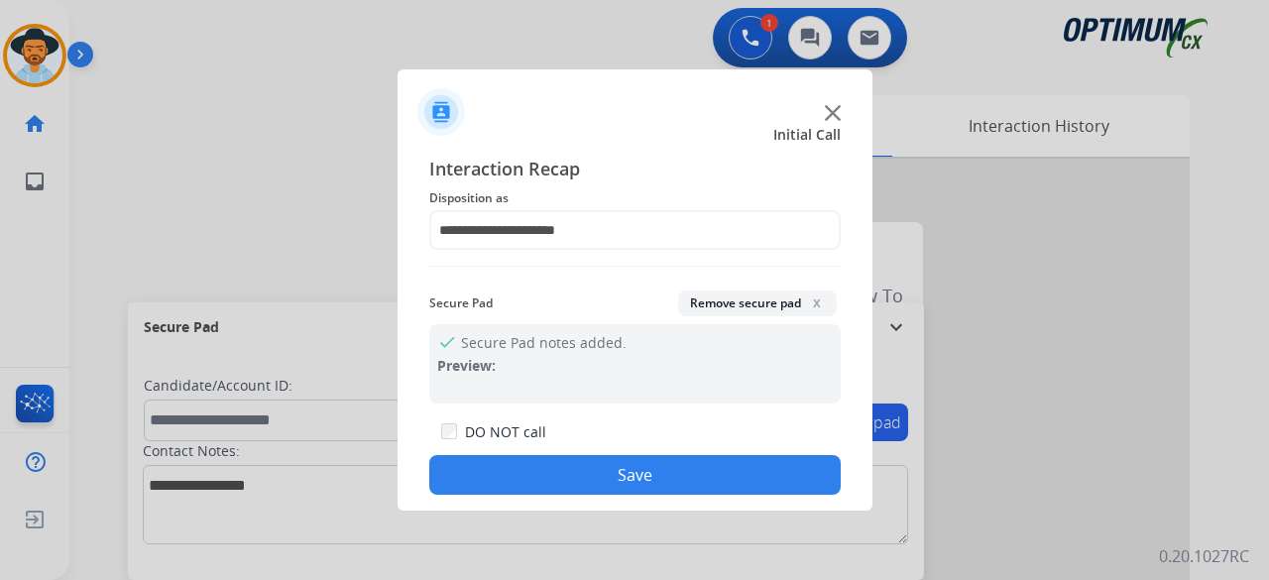
click at [826, 460] on button "Save" at bounding box center [634, 475] width 411 height 40
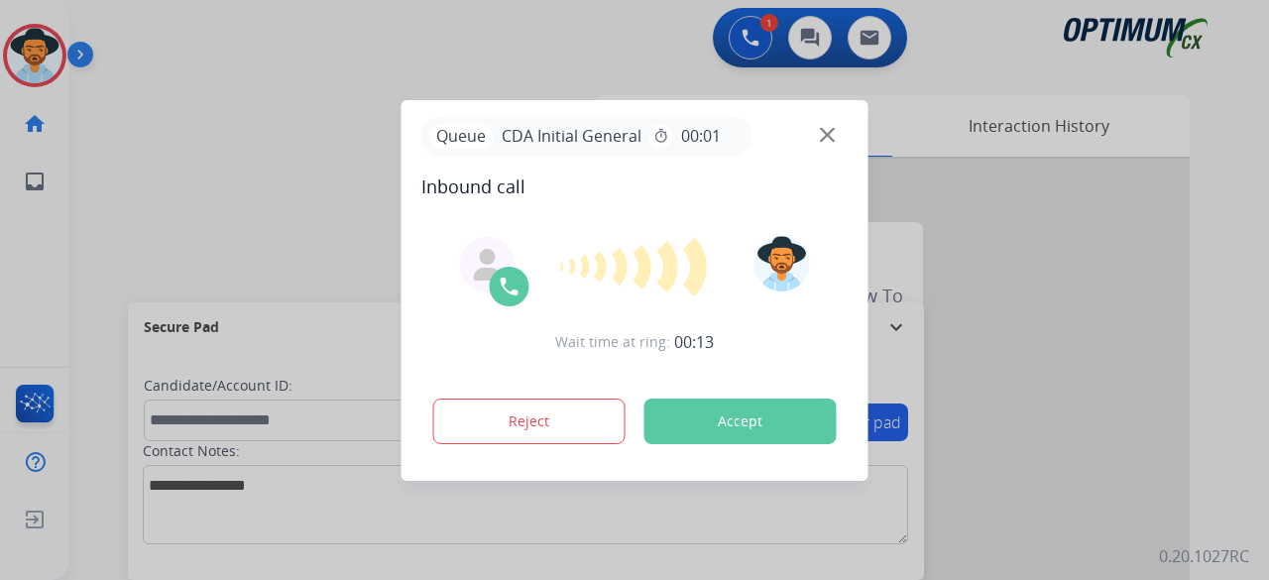
click at [174, 138] on div at bounding box center [634, 290] width 1269 height 580
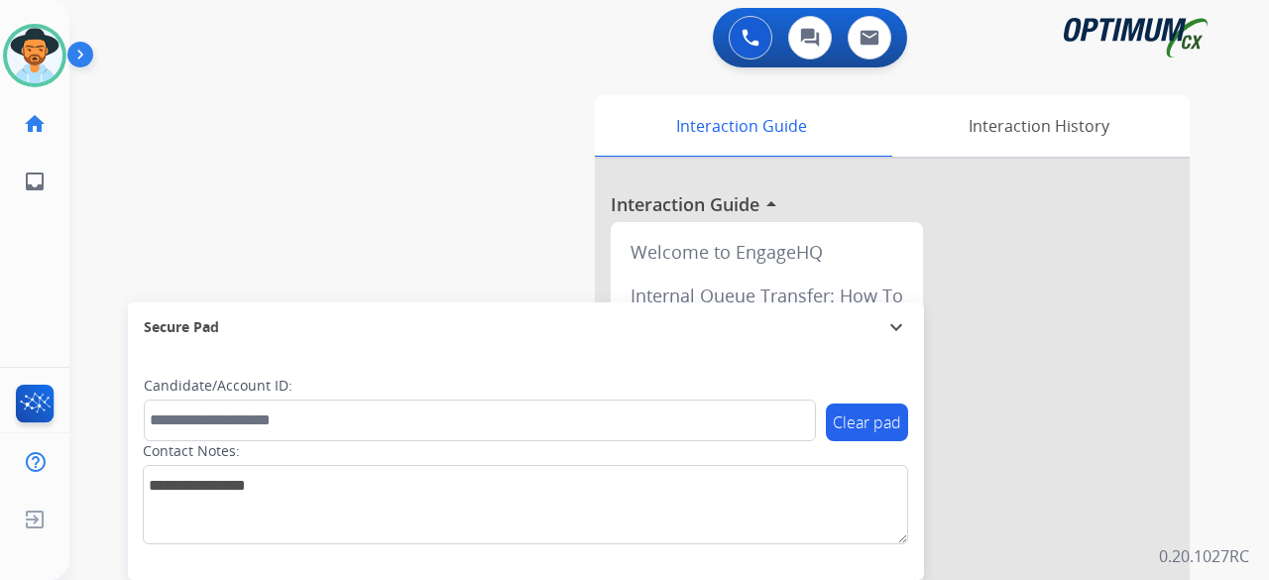
click at [174, 137] on div "swap_horiz Break voice bridge close_fullscreen Connect 3-Way Call merge_type Se…" at bounding box center [645, 484] width 1152 height 827
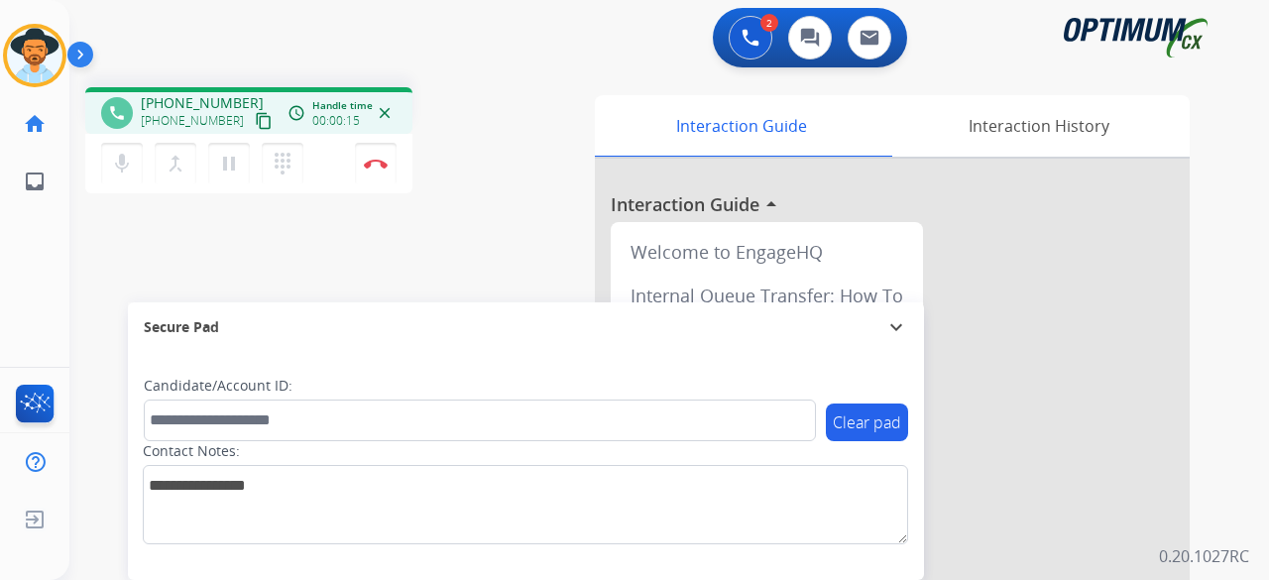
click at [255, 116] on mat-icon "content_copy" at bounding box center [264, 121] width 18 height 18
click at [119, 159] on mat-icon "mic" at bounding box center [122, 164] width 24 height 24
click at [119, 159] on mat-icon "mic_off" at bounding box center [122, 164] width 24 height 24
click at [115, 165] on mat-icon "mic" at bounding box center [122, 164] width 24 height 24
click at [125, 167] on mat-icon "mic_off" at bounding box center [122, 164] width 24 height 24
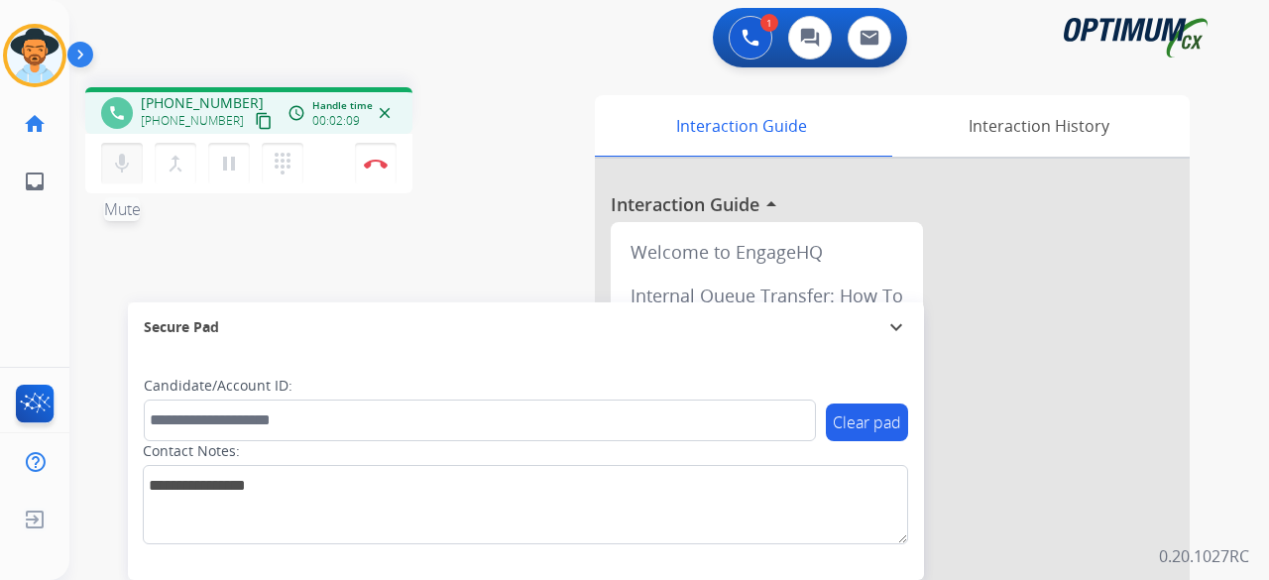
click at [126, 159] on mat-icon "mic" at bounding box center [122, 164] width 24 height 24
click at [126, 159] on mat-icon "mic_off" at bounding box center [122, 164] width 24 height 24
click at [126, 159] on mat-icon "mic" at bounding box center [122, 164] width 24 height 24
click at [126, 159] on mat-icon "mic_off" at bounding box center [122, 164] width 24 height 24
click at [126, 159] on mat-icon "mic" at bounding box center [122, 164] width 24 height 24
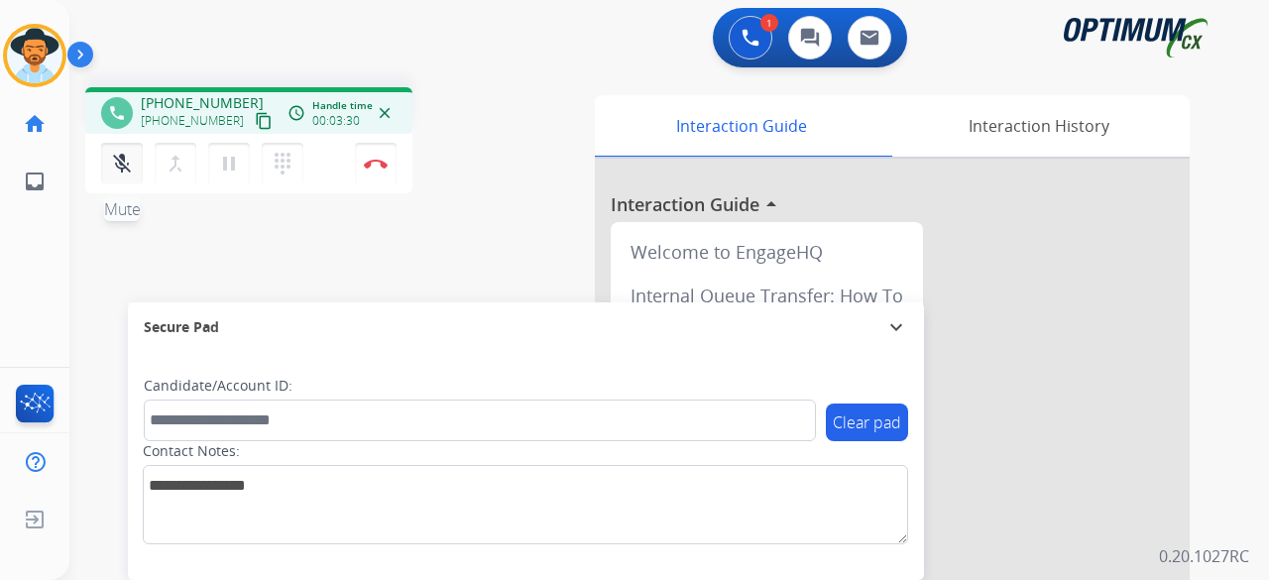
click at [121, 166] on mat-icon "mic_off" at bounding box center [122, 164] width 24 height 24
click at [121, 166] on mat-icon "mic" at bounding box center [122, 164] width 24 height 24
click at [121, 166] on mat-icon "mic_off" at bounding box center [122, 164] width 24 height 24
click at [383, 161] on img at bounding box center [376, 164] width 24 height 10
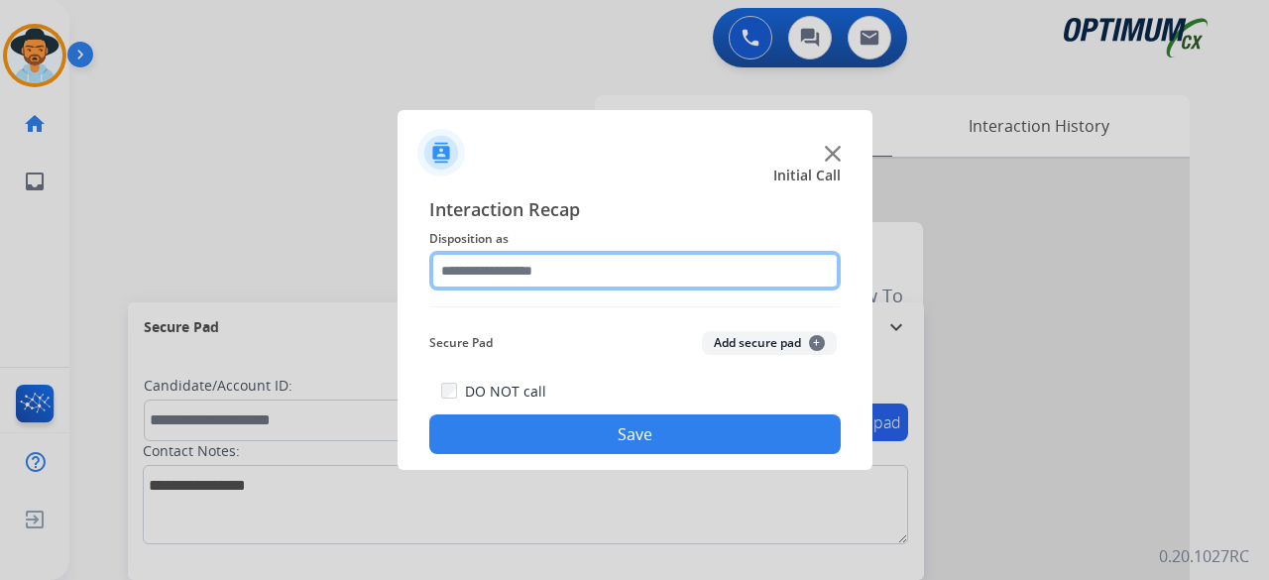
click at [536, 260] on input "text" at bounding box center [634, 271] width 411 height 40
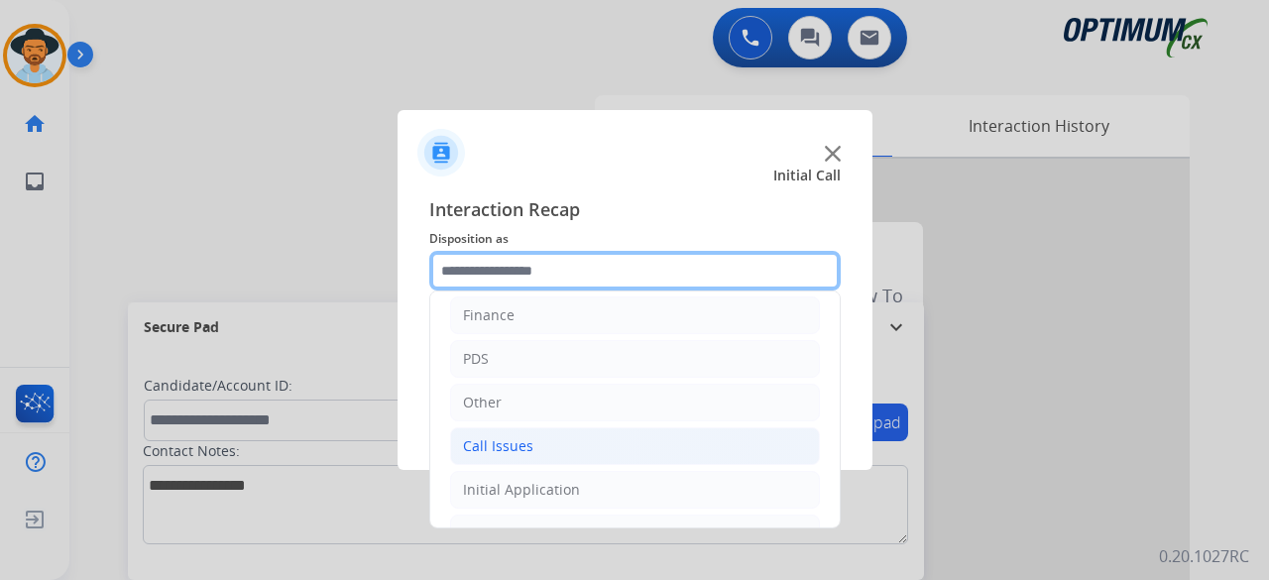
scroll to position [129, 0]
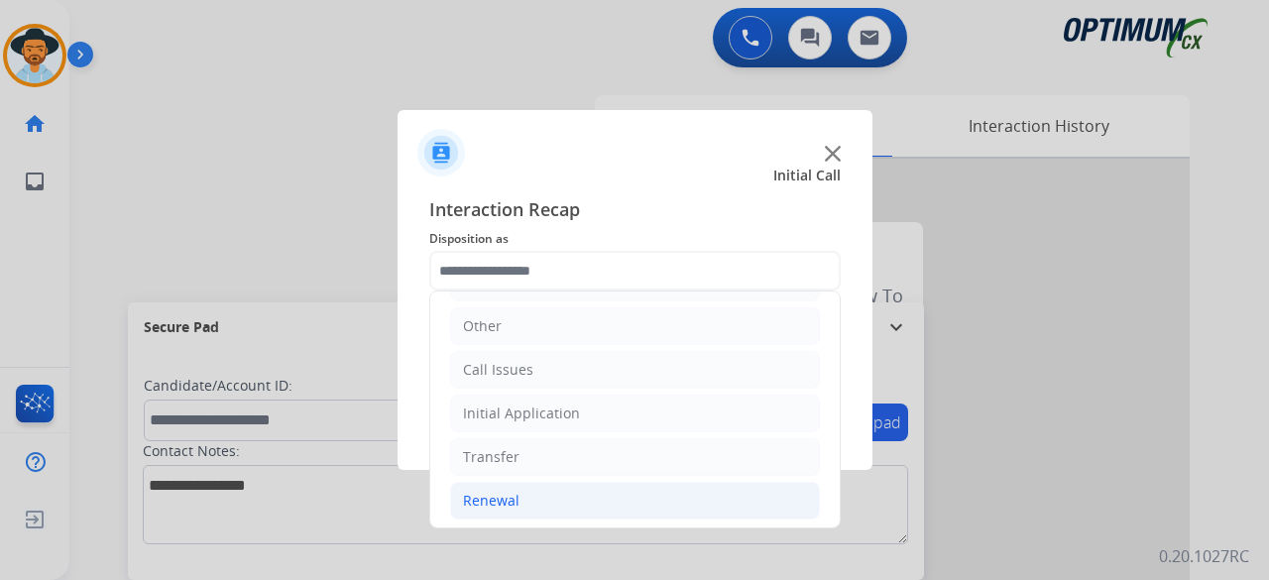
click at [551, 503] on li "Renewal" at bounding box center [635, 501] width 370 height 38
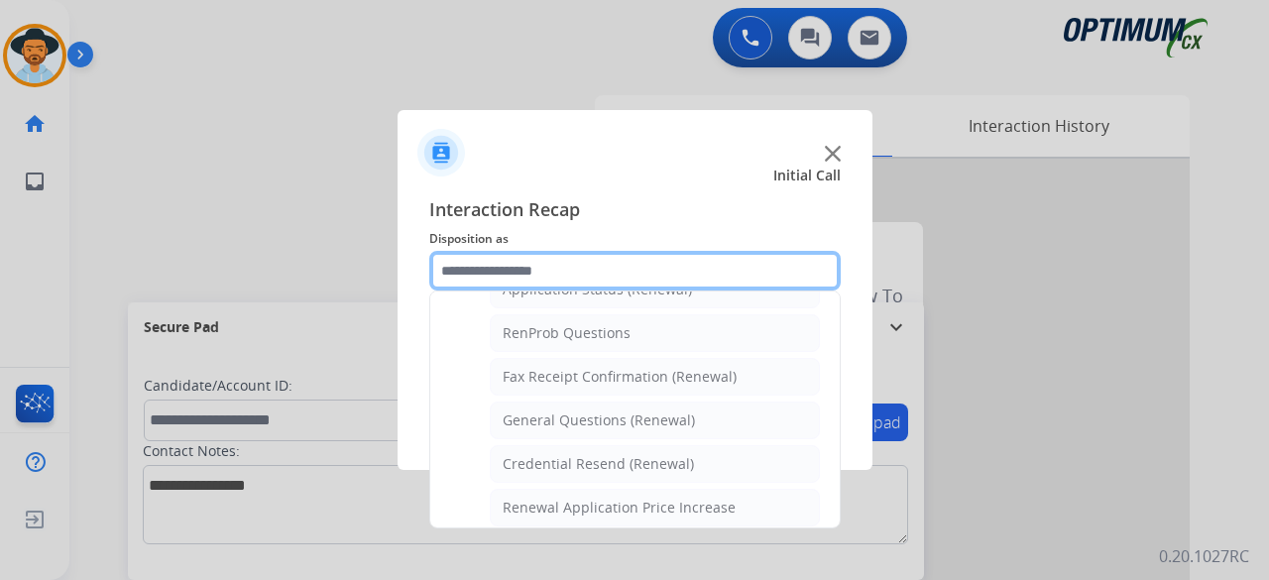
scroll to position [496, 0]
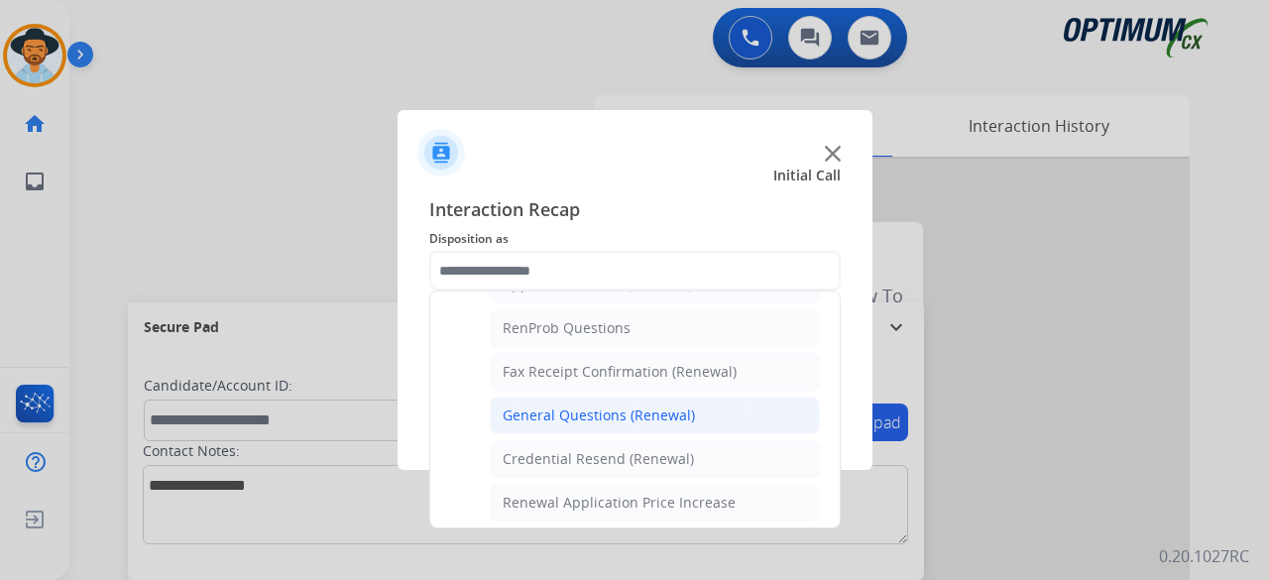
click at [605, 417] on li "General Questions (Renewal)" at bounding box center [655, 415] width 330 height 38
type input "**********"
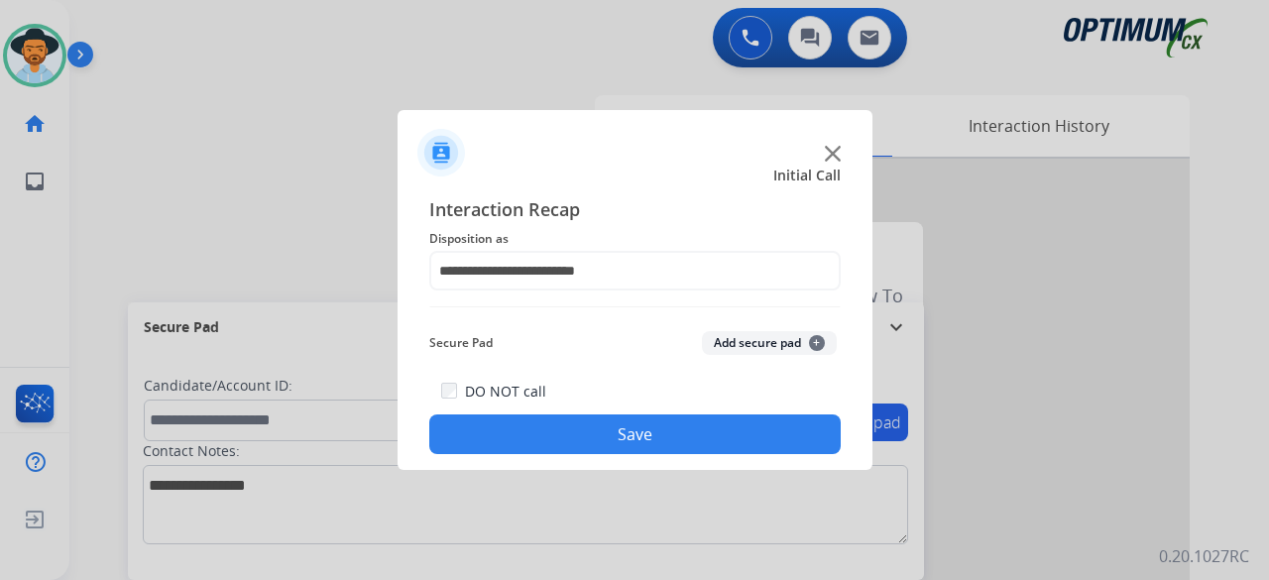
click at [575, 445] on button "Save" at bounding box center [634, 434] width 411 height 40
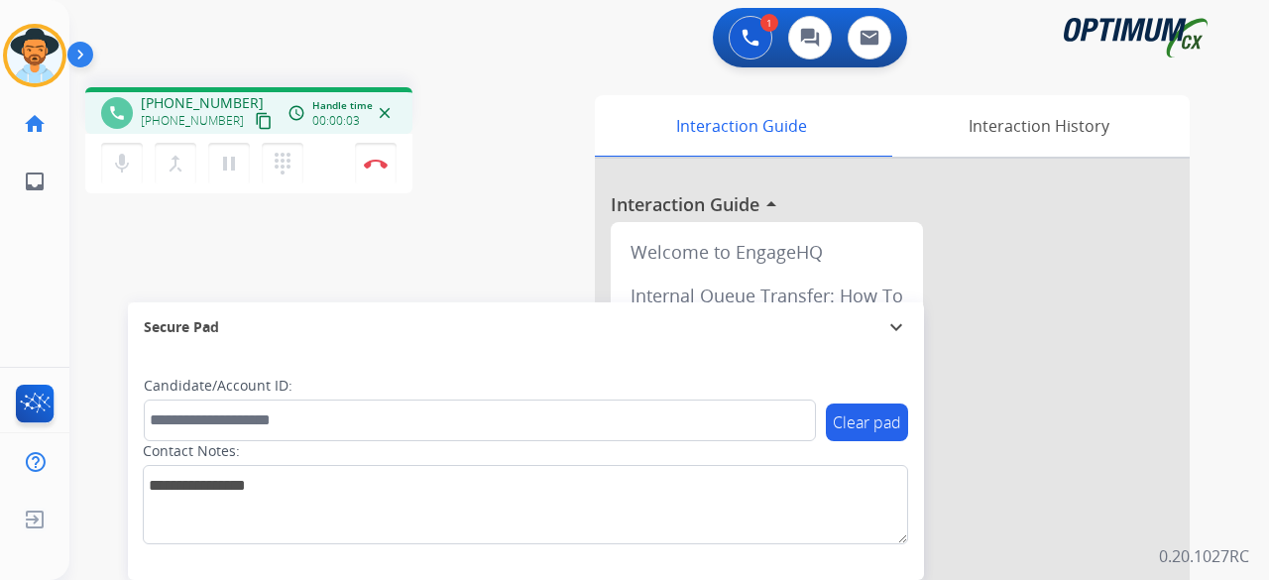
click at [252, 118] on button "content_copy" at bounding box center [264, 121] width 24 height 24
click at [115, 150] on button "mic Mute" at bounding box center [122, 164] width 42 height 42
click at [120, 166] on mat-icon "mic_off" at bounding box center [122, 164] width 24 height 24
click at [120, 166] on mat-icon "mic" at bounding box center [122, 164] width 24 height 24
click at [109, 171] on button "mic_off Mute" at bounding box center [122, 164] width 42 height 42
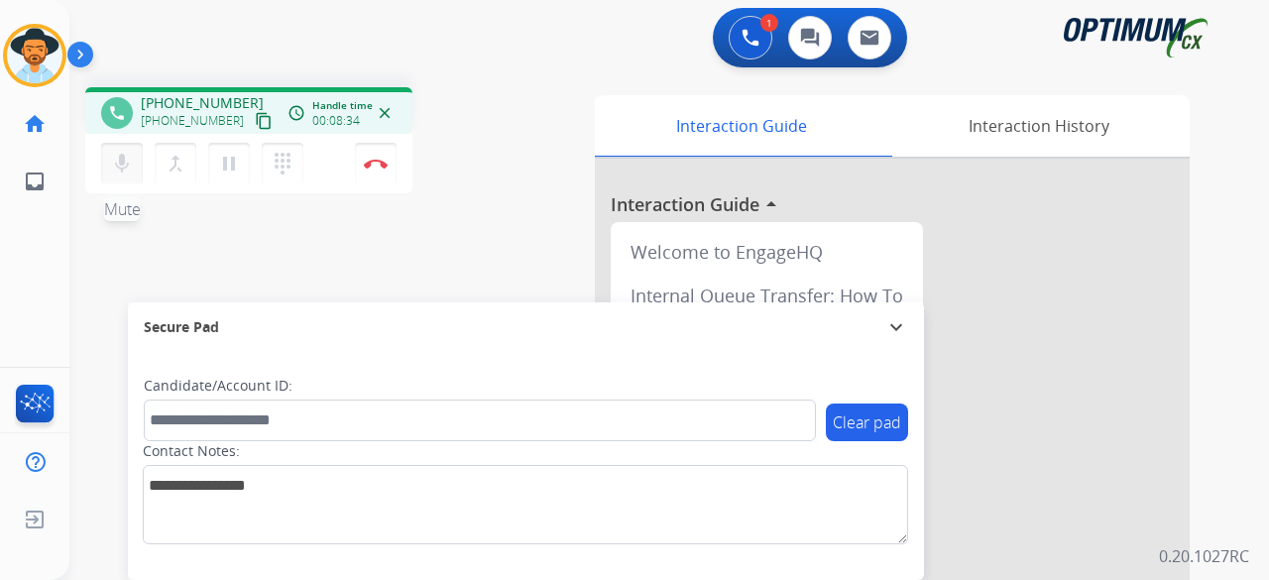
click at [125, 158] on mat-icon "mic" at bounding box center [122, 164] width 24 height 24
click at [120, 168] on mat-icon "mic_off" at bounding box center [122, 164] width 24 height 24
click at [375, 166] on img at bounding box center [376, 164] width 24 height 10
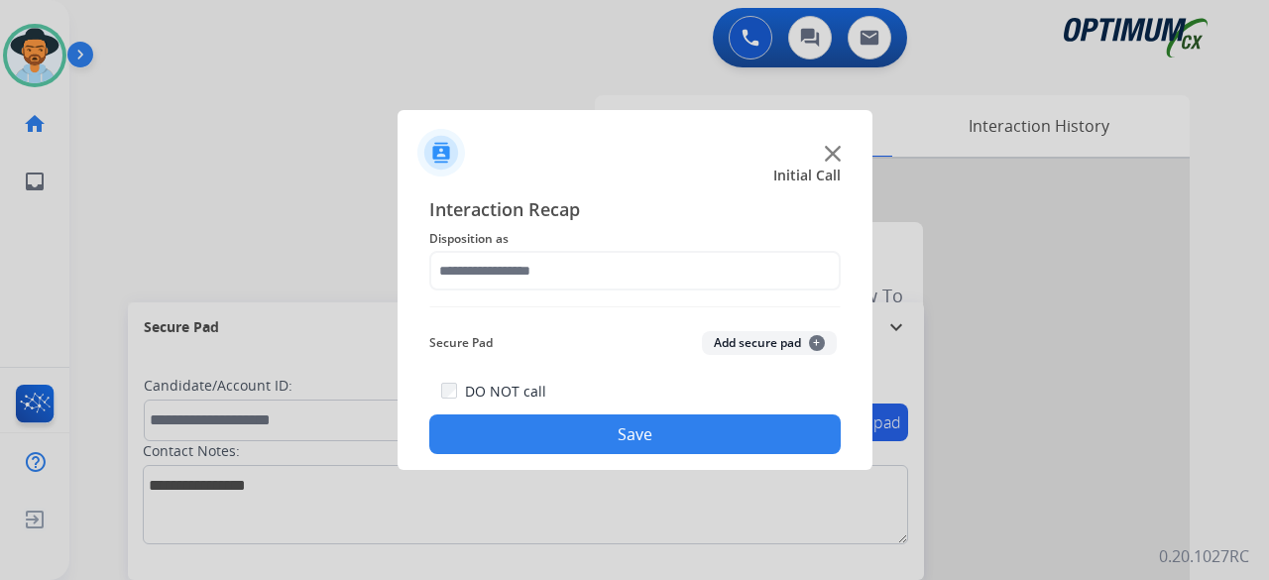
click at [828, 154] on img at bounding box center [833, 154] width 16 height 16
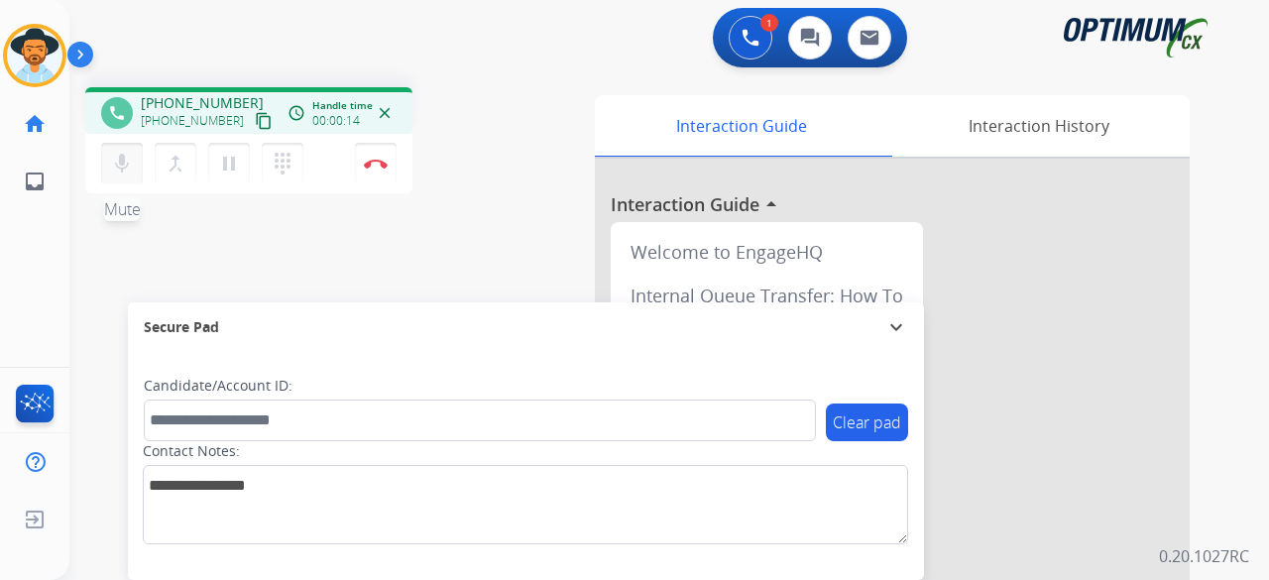
click at [125, 163] on mat-icon "mic" at bounding box center [122, 164] width 24 height 24
click at [255, 123] on mat-icon "content_copy" at bounding box center [264, 121] width 18 height 18
click at [129, 149] on button "mic_off Mute" at bounding box center [122, 164] width 42 height 42
click at [126, 159] on mat-icon "mic" at bounding box center [122, 164] width 24 height 24
click at [121, 163] on mat-icon "mic_off" at bounding box center [122, 164] width 24 height 24
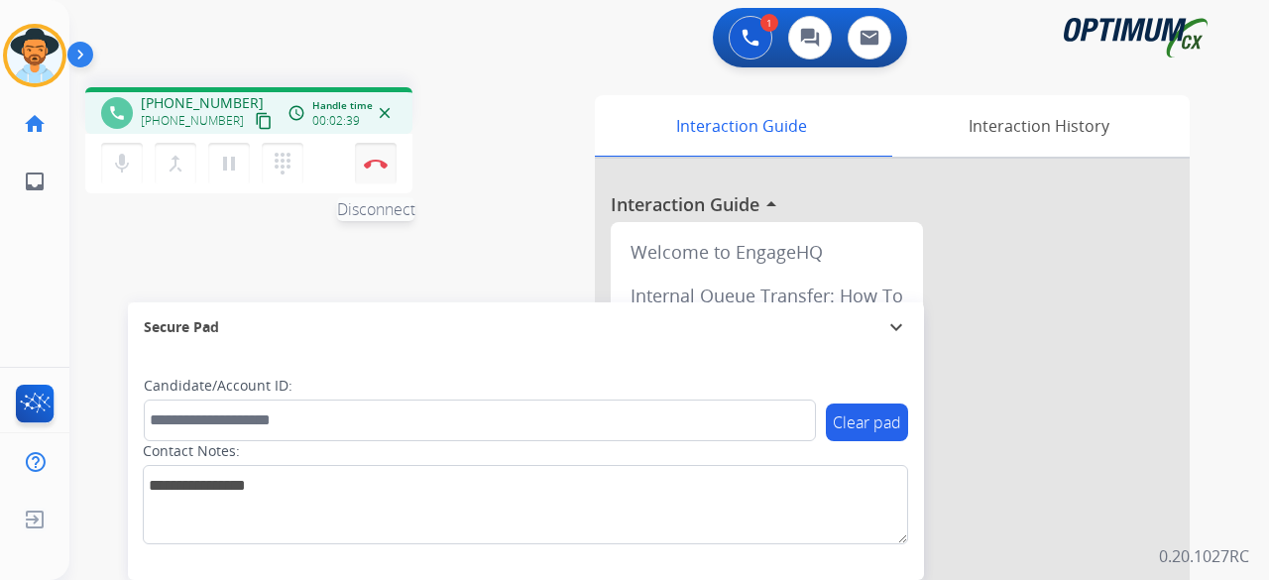
click at [367, 160] on img at bounding box center [376, 164] width 24 height 10
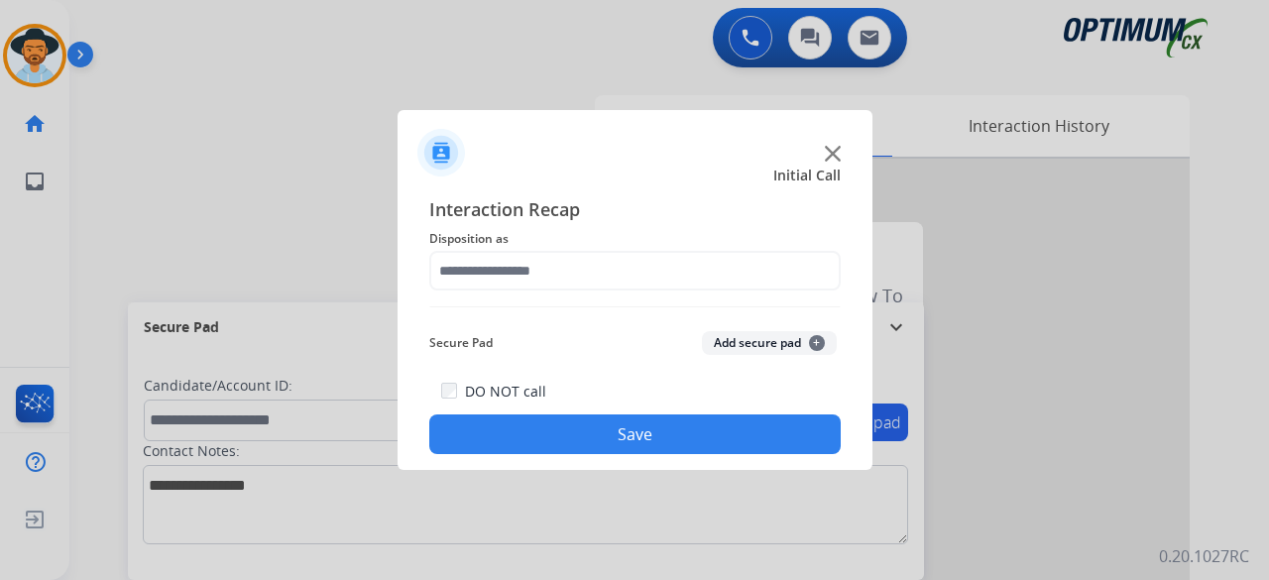
click at [834, 152] on img at bounding box center [833, 154] width 16 height 16
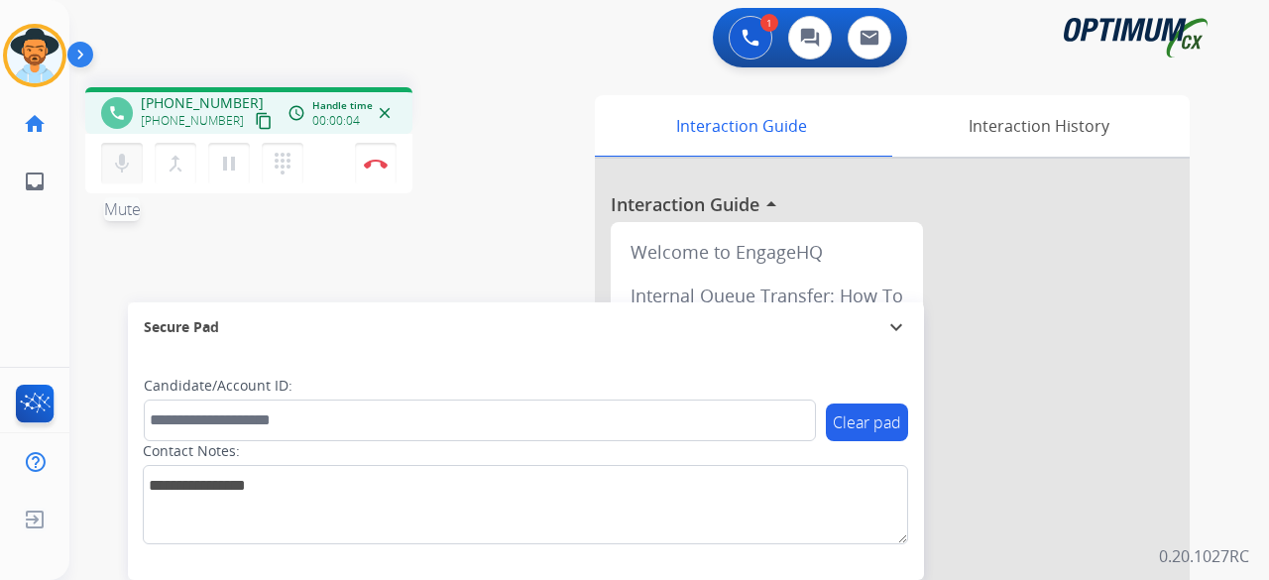
click at [122, 164] on mat-icon "mic" at bounding box center [122, 164] width 24 height 24
click at [117, 150] on button "mic_off Mute" at bounding box center [122, 164] width 42 height 42
click at [117, 170] on mat-icon "mic" at bounding box center [122, 164] width 24 height 24
click at [255, 119] on mat-icon "content_copy" at bounding box center [264, 121] width 18 height 18
click at [120, 175] on button "mic_off Mute" at bounding box center [122, 164] width 42 height 42
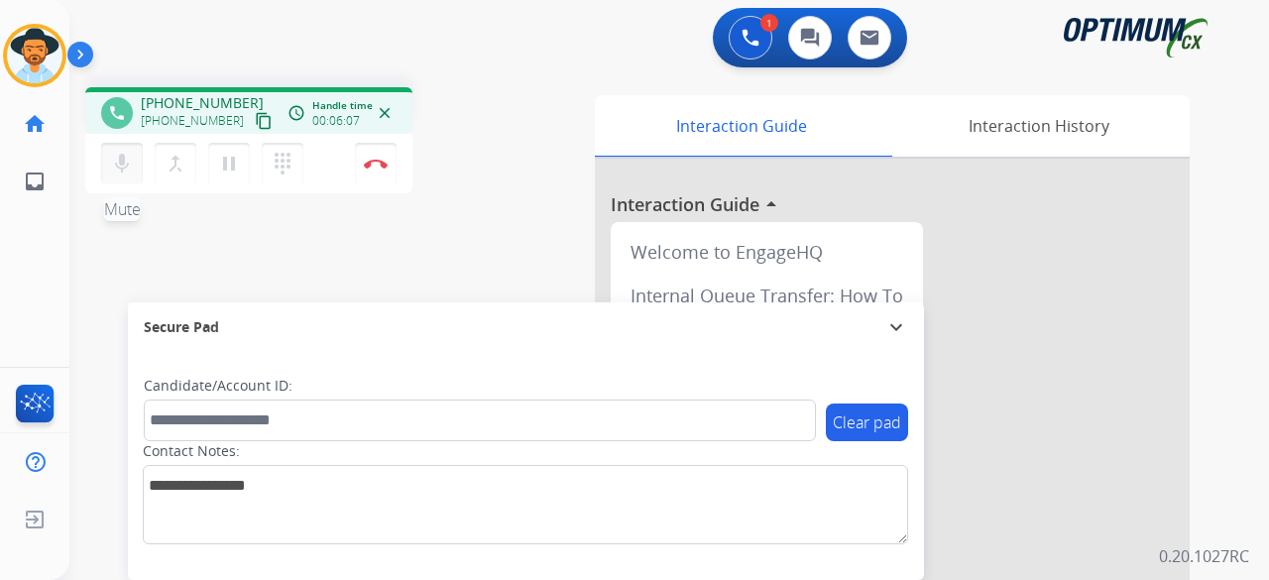
click at [137, 161] on button "mic Mute" at bounding box center [122, 164] width 42 height 42
click at [107, 155] on button "mic_off Mute" at bounding box center [122, 164] width 42 height 42
click at [120, 153] on mat-icon "mic" at bounding box center [122, 164] width 24 height 24
click at [135, 173] on button "mic_off Mute" at bounding box center [122, 164] width 42 height 42
click at [378, 164] on img at bounding box center [376, 164] width 24 height 10
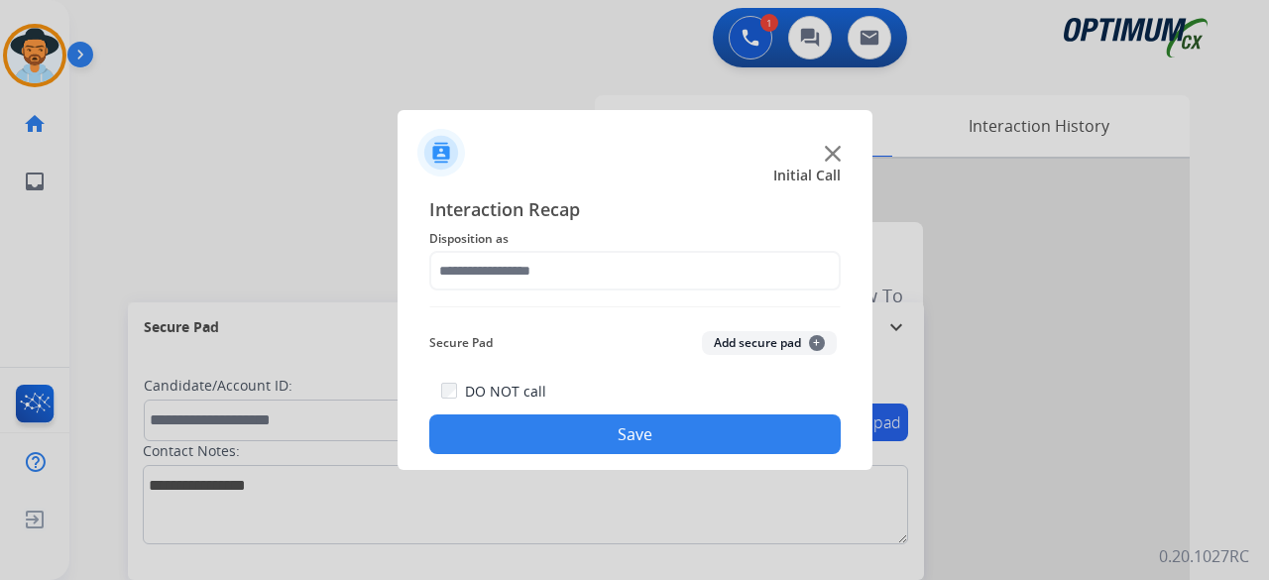
click at [831, 150] on img at bounding box center [833, 154] width 16 height 16
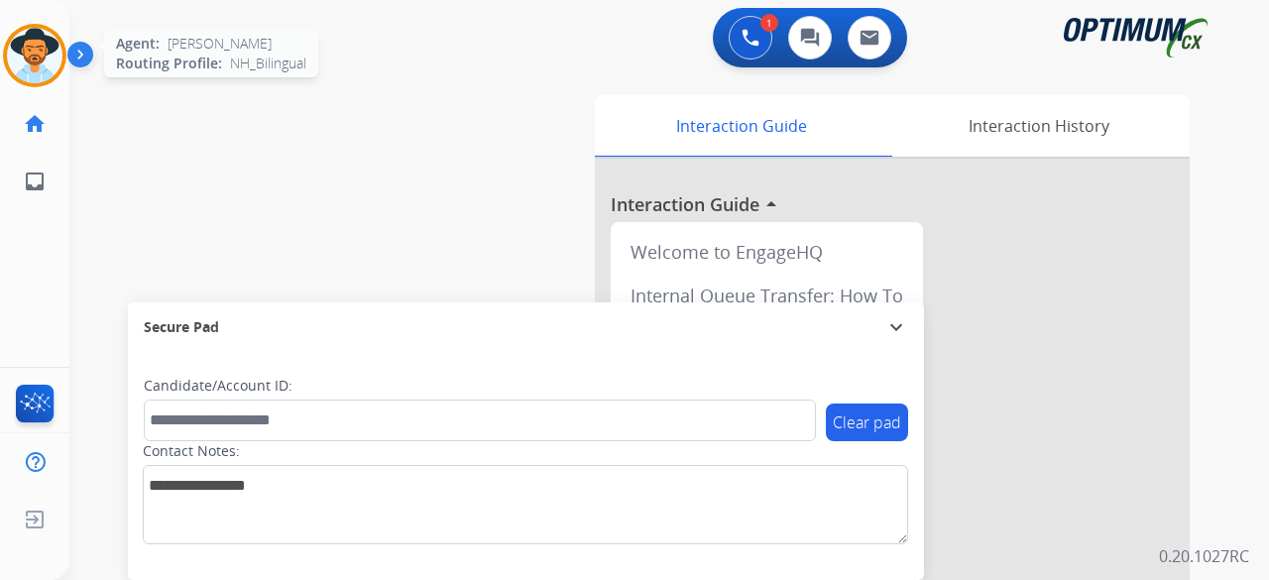
click at [30, 58] on img at bounding box center [34, 55] width 55 height 55
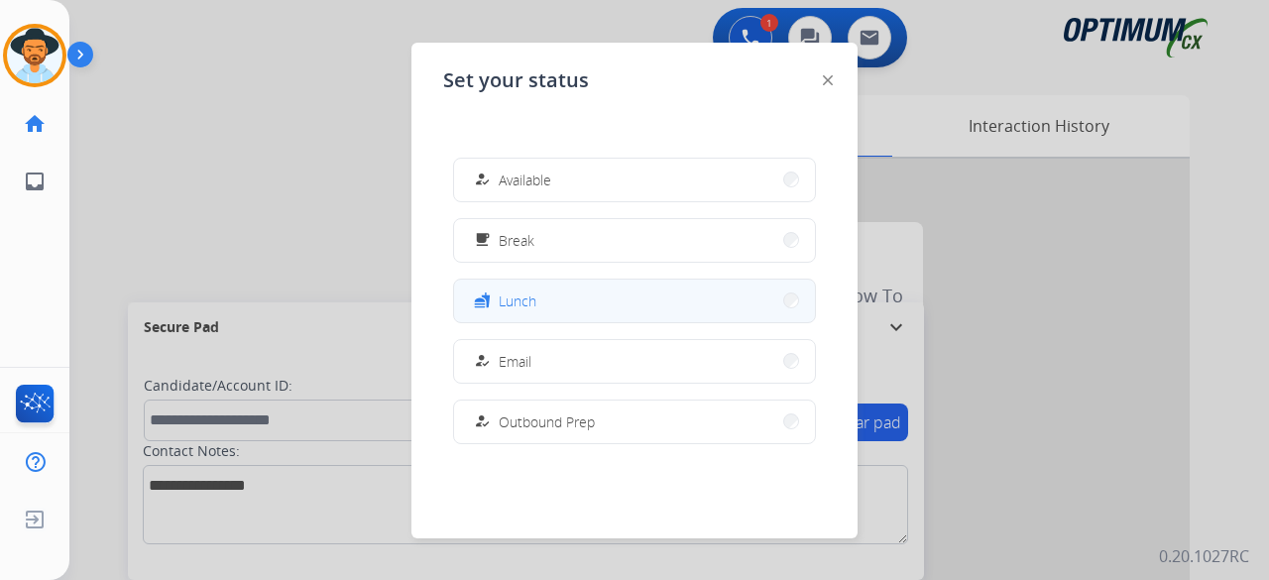
click at [591, 303] on button "fastfood Lunch" at bounding box center [634, 300] width 361 height 43
